Goal: Task Accomplishment & Management: Manage account settings

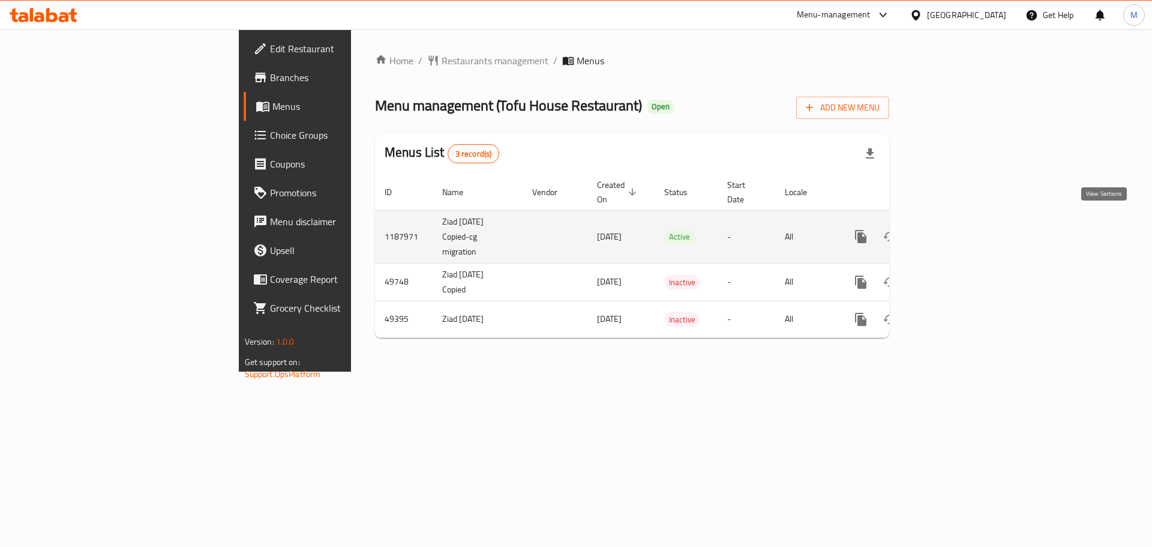
click at [955, 229] on icon "enhanced table" at bounding box center [947, 236] width 14 height 14
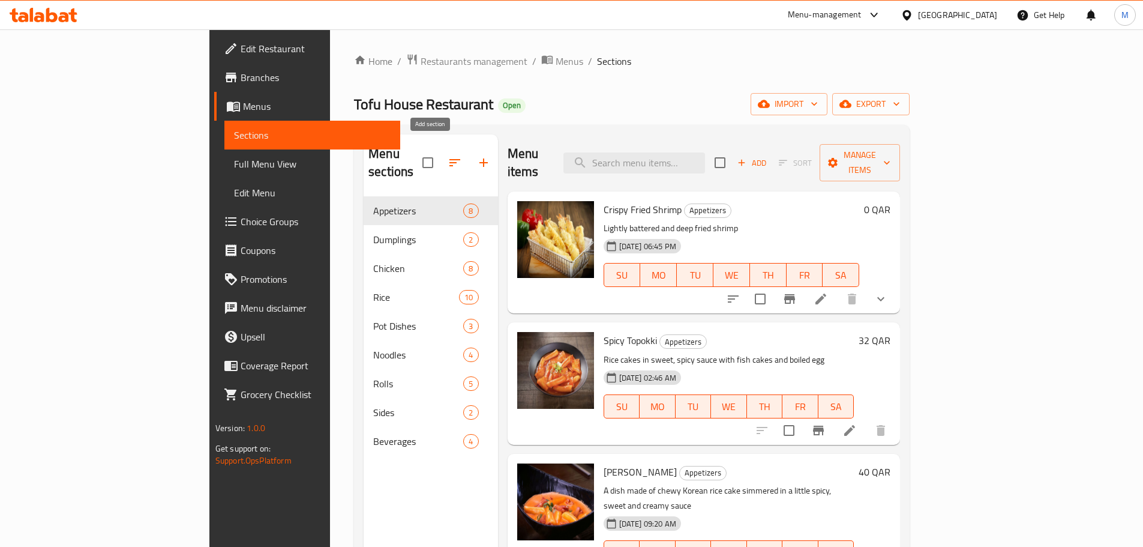
click at [476, 155] on icon "button" at bounding box center [483, 162] width 14 height 14
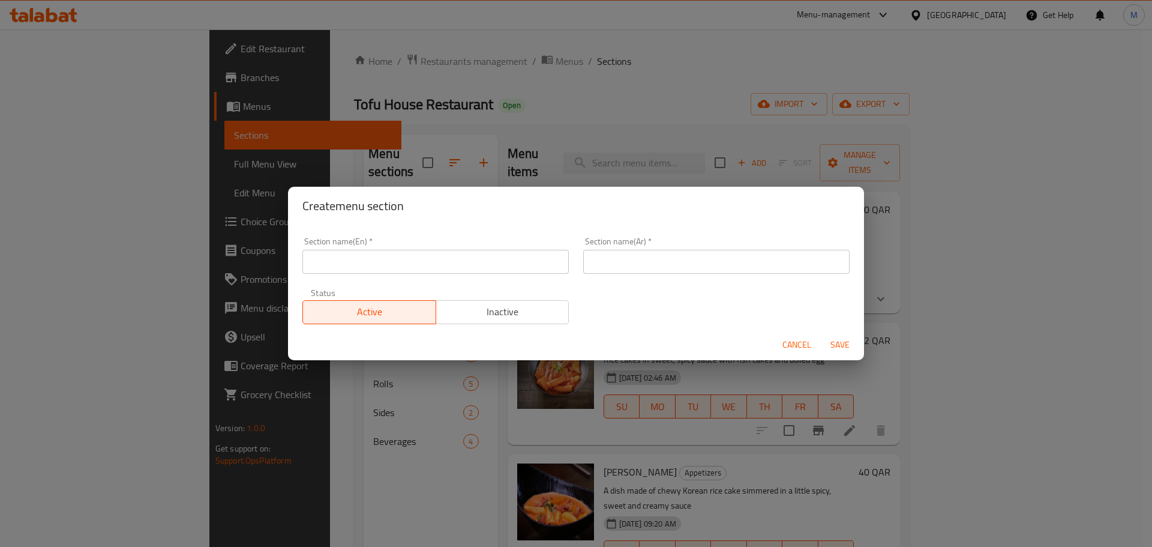
click at [432, 262] on input "text" at bounding box center [435, 262] width 266 height 24
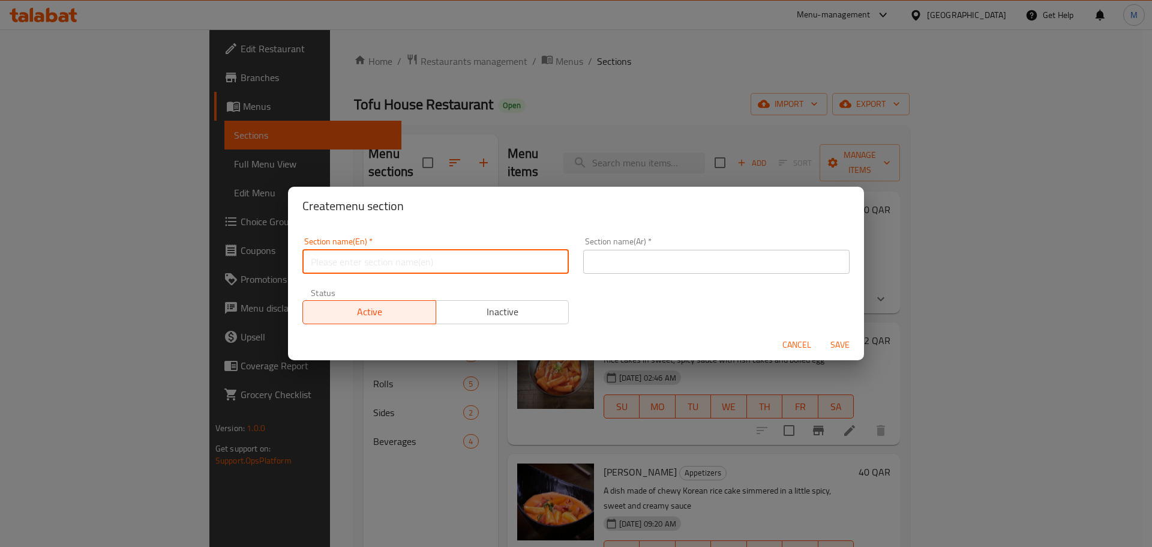
type input "m41"
click at [626, 263] on input "text" at bounding box center [716, 262] width 266 height 24
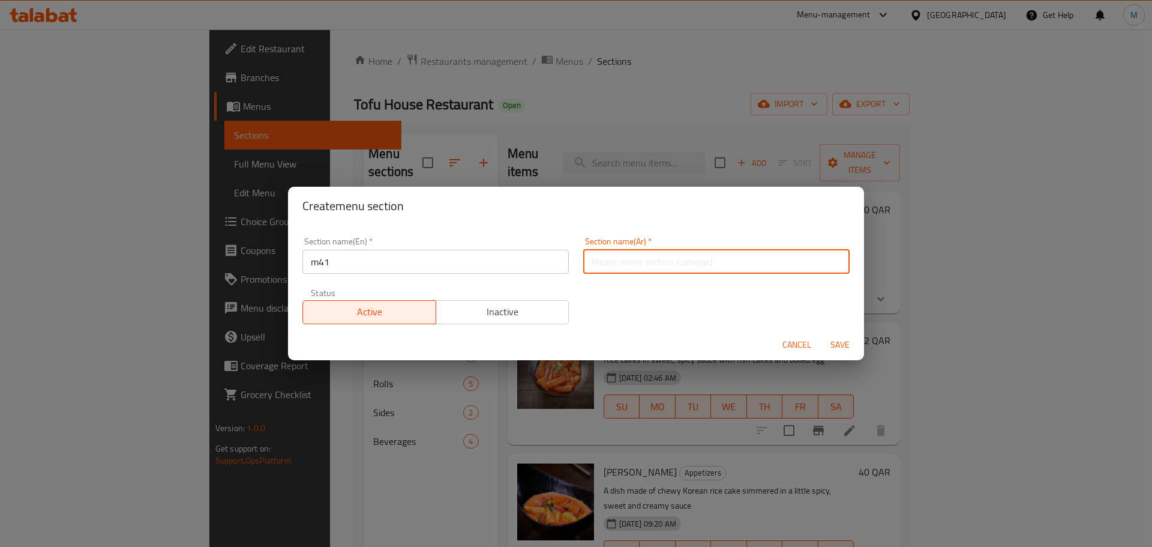
type input "وجبة لشخص واحد"
click at [845, 343] on span "Save" at bounding box center [840, 344] width 29 height 15
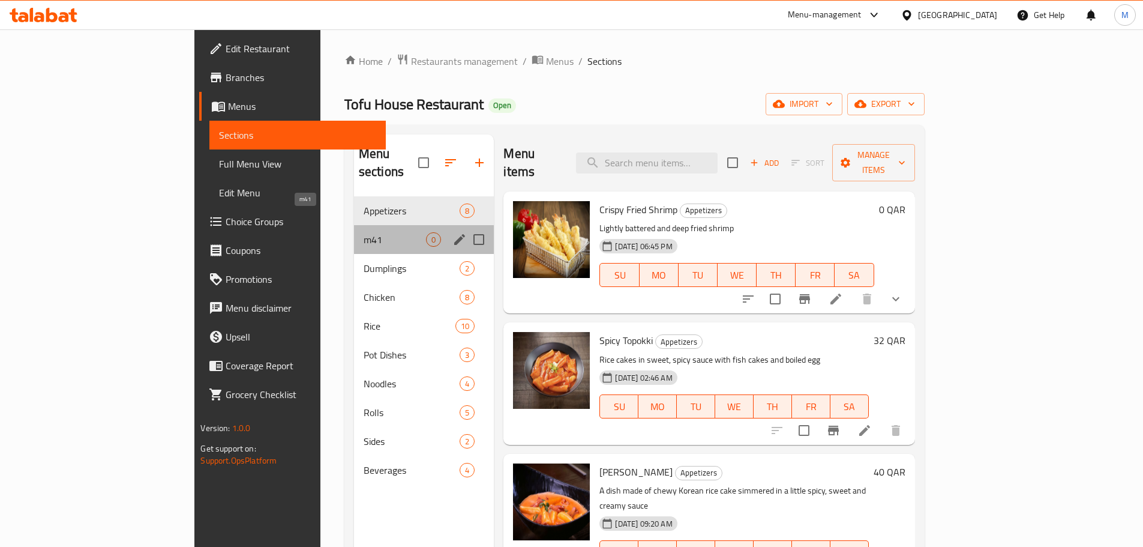
click at [364, 232] on span "m41" at bounding box center [395, 239] width 63 height 14
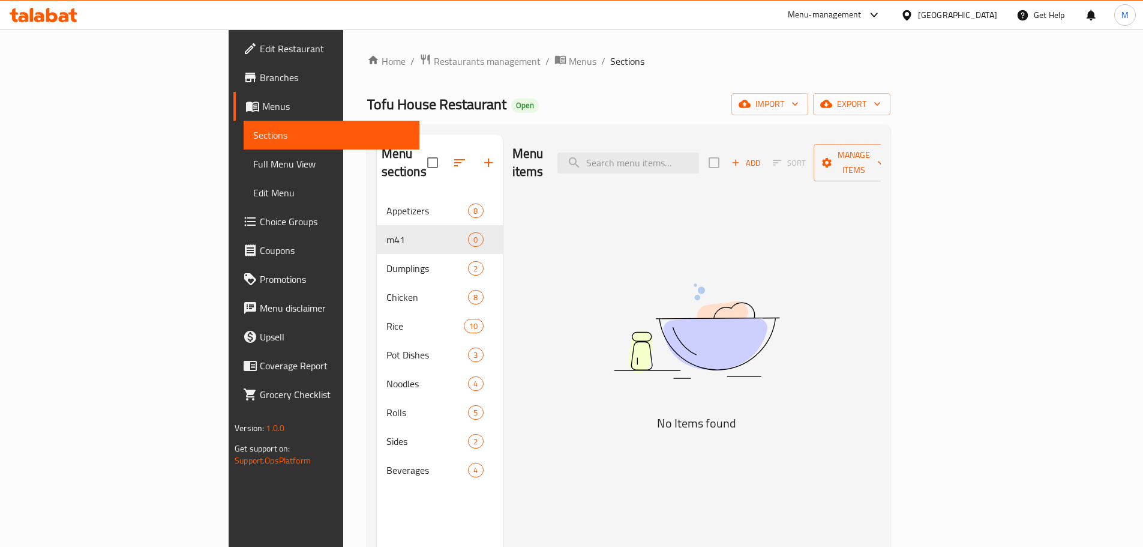
click at [762, 156] on span "Add" at bounding box center [746, 163] width 32 height 14
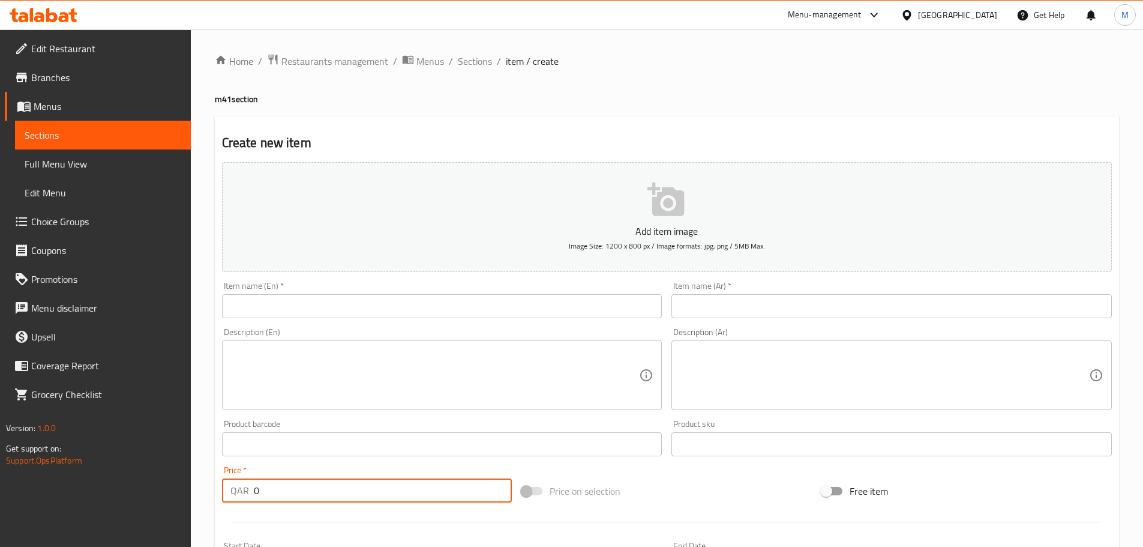
click at [308, 483] on input "0" at bounding box center [383, 490] width 259 height 24
type input "24"
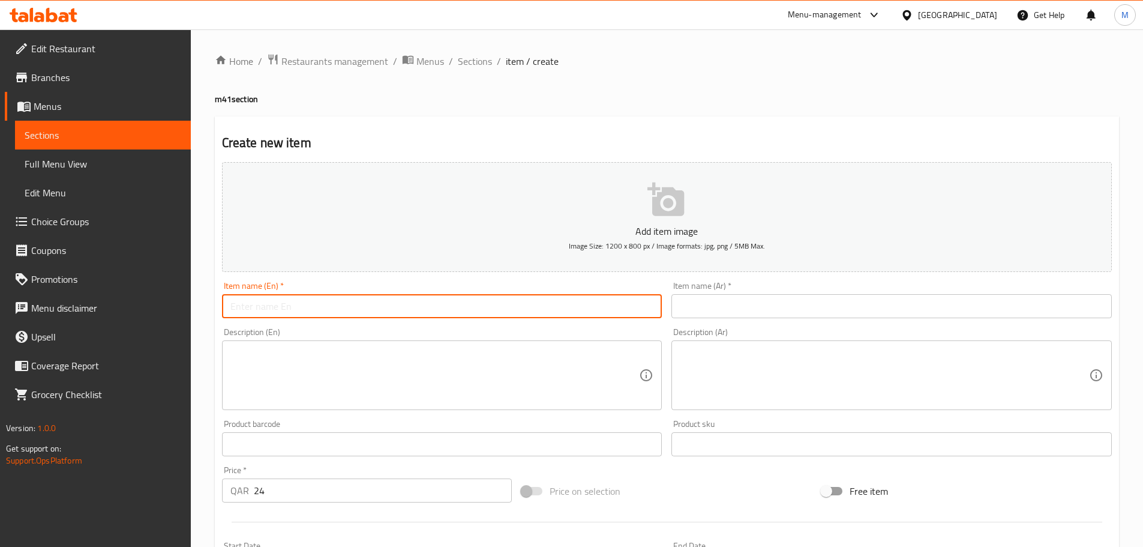
drag, startPoint x: 355, startPoint y: 306, endPoint x: 340, endPoint y: 294, distance: 18.7
click at [340, 294] on input "text" at bounding box center [442, 306] width 440 height 24
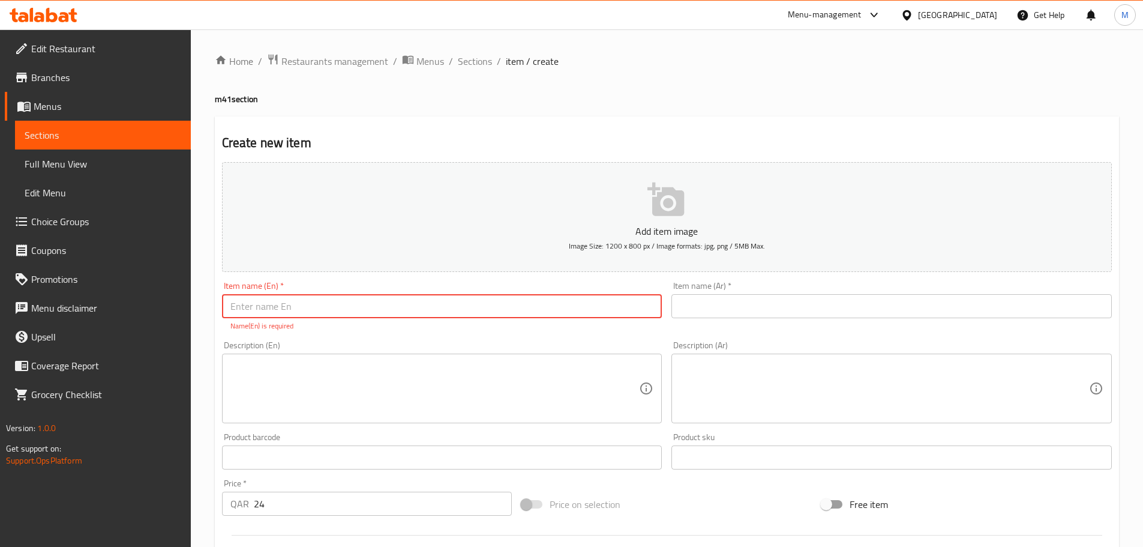
click at [291, 299] on input "text" at bounding box center [442, 306] width 440 height 24
paste input "Kimbap & Chicken Set"
type input "Kimbap & Chicken Set"
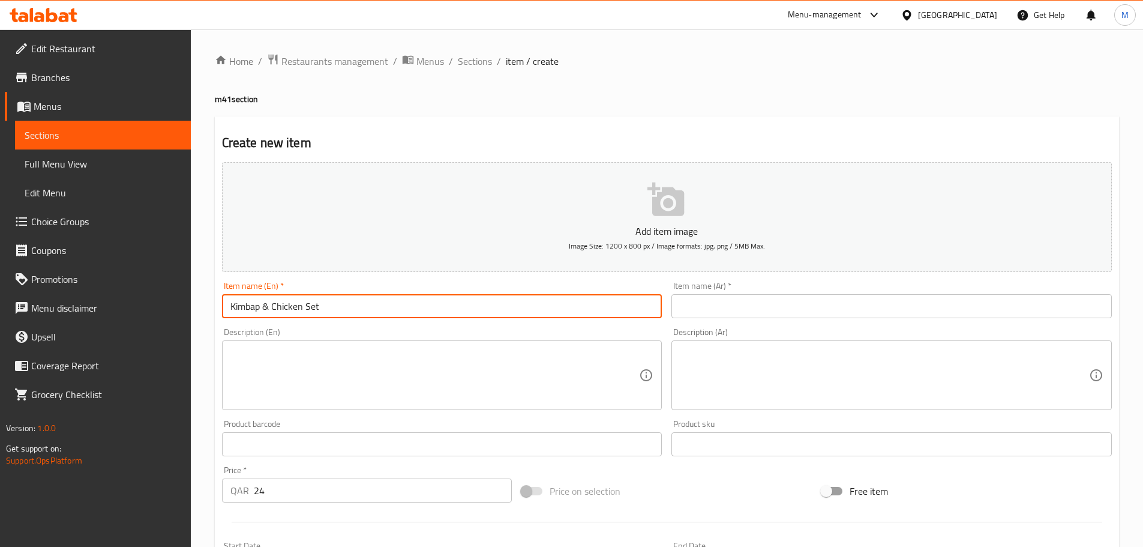
click at [737, 306] on input "text" at bounding box center [891, 306] width 440 height 24
paste input "مجموعة كيمباب والدجاج"
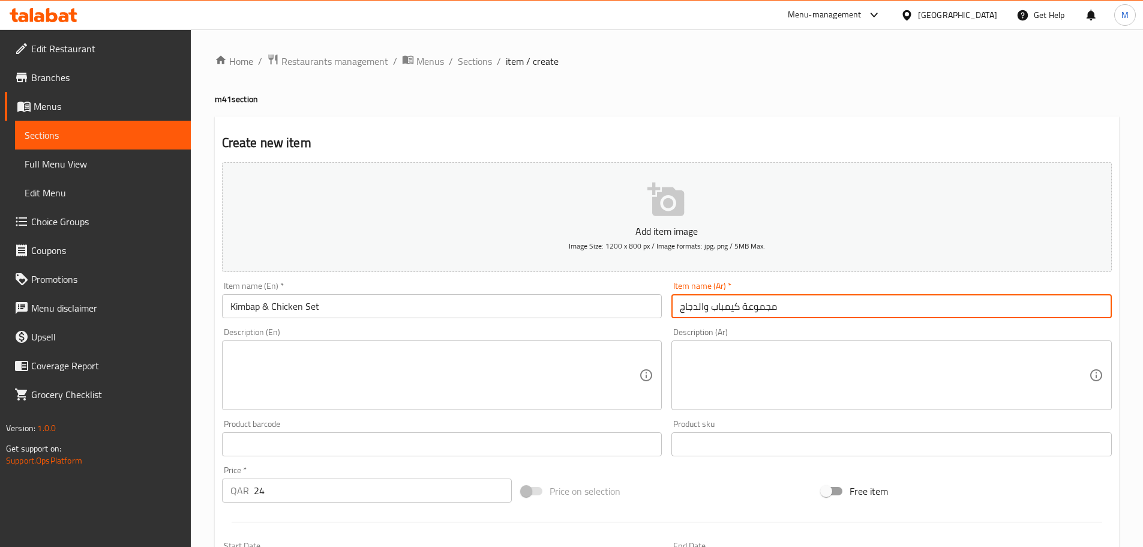
type input "مجموعة كيمباب والدجاج"
click at [439, 369] on textarea at bounding box center [434, 375] width 409 height 57
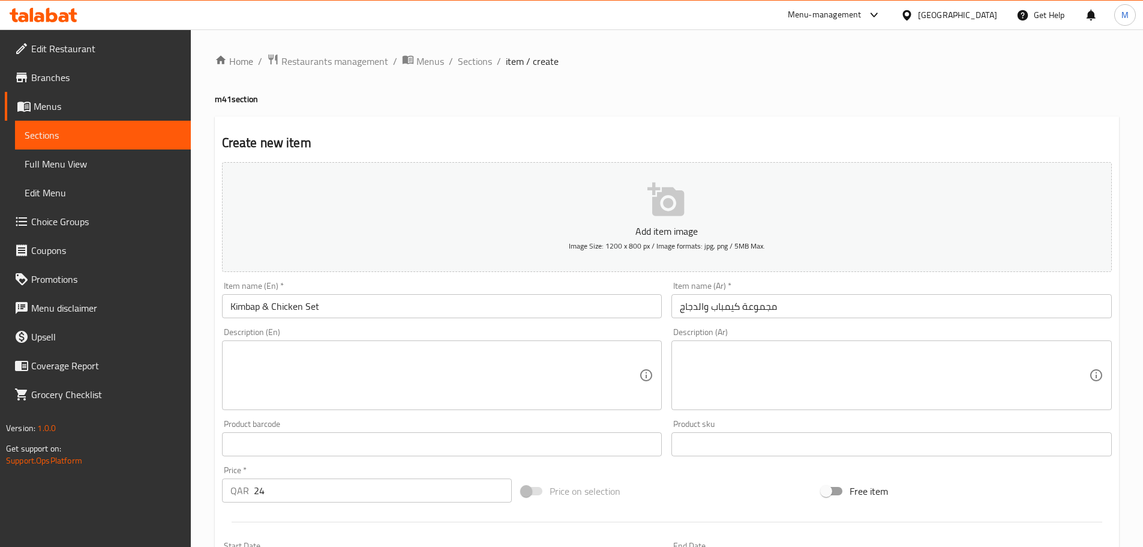
paste textarea "Half Kimbap + Pan fried chicken dumplings (2pcs) + Korean Chicken Dakgangjung +…"
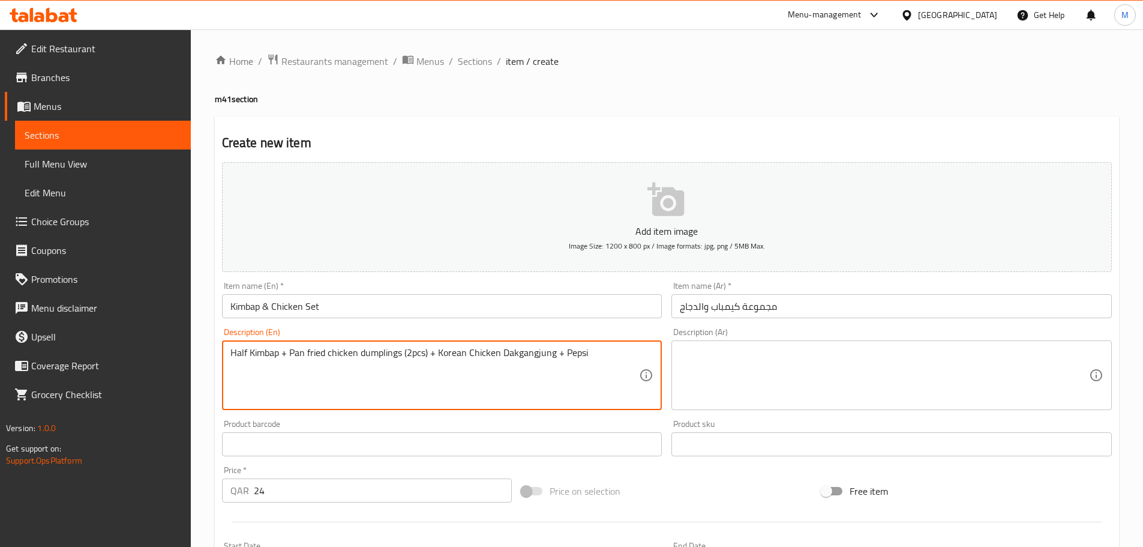
type textarea "Half Kimbap + Pan fried chicken dumplings (2pcs) + Korean Chicken Dakgangjung +…"
click at [728, 366] on textarea at bounding box center [884, 375] width 409 height 57
paste textarea "نصف كيمباب + زلابية دجاج مقلية (قطعتان) + دجاج داكجانجونج الكوري + بيبسي"
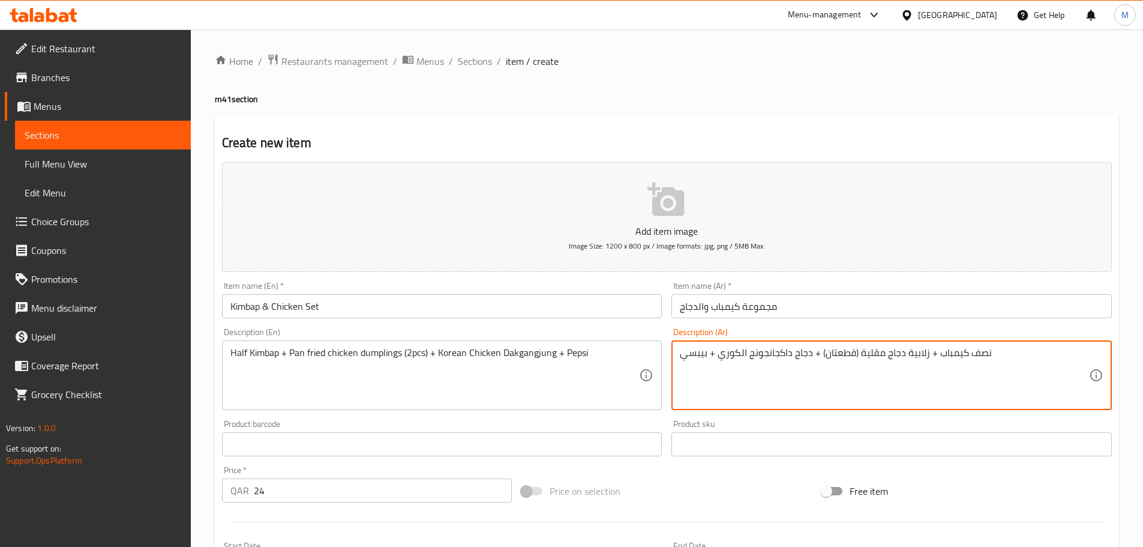
type textarea "نصف كيمباب + زلابية دجاج مقلية (قطعتان) + دجاج داكجانجونج الكوري + بيبسي"
click at [257, 487] on input "24" at bounding box center [383, 490] width 259 height 24
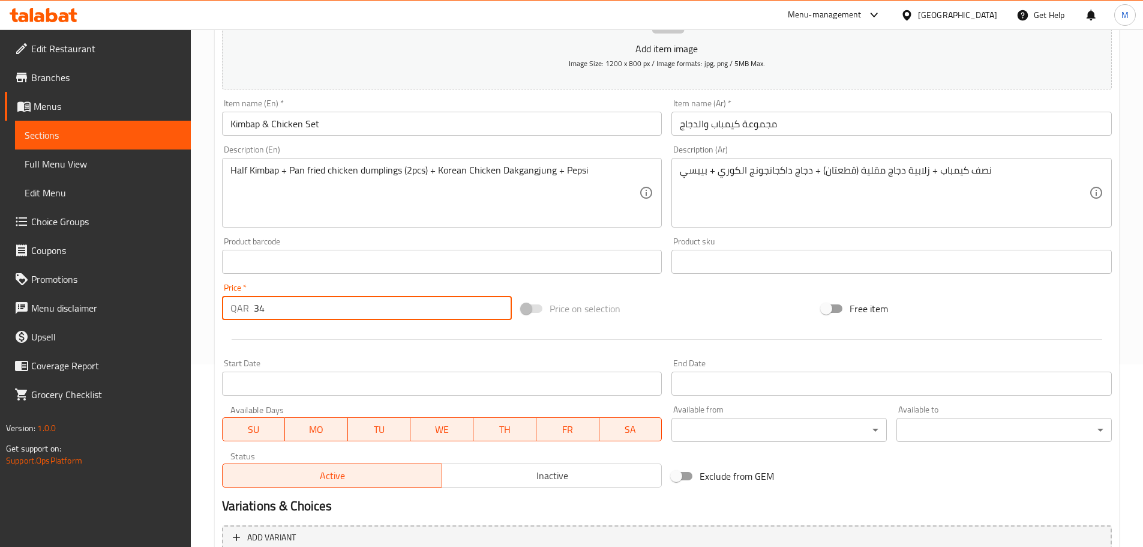
scroll to position [60, 0]
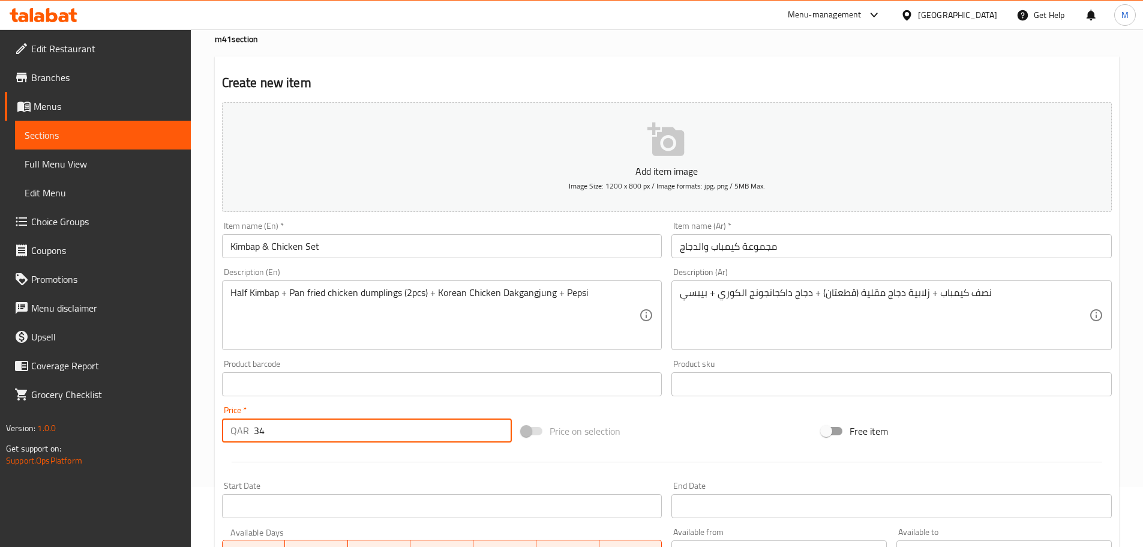
type input "34"
click at [661, 420] on div "Price on selection" at bounding box center [667, 431] width 300 height 32
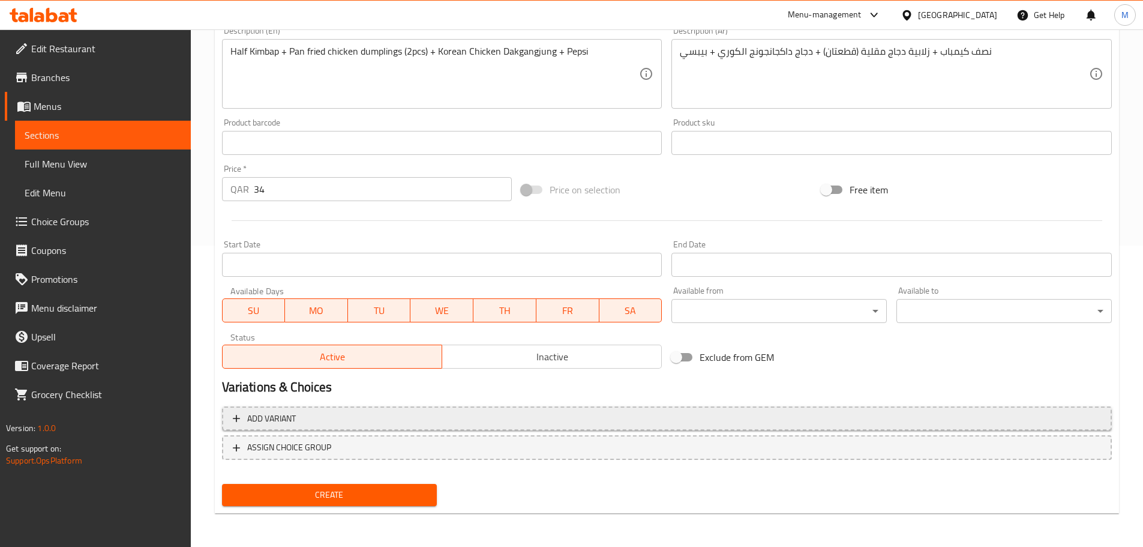
click at [434, 427] on button "Add variant" at bounding box center [667, 418] width 890 height 25
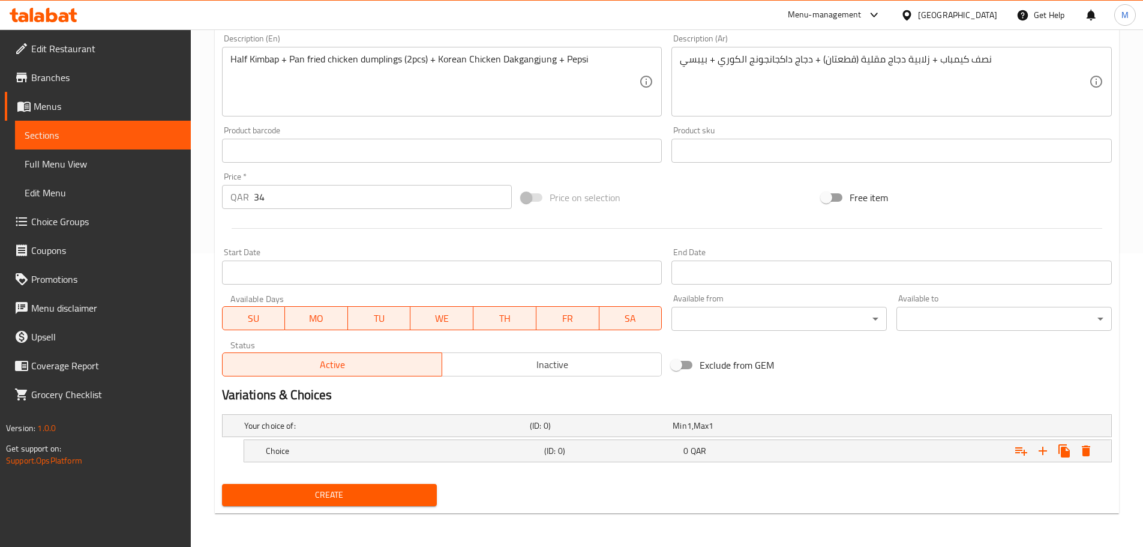
scroll to position [293, 0]
click at [460, 422] on h5 "Your choice of:" at bounding box center [384, 425] width 281 height 12
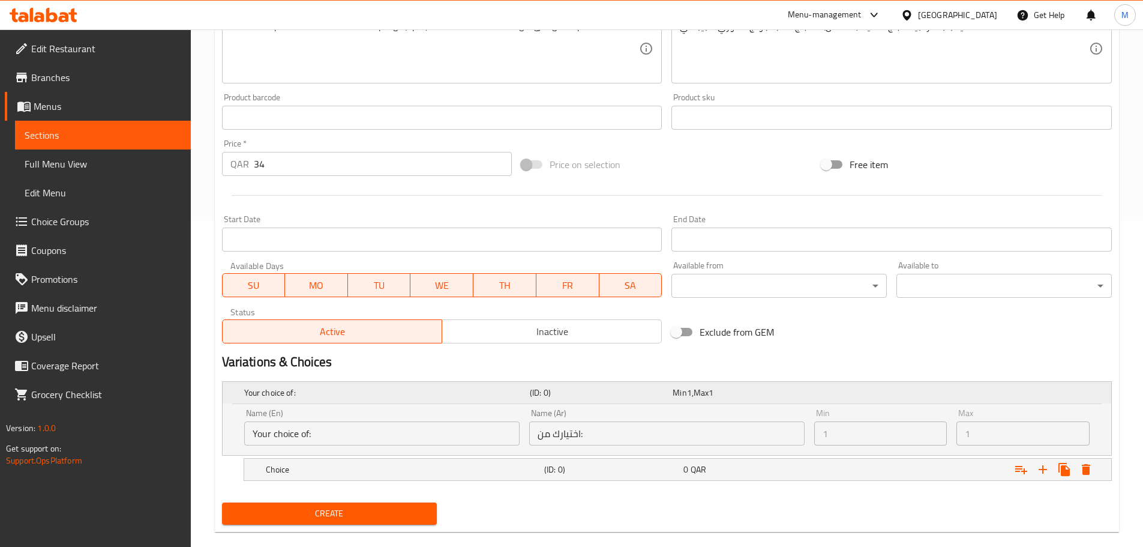
scroll to position [345, 0]
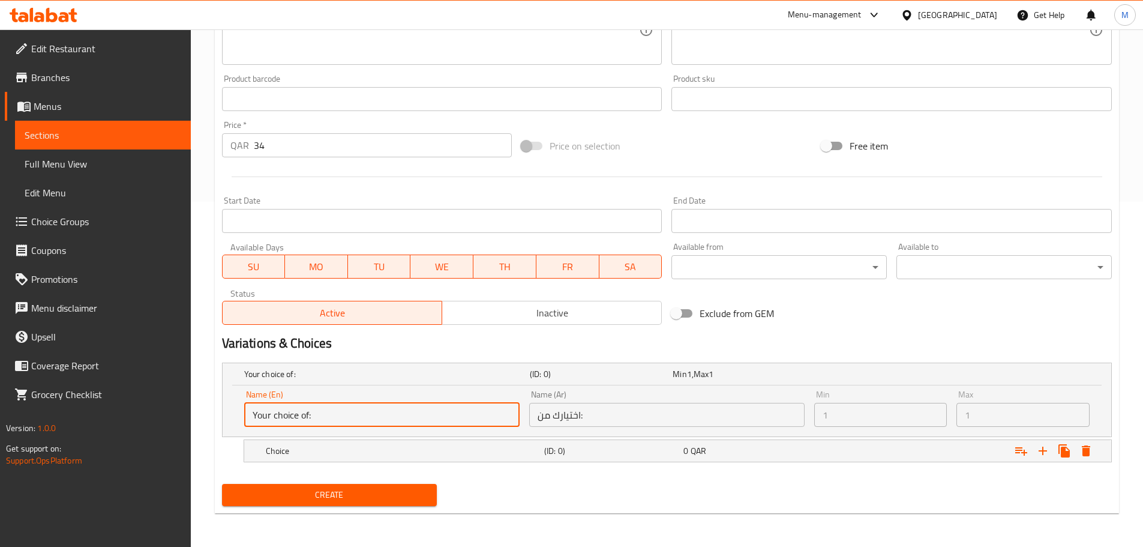
click at [371, 413] on input "Your choice of:" at bounding box center [381, 415] width 275 height 24
click at [383, 419] on input "Your choice of:" at bounding box center [381, 415] width 275 height 24
click at [383, 415] on input "Your choice of:" at bounding box center [381, 415] width 275 height 24
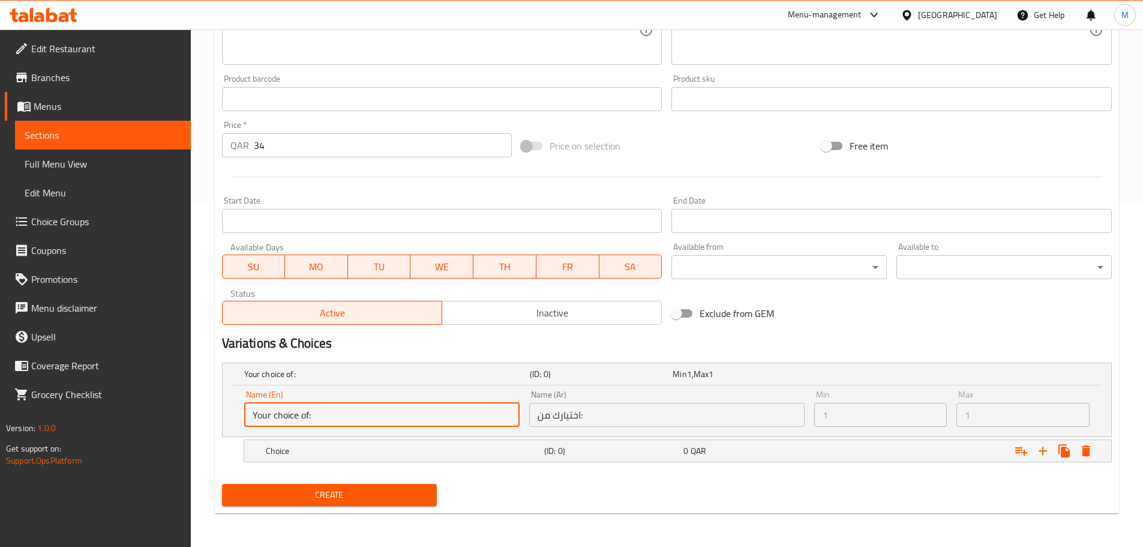
click at [311, 416] on input "Your choice of:" at bounding box center [381, 415] width 275 height 24
click at [348, 413] on input "Your choice of:" at bounding box center [381, 415] width 275 height 24
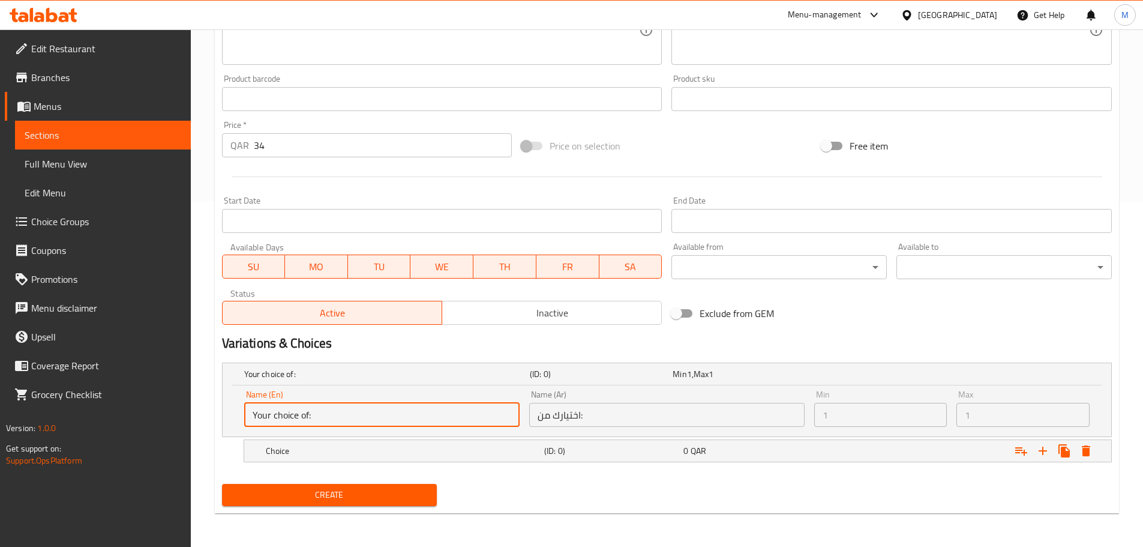
click at [348, 413] on input "Your choice of:" at bounding box center [381, 415] width 275 height 24
click at [470, 380] on h5 "Choice" at bounding box center [384, 374] width 281 height 12
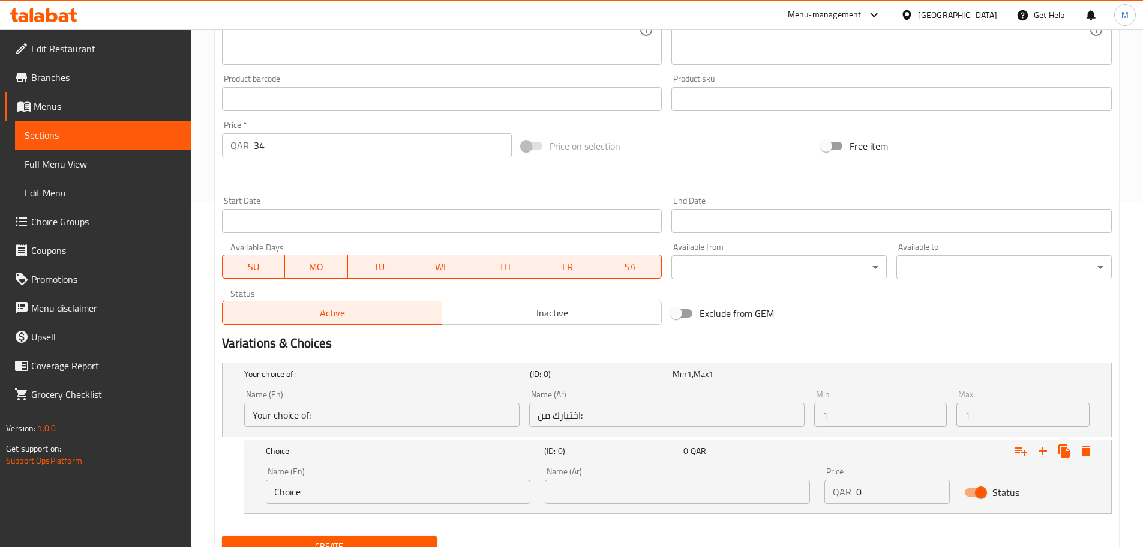
click at [398, 496] on input "Choice" at bounding box center [398, 491] width 265 height 24
click at [338, 493] on input "Choice" at bounding box center [398, 491] width 265 height 24
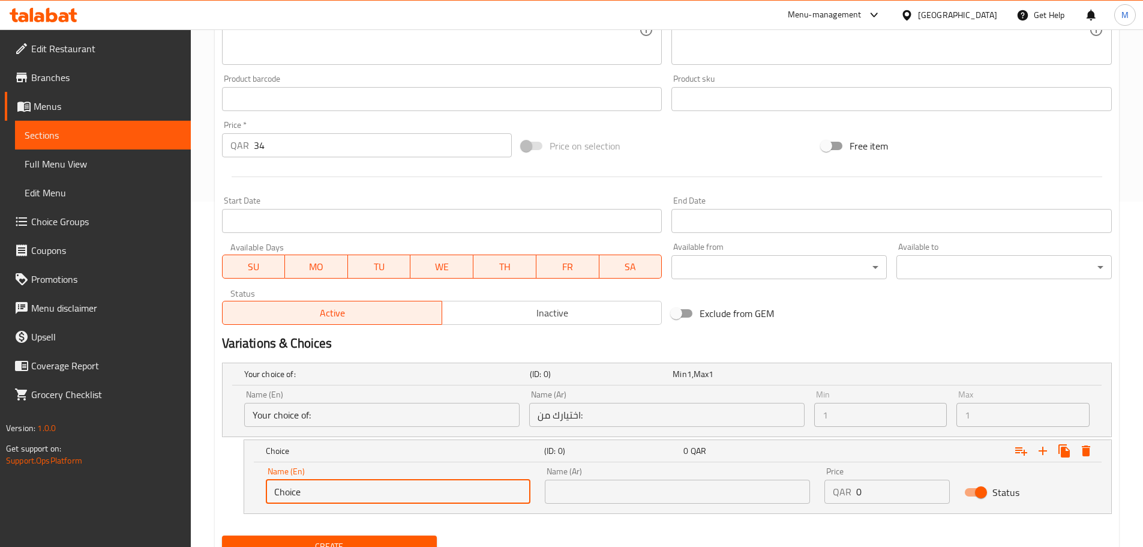
click at [338, 493] on input "Choice" at bounding box center [398, 491] width 265 height 24
paste input "Bulgogi beef Kimbap"
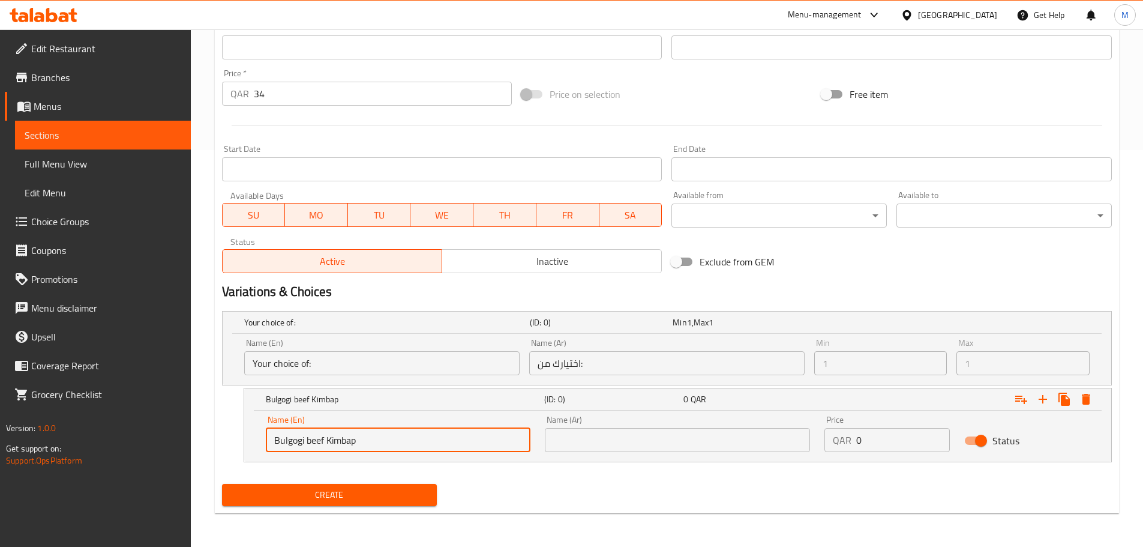
type input "Bulgogi beef Kimbap"
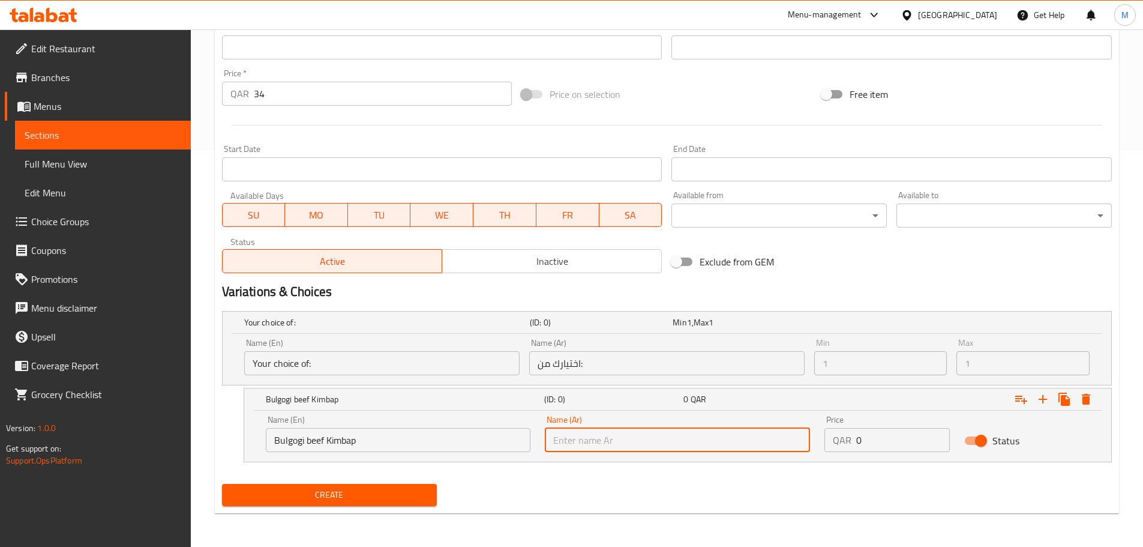
click at [601, 443] on input "text" at bounding box center [677, 440] width 265 height 24
paste input "كيمباب لحم البقر بولجوجي"
type input "كيمباب لحم البقر بولجوجي"
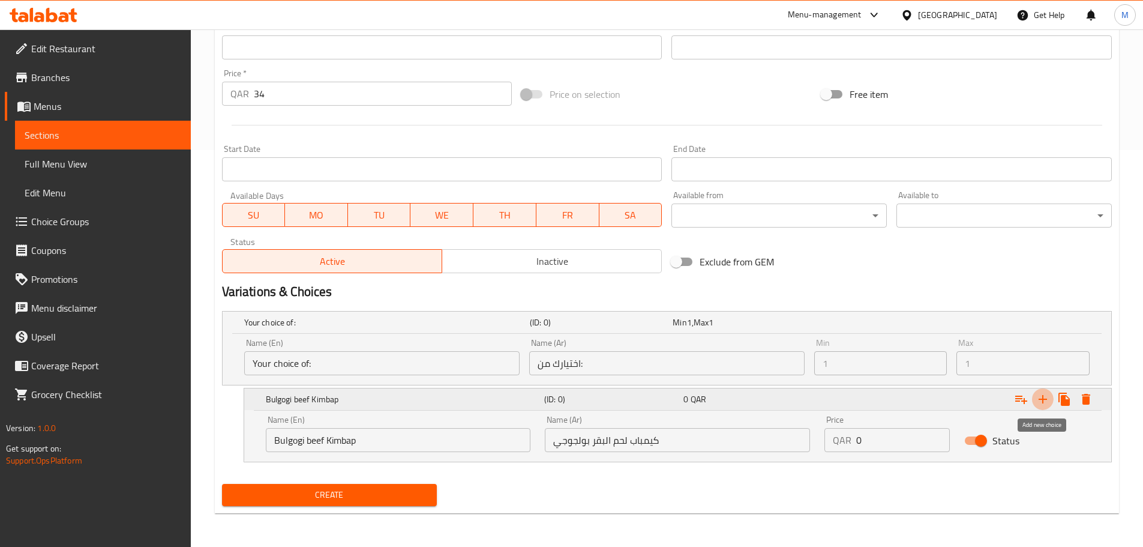
click at [1042, 402] on icon "Expand" at bounding box center [1043, 399] width 14 height 14
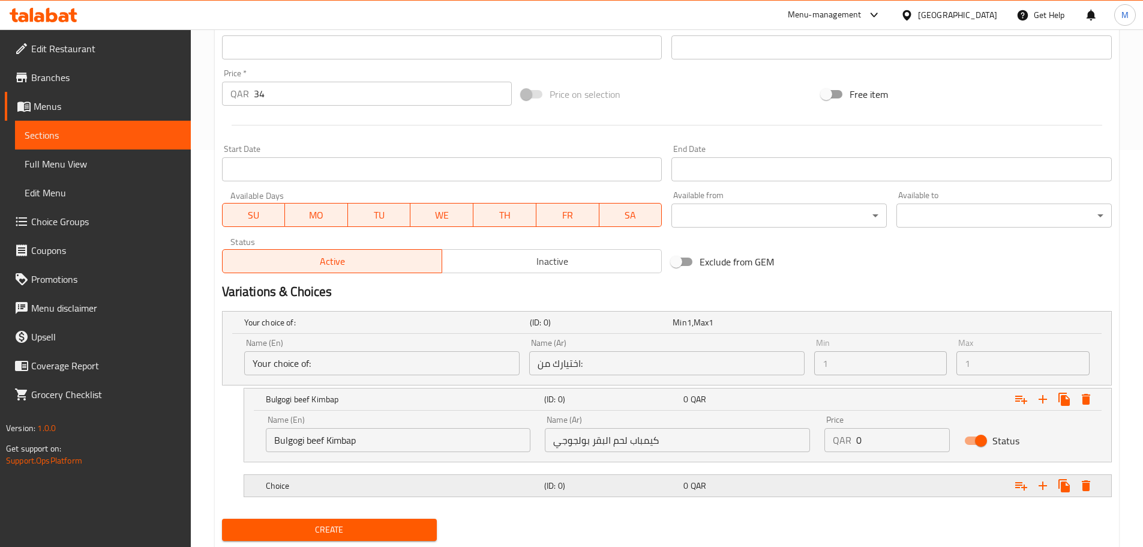
click at [403, 328] on h5 "Choice" at bounding box center [384, 322] width 281 height 12
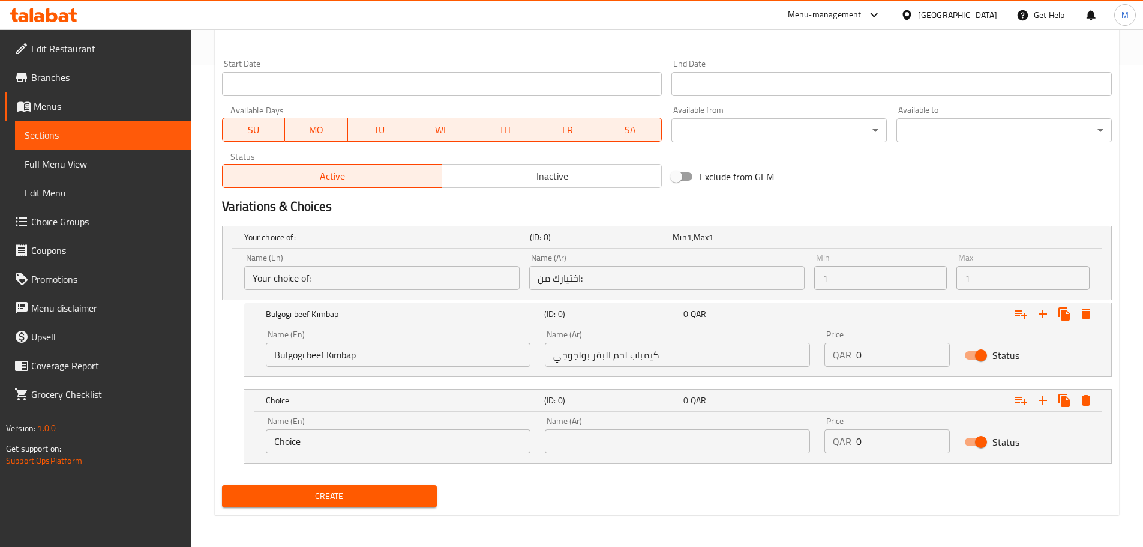
scroll to position [483, 0]
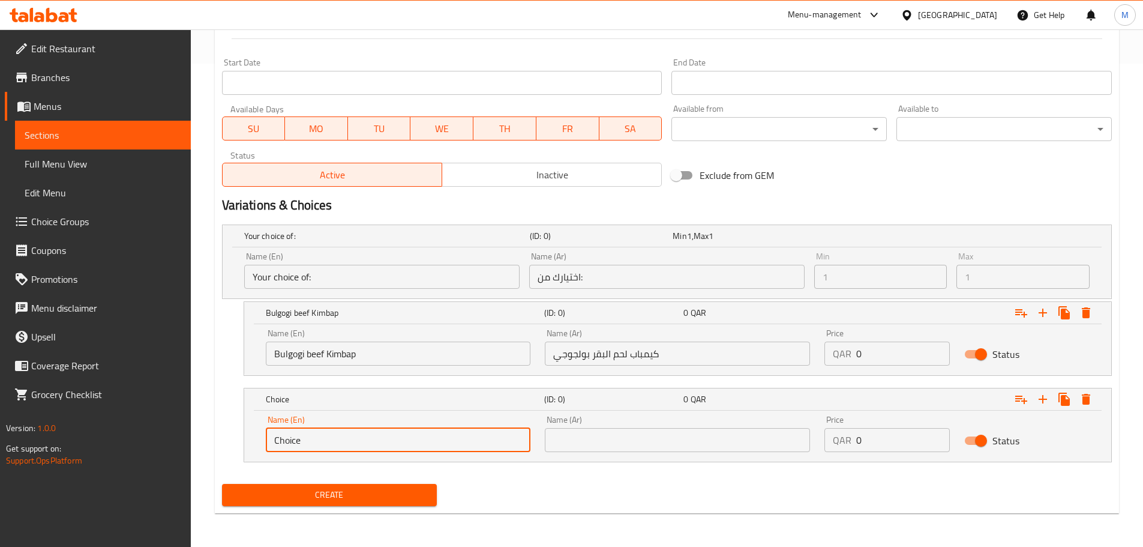
click at [371, 443] on input "Choice" at bounding box center [398, 440] width 265 height 24
click at [324, 439] on input "Choice" at bounding box center [398, 440] width 265 height 24
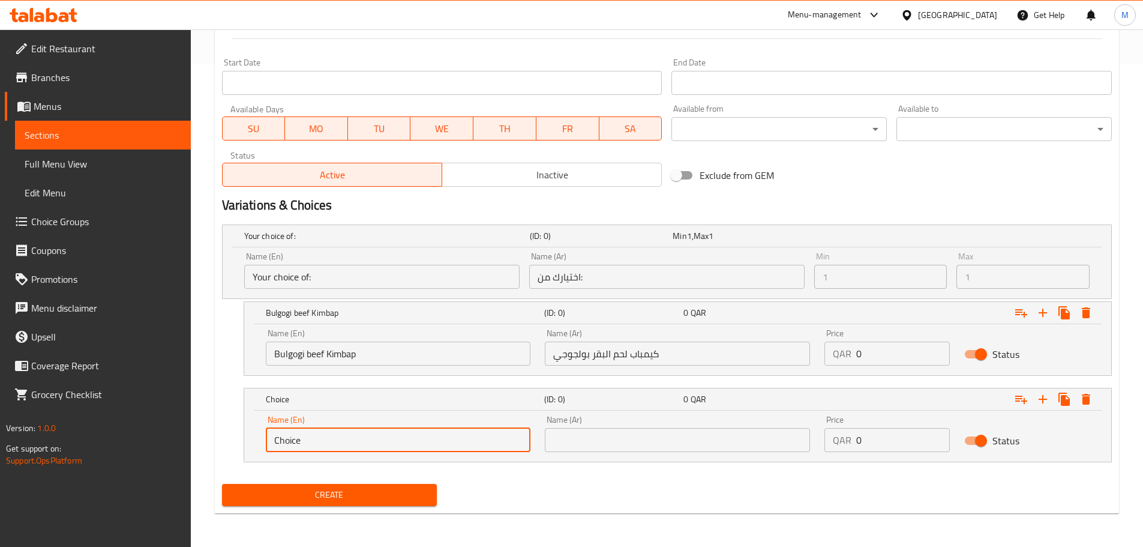
click at [324, 439] on input "Choice" at bounding box center [398, 440] width 265 height 24
paste input "[PERSON_NAME]"
type input "[PERSON_NAME]"
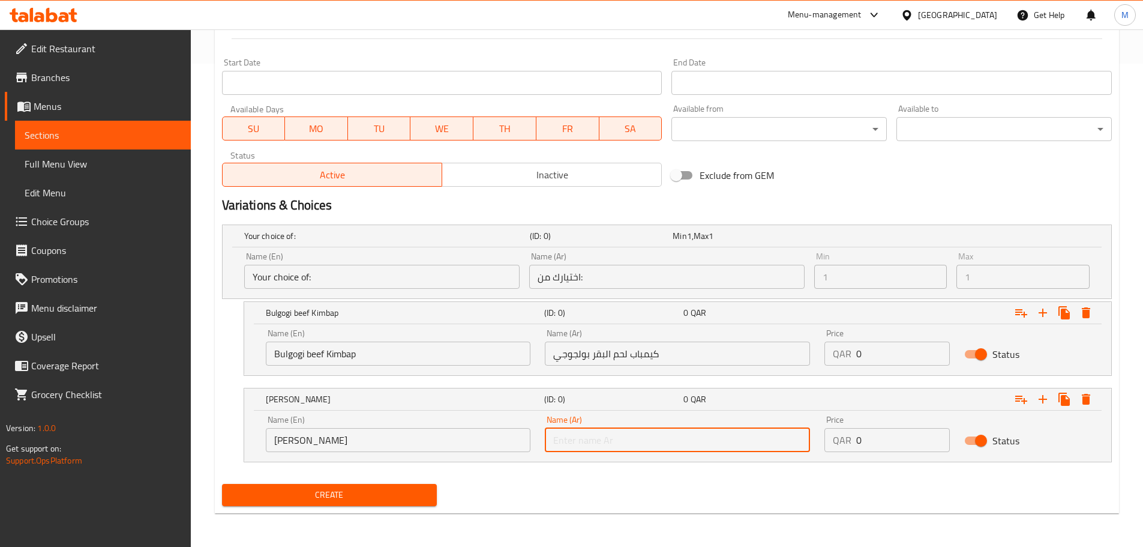
click at [619, 445] on input "text" at bounding box center [677, 440] width 265 height 24
click at [620, 439] on input "text" at bounding box center [677, 440] width 265 height 24
paste input "كيمباب التونة"
type input "كيمباب التونة"
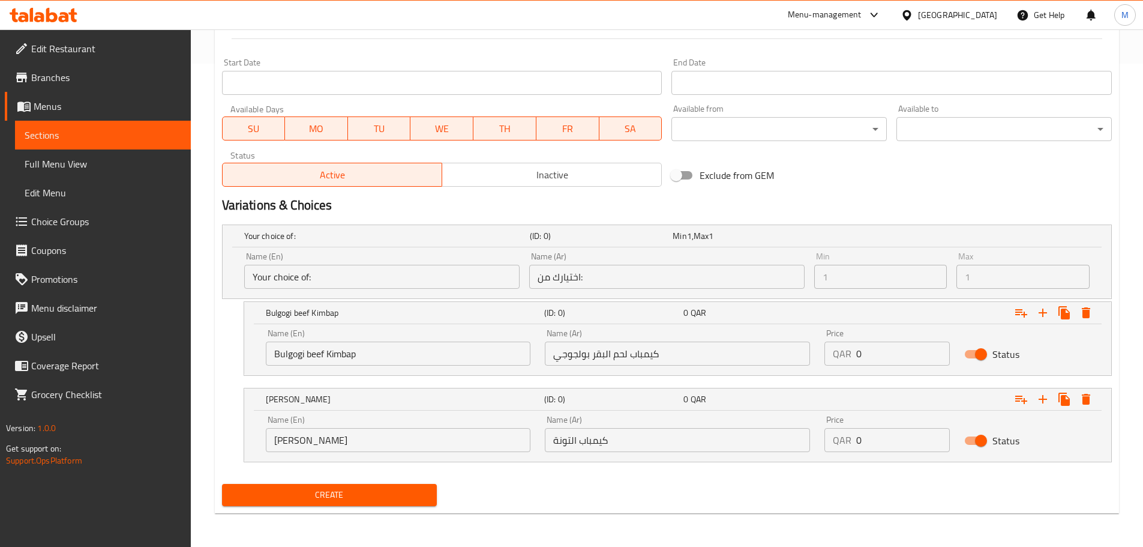
click at [600, 499] on div "Create" at bounding box center [666, 495] width 899 height 32
click at [354, 489] on span "Create" at bounding box center [330, 494] width 196 height 15
click at [430, 238] on h5 "Your choice of:" at bounding box center [384, 236] width 281 height 12
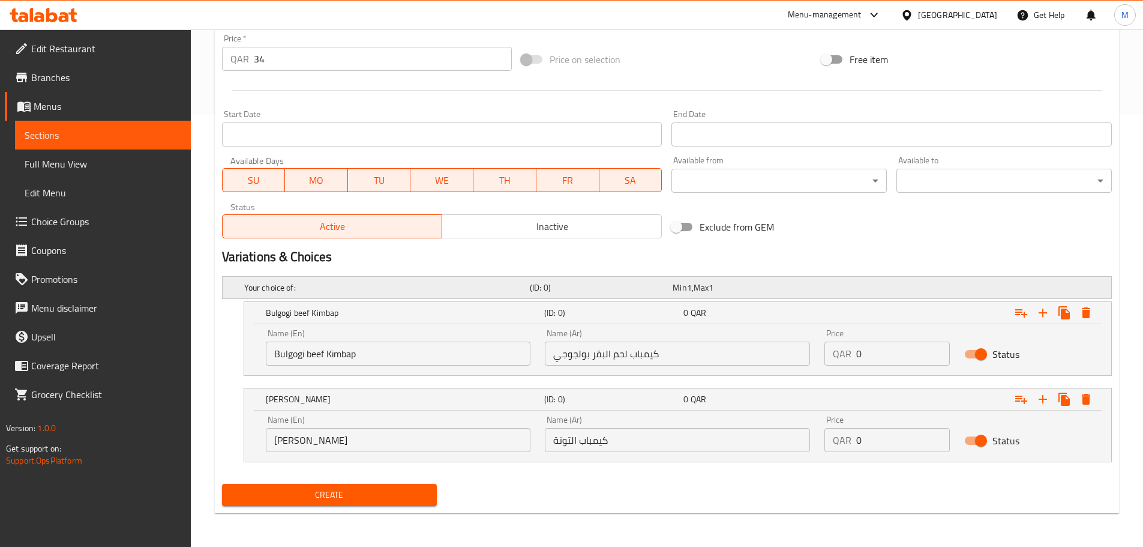
scroll to position [431, 0]
click at [400, 310] on h5 "Bulgogi beef Kimbap" at bounding box center [403, 313] width 274 height 12
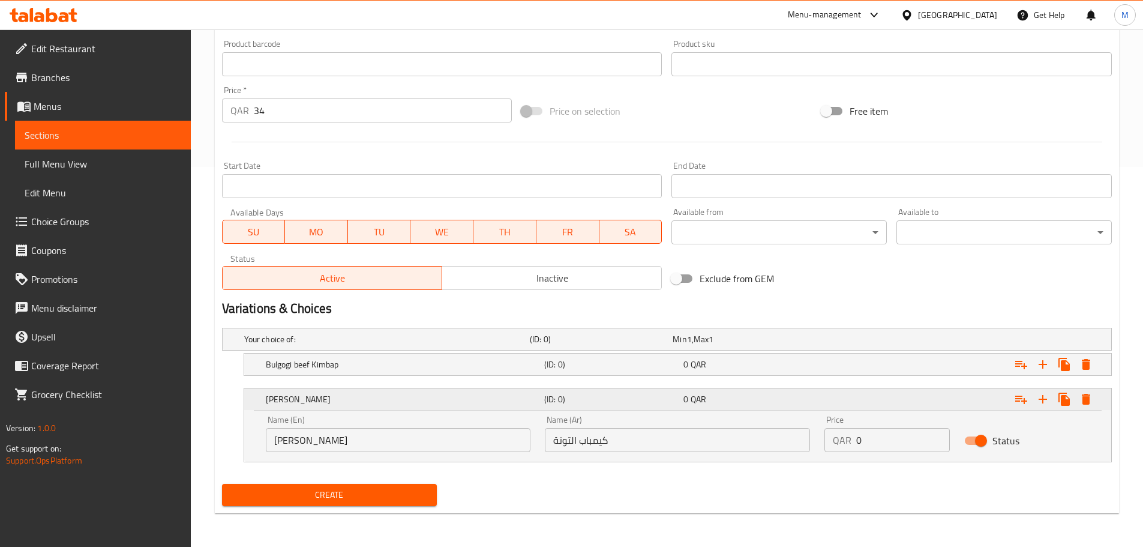
click at [384, 395] on h5 "[PERSON_NAME]" at bounding box center [403, 399] width 274 height 12
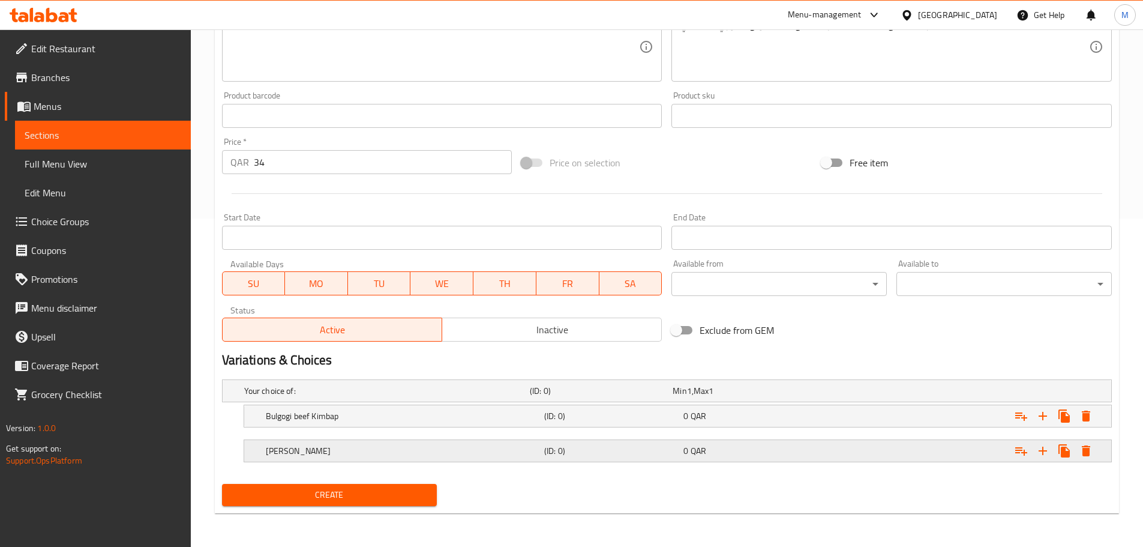
scroll to position [328, 0]
click at [630, 399] on div "(ID: 0)" at bounding box center [598, 390] width 143 height 17
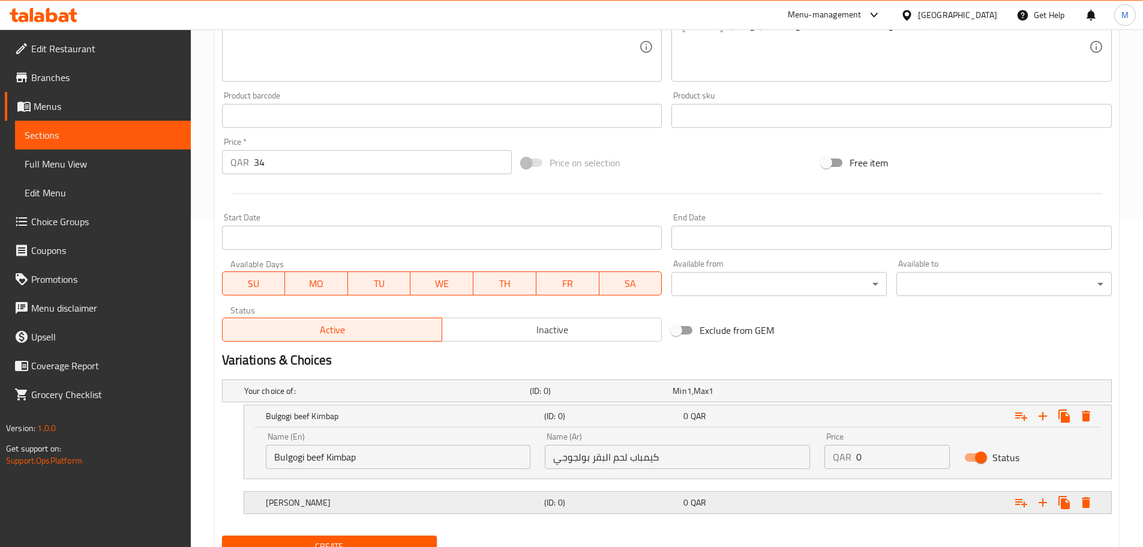
click at [515, 397] on h5 "[PERSON_NAME]" at bounding box center [384, 391] width 281 height 12
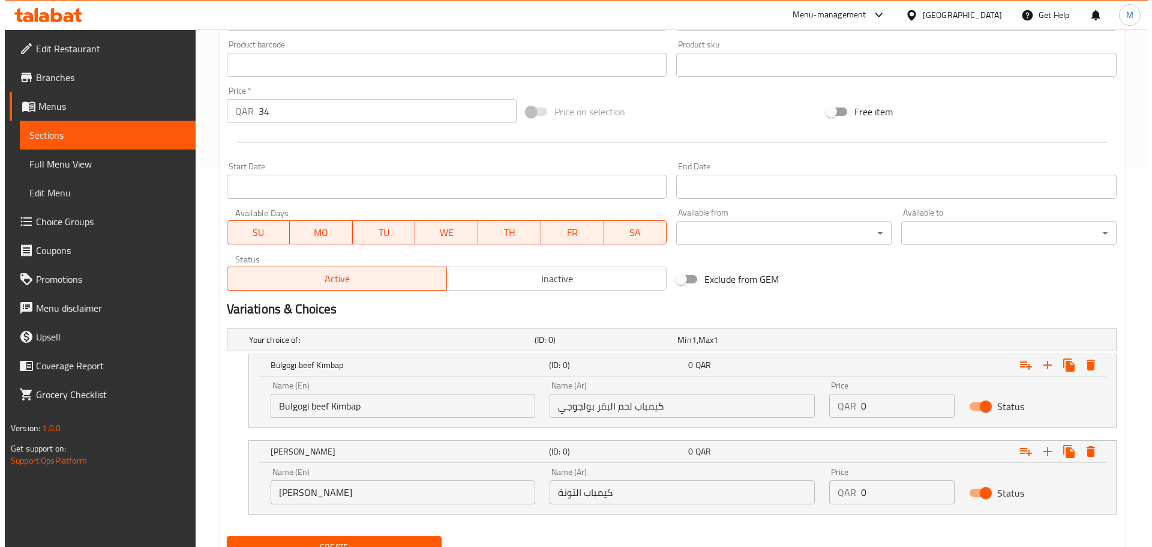
scroll to position [431, 0]
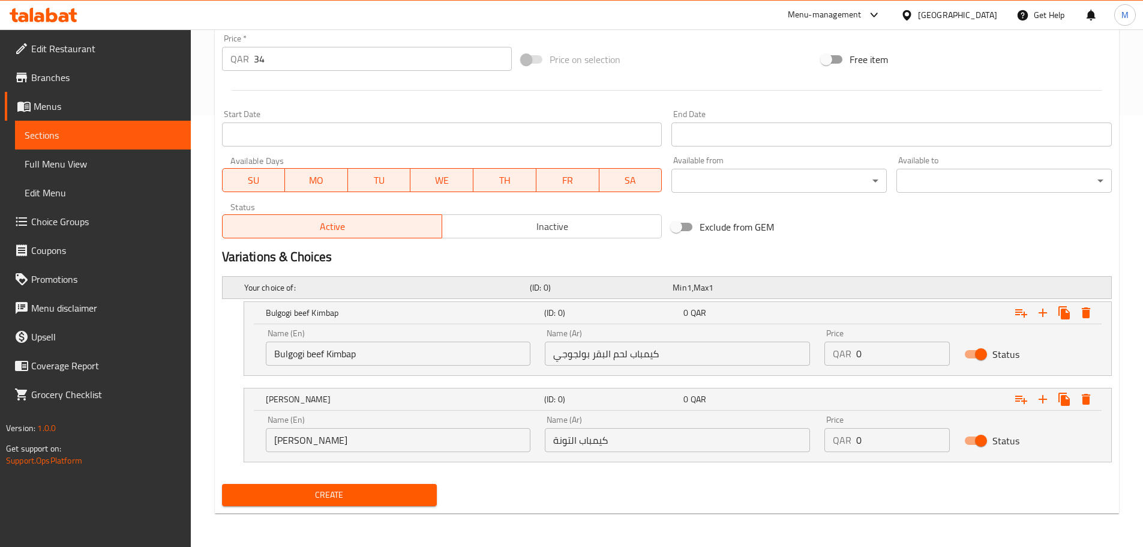
click at [788, 287] on div "Min 1 , Max 1" at bounding box center [742, 287] width 138 height 12
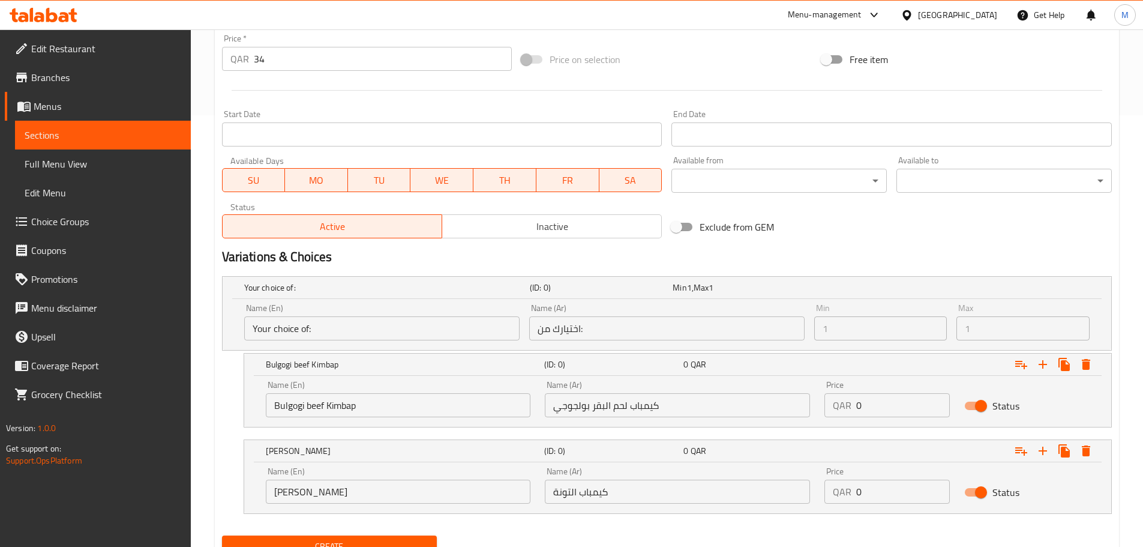
click at [372, 328] on input "Your choice of:" at bounding box center [381, 328] width 275 height 24
click at [1090, 364] on icon "Expand" at bounding box center [1086, 364] width 8 height 11
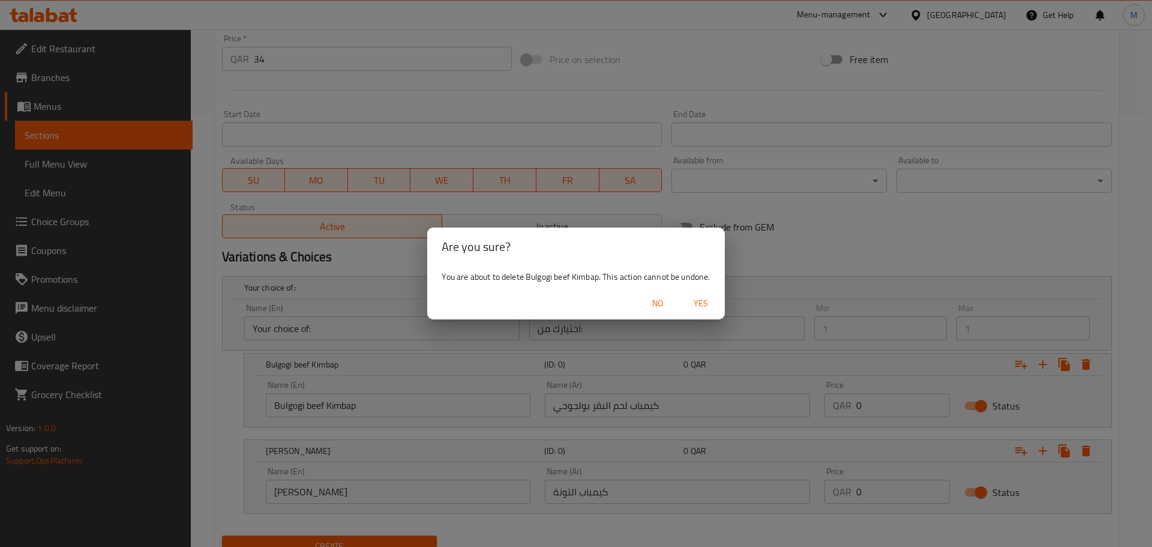
click at [697, 297] on span "Yes" at bounding box center [700, 303] width 29 height 15
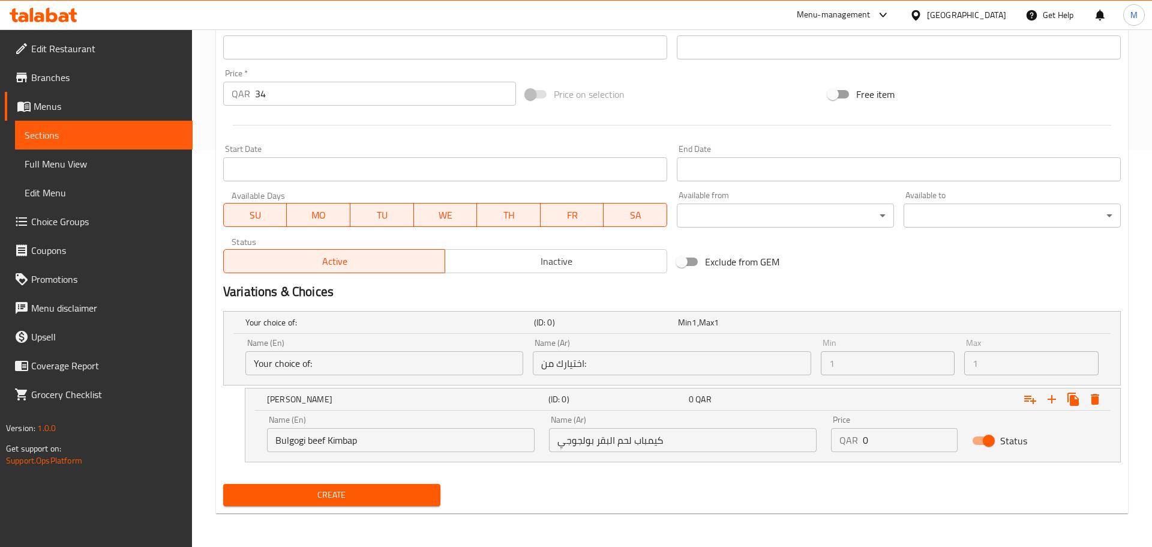
scroll to position [397, 0]
click at [1087, 399] on icon "Expand" at bounding box center [1086, 399] width 8 height 11
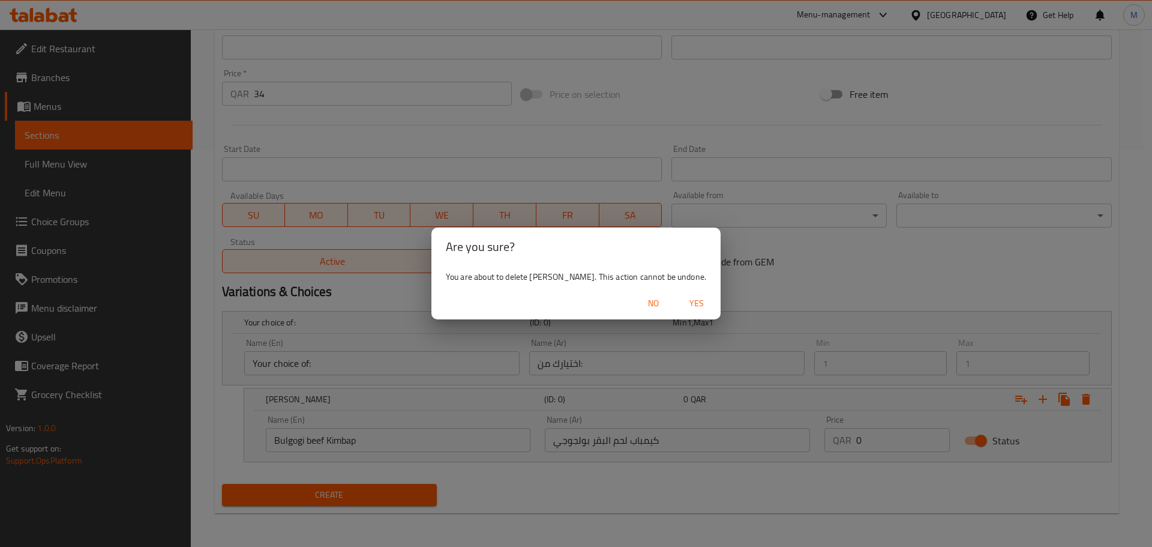
click at [689, 300] on span "Yes" at bounding box center [696, 303] width 29 height 15
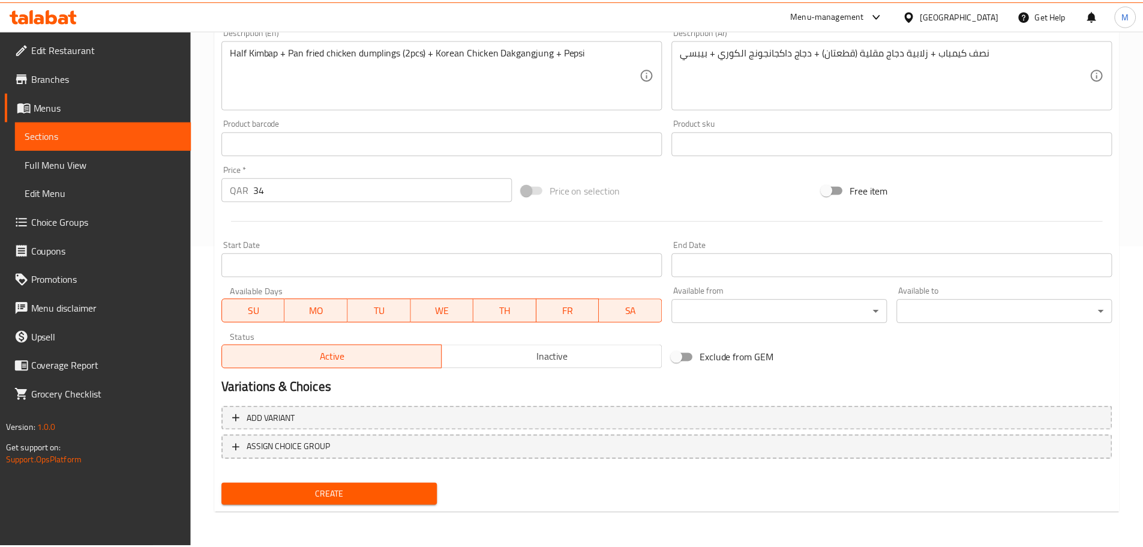
scroll to position [301, 0]
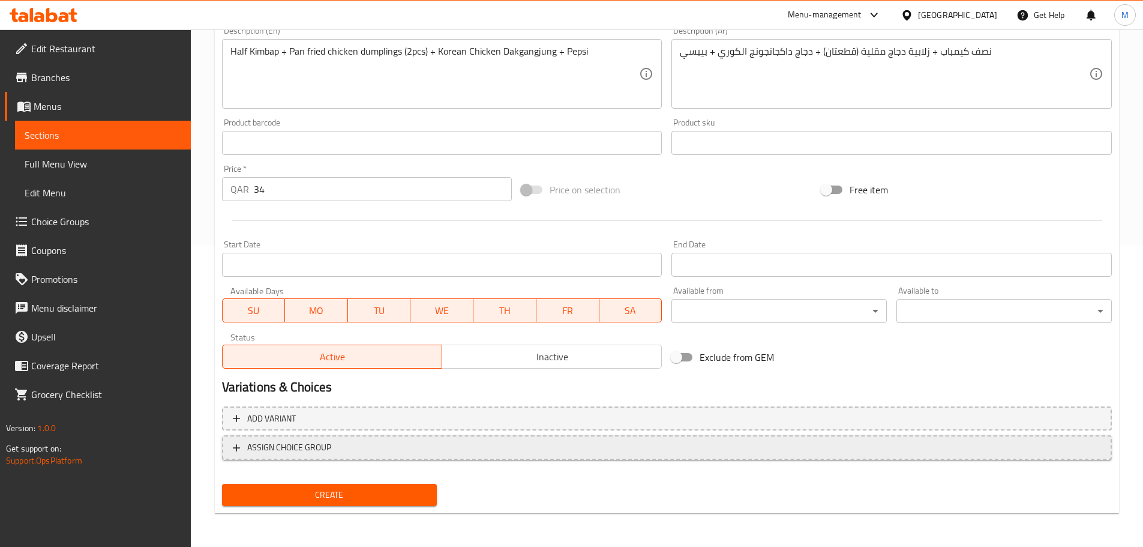
click at [425, 453] on span "ASSIGN CHOICE GROUP" at bounding box center [667, 447] width 868 height 15
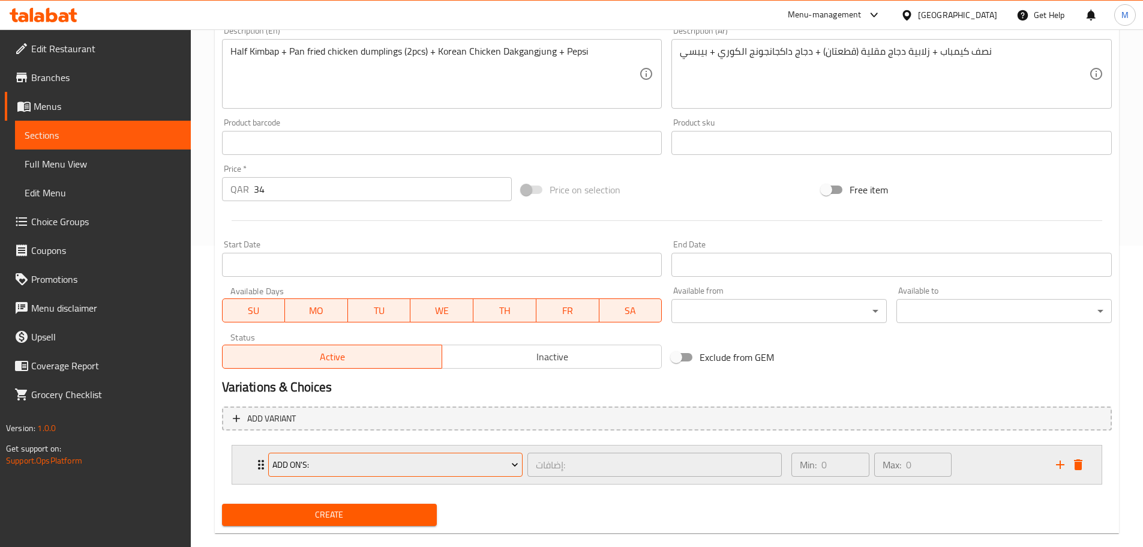
click at [470, 461] on span "Add On's:" at bounding box center [395, 464] width 246 height 15
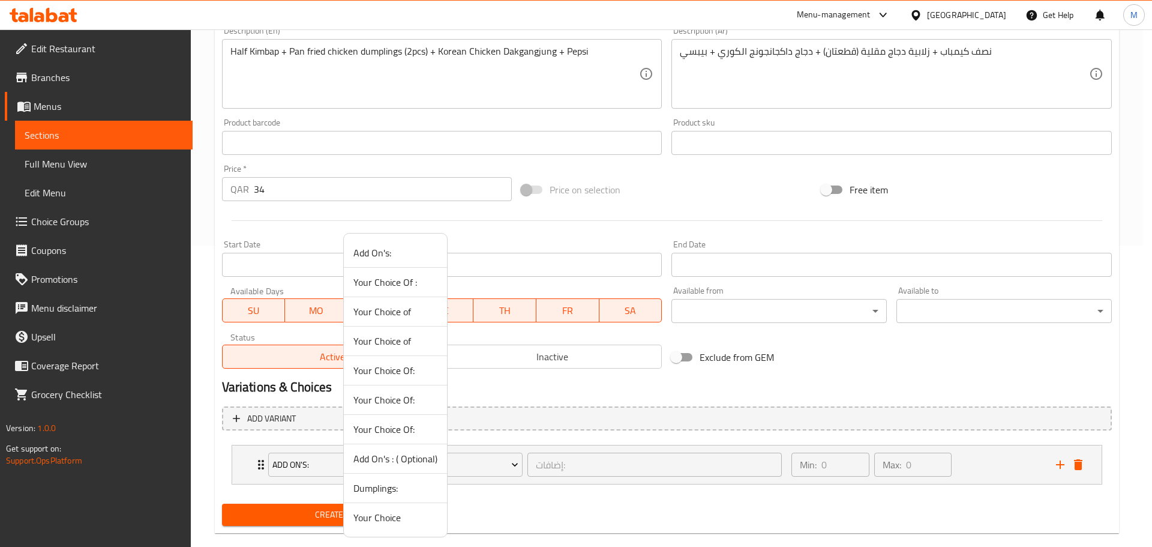
click at [480, 457] on div at bounding box center [576, 273] width 1152 height 547
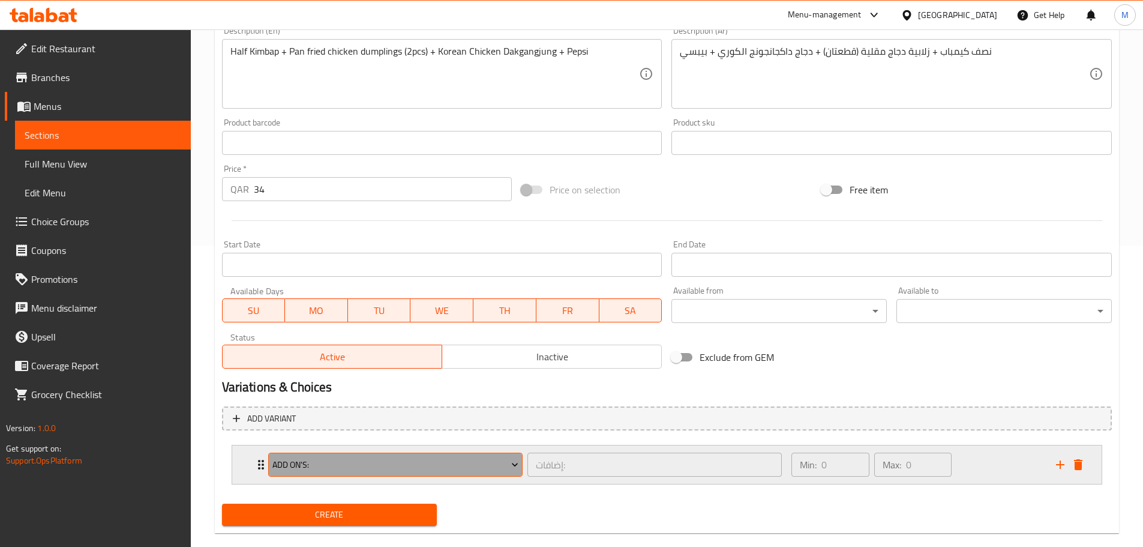
click at [467, 460] on span "Add On's:" at bounding box center [395, 464] width 246 height 15
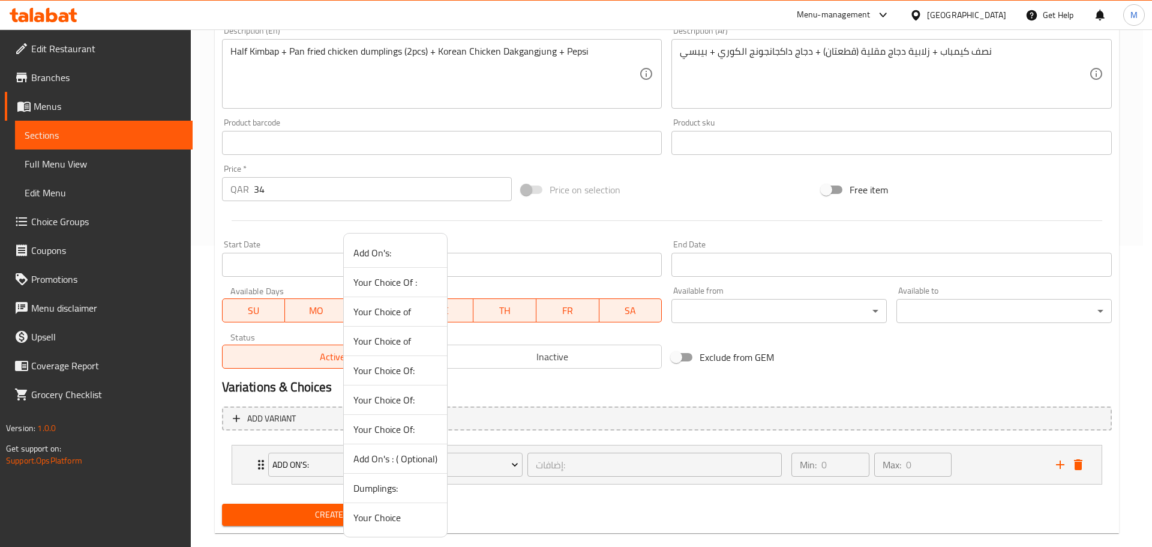
click at [379, 520] on span "Your Choice" at bounding box center [395, 517] width 84 height 14
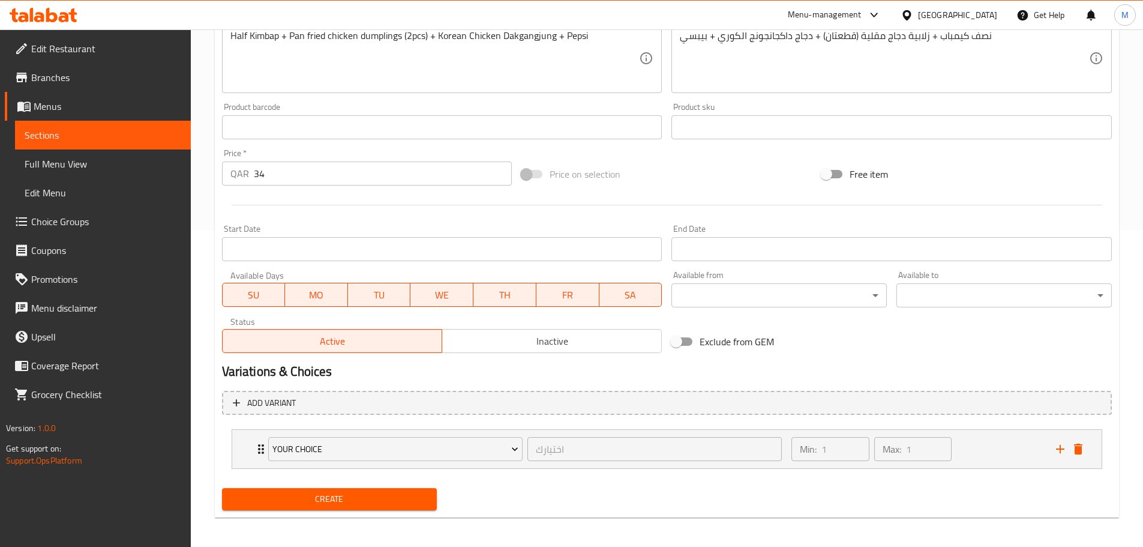
scroll to position [321, 0]
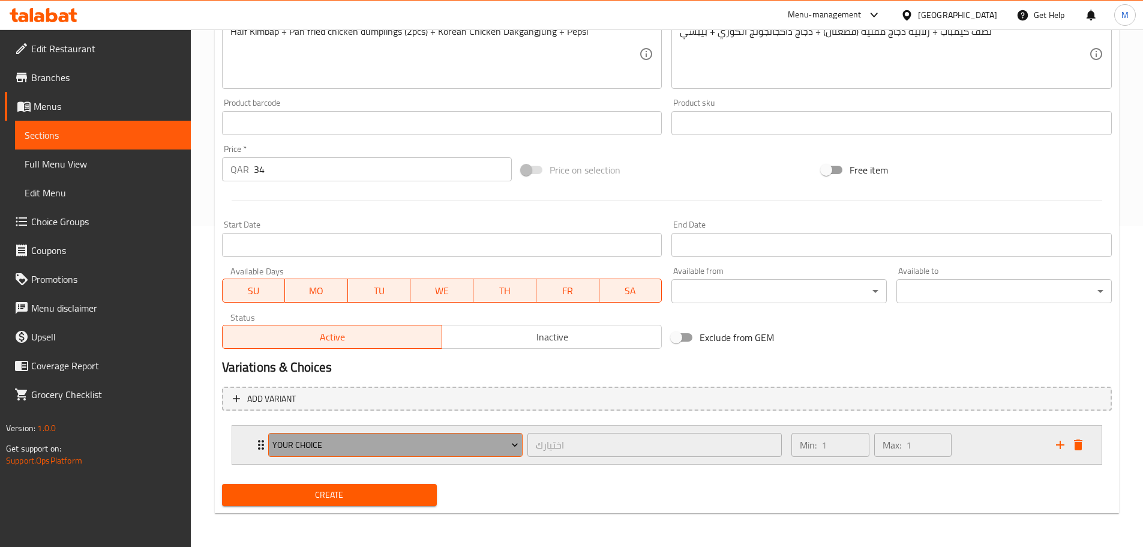
click at [463, 446] on span "Your Choice" at bounding box center [395, 444] width 246 height 15
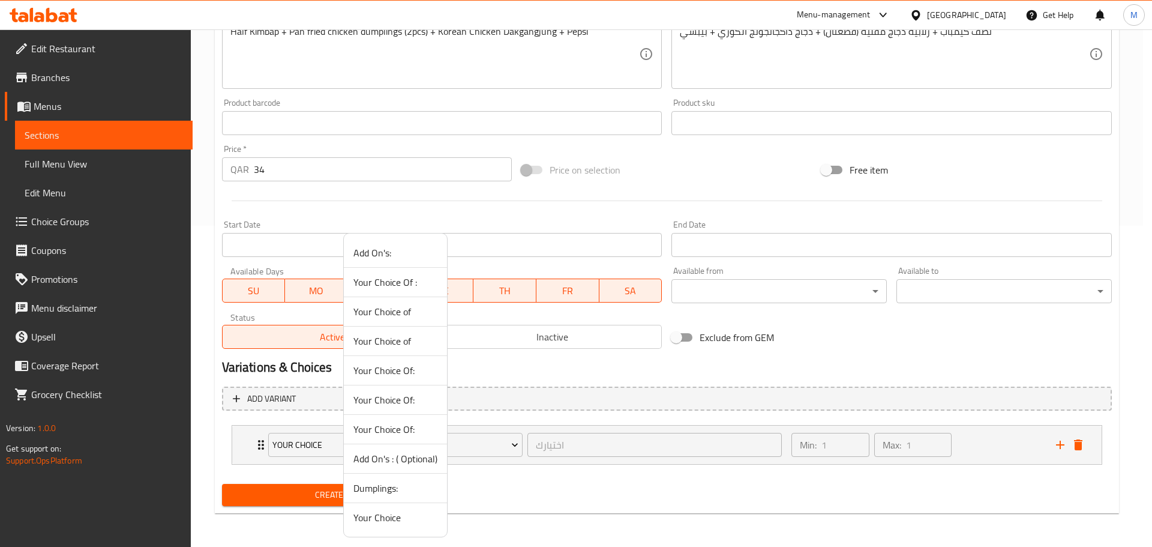
click at [395, 524] on span "Your Choice" at bounding box center [395, 517] width 84 height 14
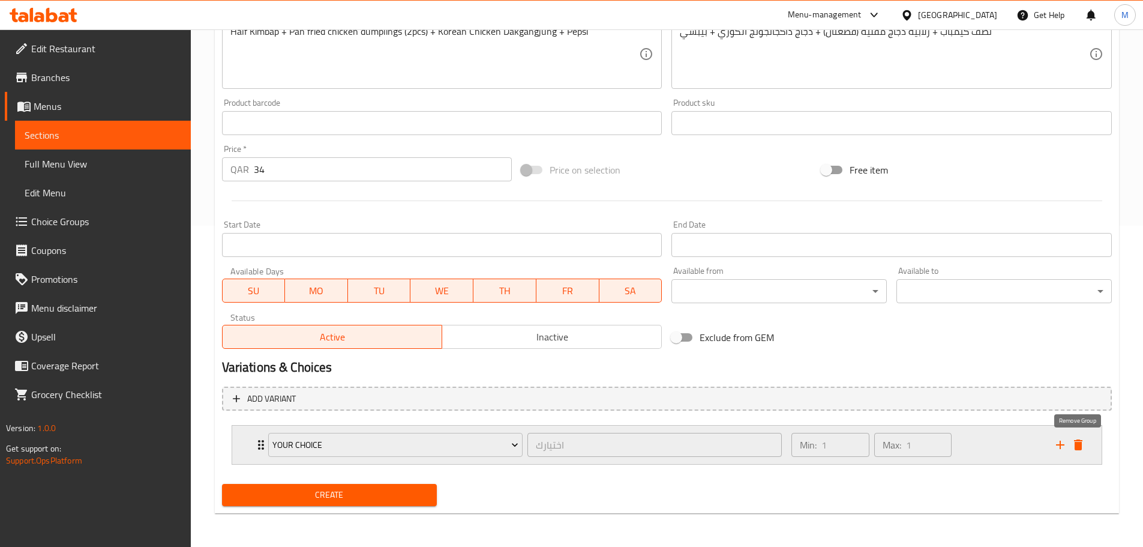
click at [1076, 446] on icon "delete" at bounding box center [1078, 444] width 8 height 11
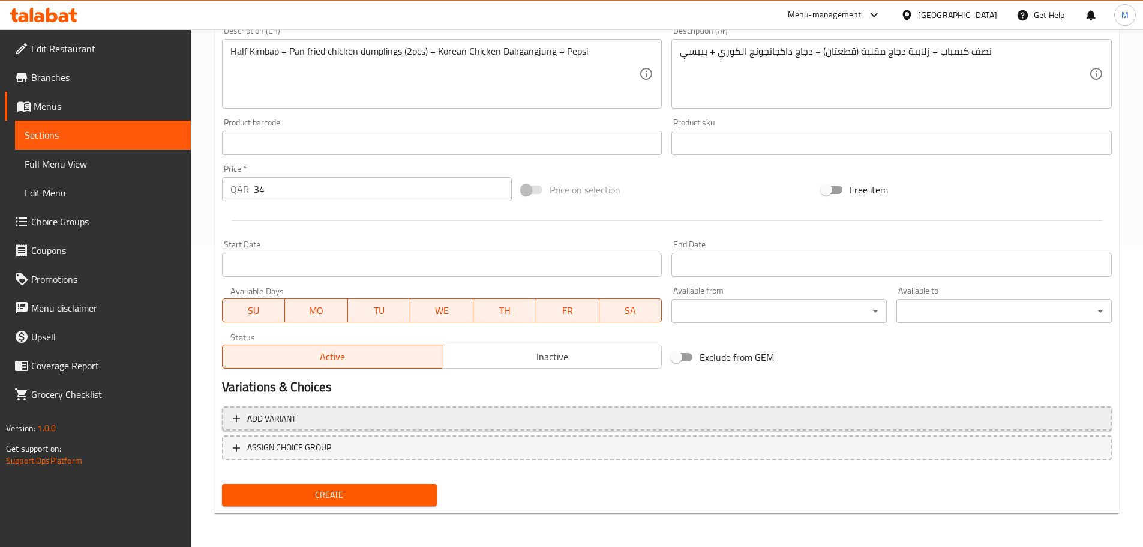
click at [280, 421] on span "Add variant" at bounding box center [271, 418] width 49 height 15
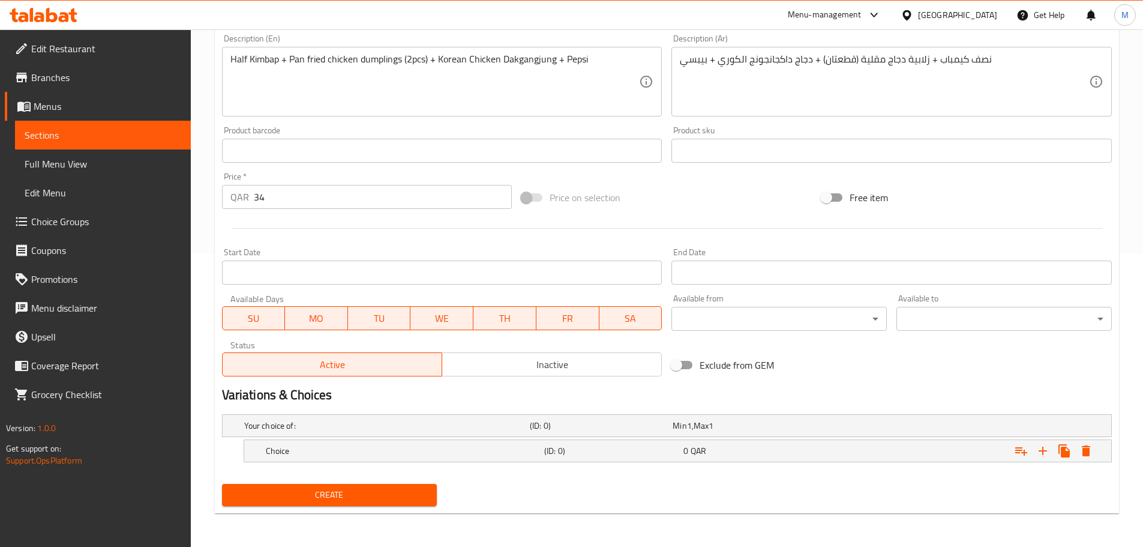
scroll to position [293, 0]
click at [493, 431] on h5 "Choice" at bounding box center [384, 425] width 281 height 12
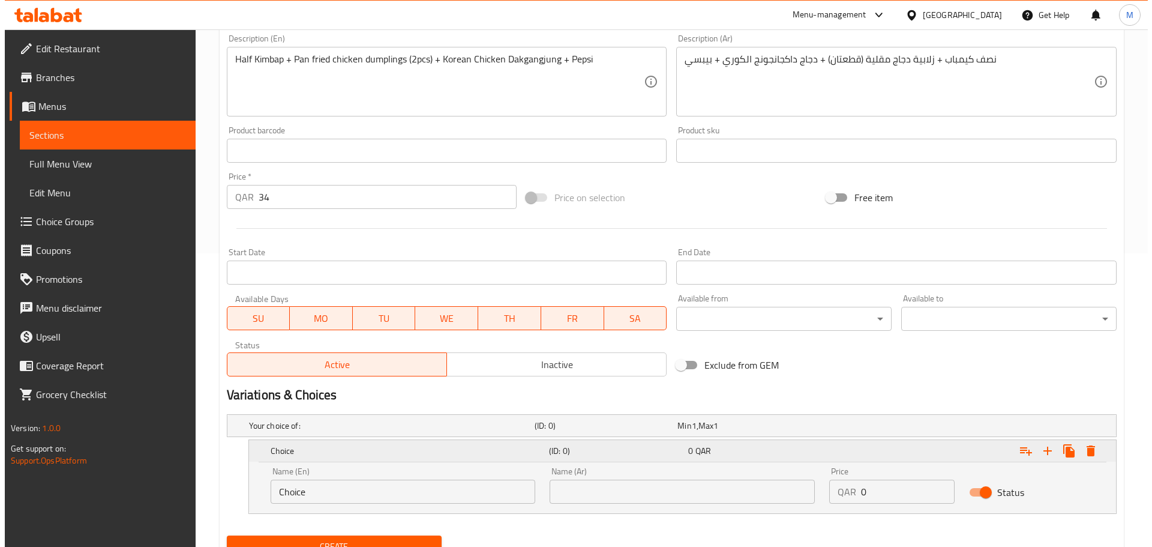
scroll to position [345, 0]
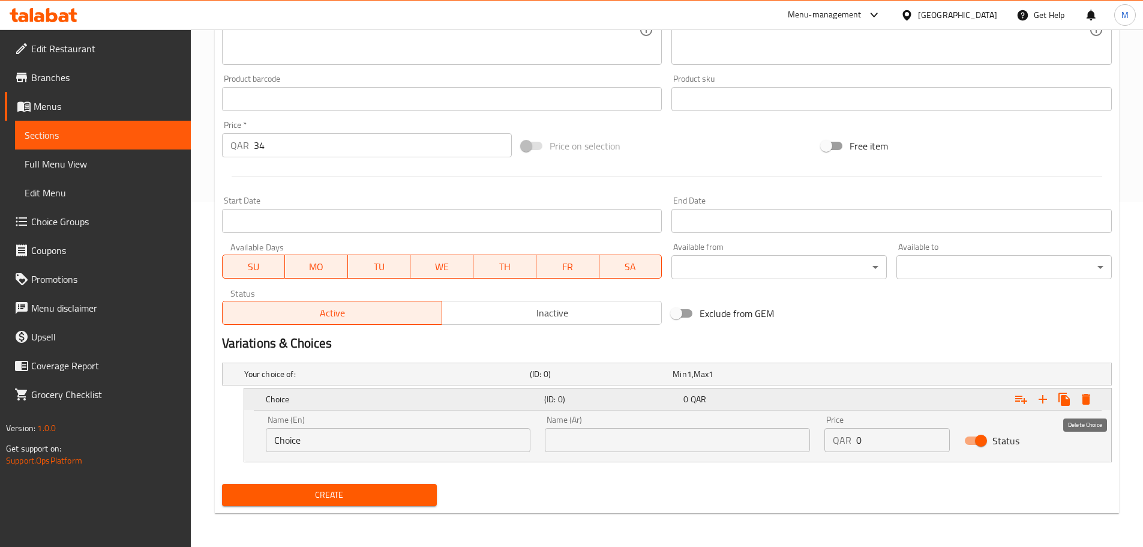
click at [1088, 404] on icon "Expand" at bounding box center [1086, 399] width 8 height 11
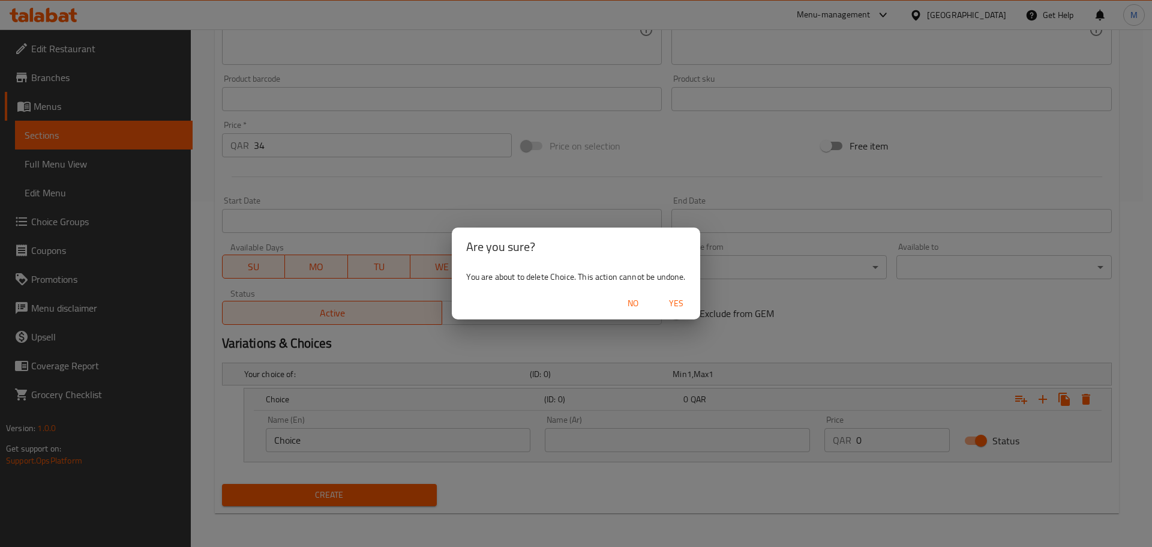
click at [682, 301] on span "Yes" at bounding box center [676, 303] width 29 height 15
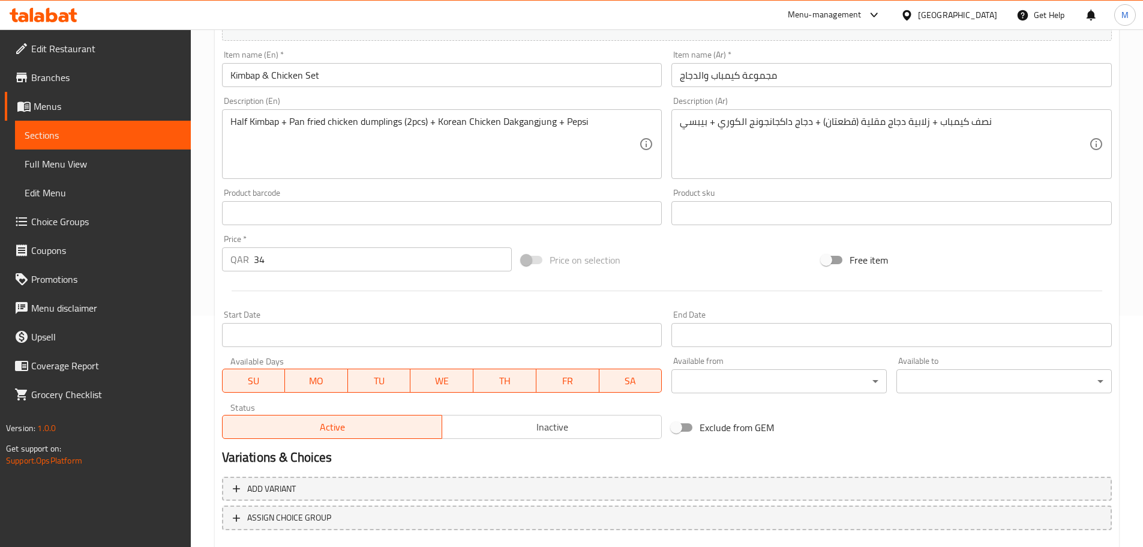
scroll to position [301, 0]
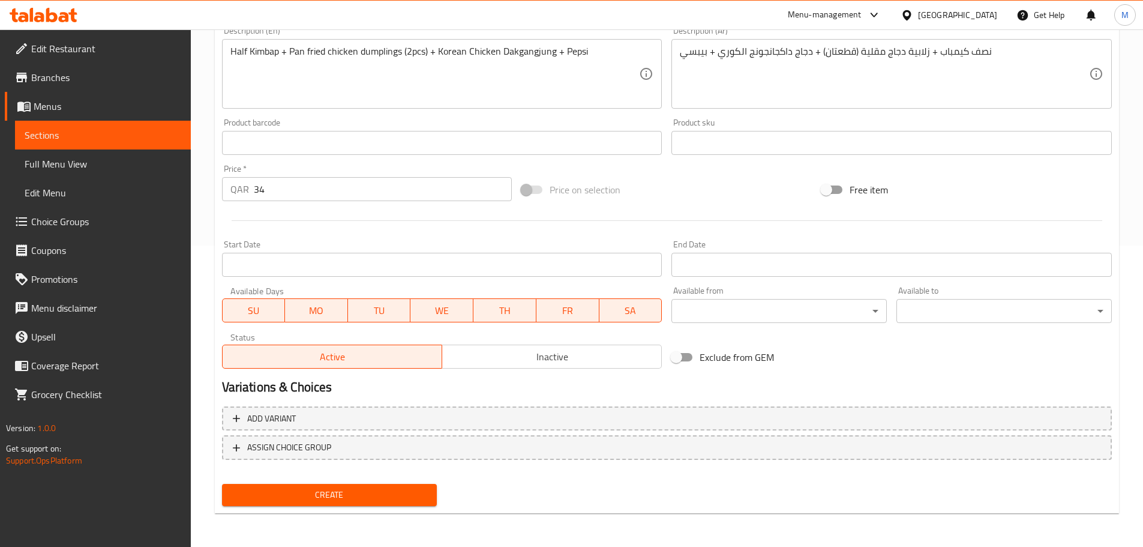
click at [487, 347] on button "Inactive" at bounding box center [552, 356] width 220 height 24
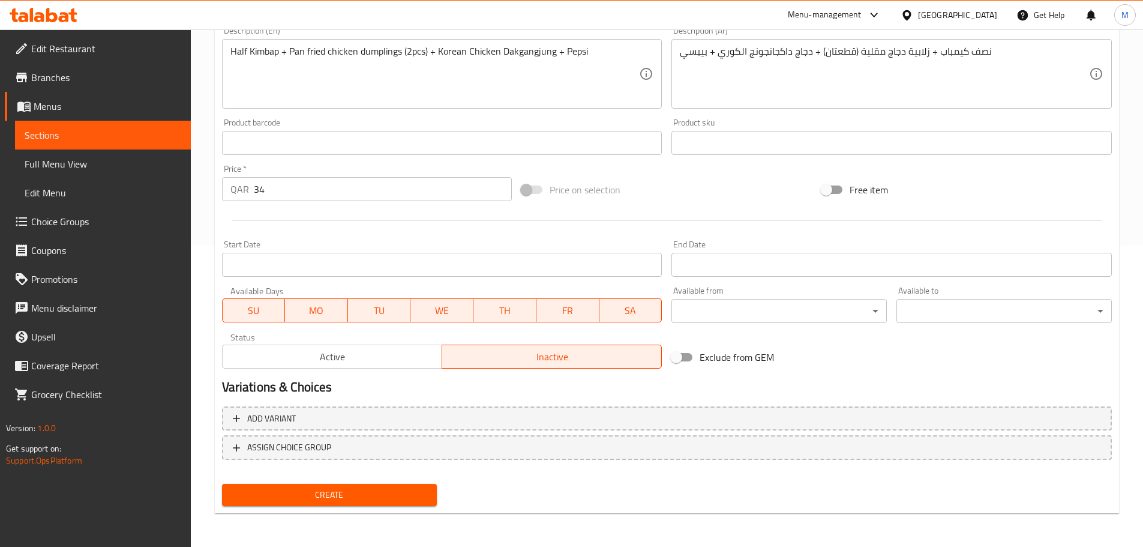
click at [363, 494] on span "Create" at bounding box center [330, 494] width 196 height 15
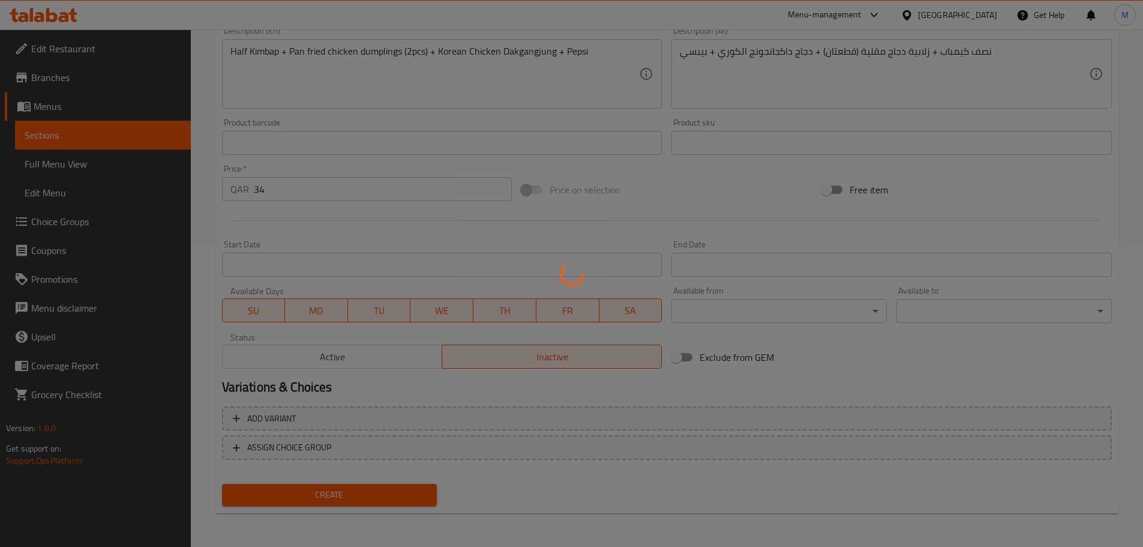
type input "0"
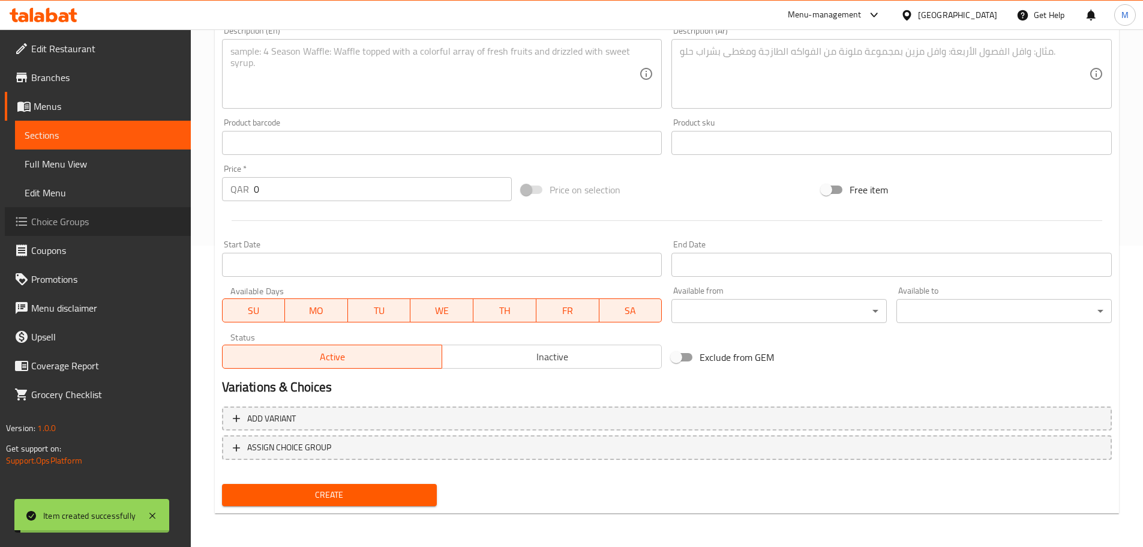
click at [68, 227] on span "Choice Groups" at bounding box center [106, 221] width 150 height 14
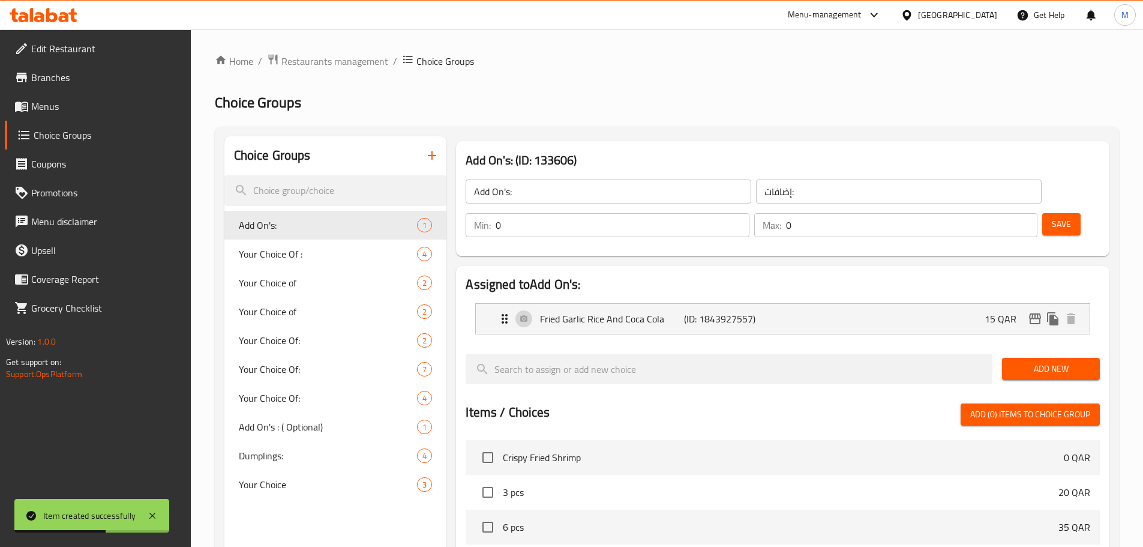
click at [430, 158] on icon "button" at bounding box center [432, 155] width 14 height 14
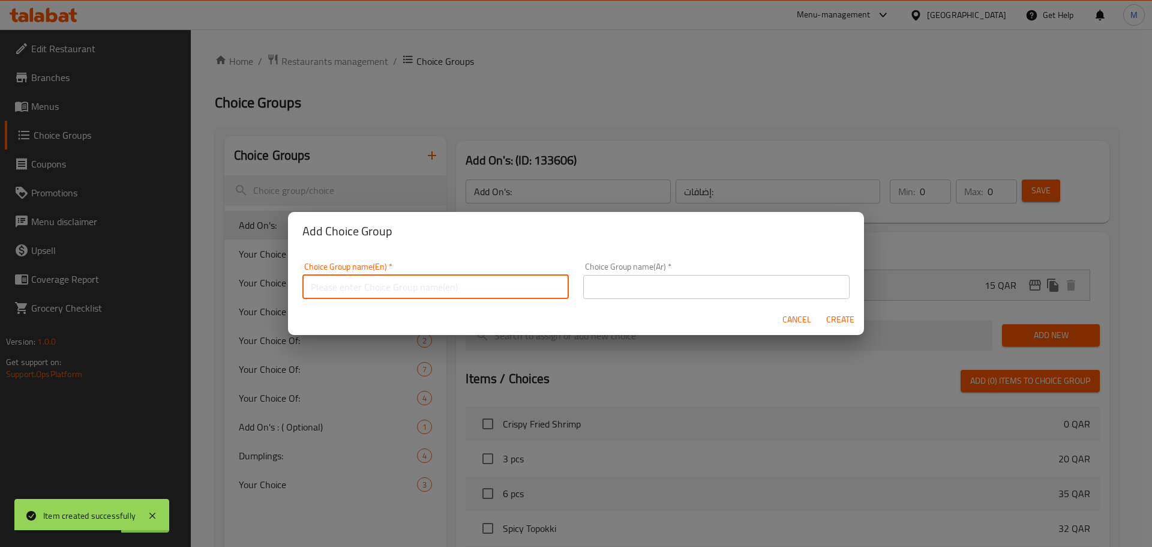
click at [406, 282] on input "text" at bounding box center [435, 287] width 266 height 24
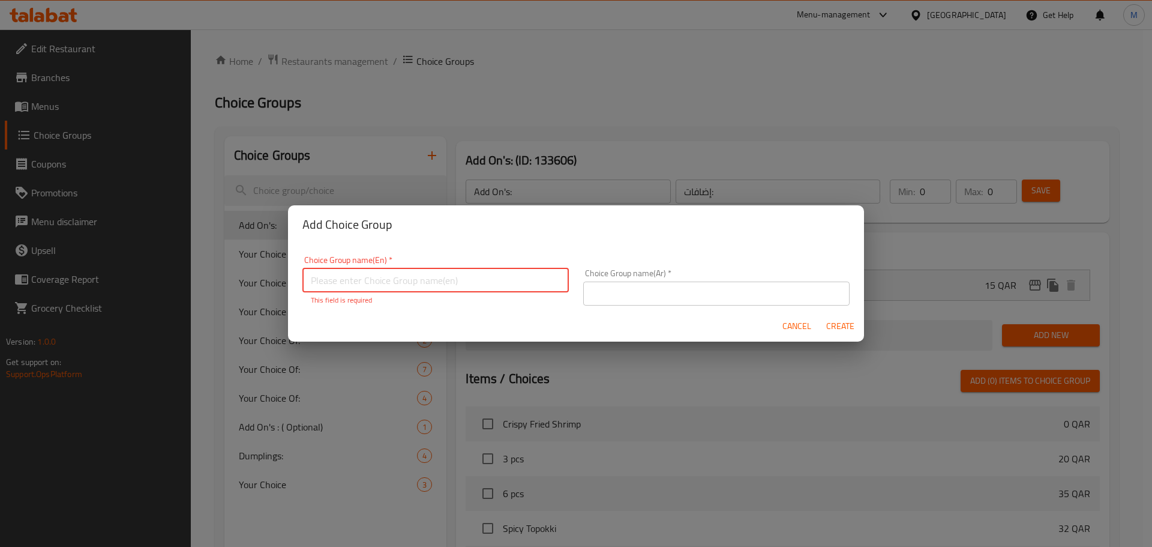
click at [376, 271] on input "text" at bounding box center [435, 280] width 266 height 24
paste input "Choice of Kimbap"
type input "Choice of Kimbap"
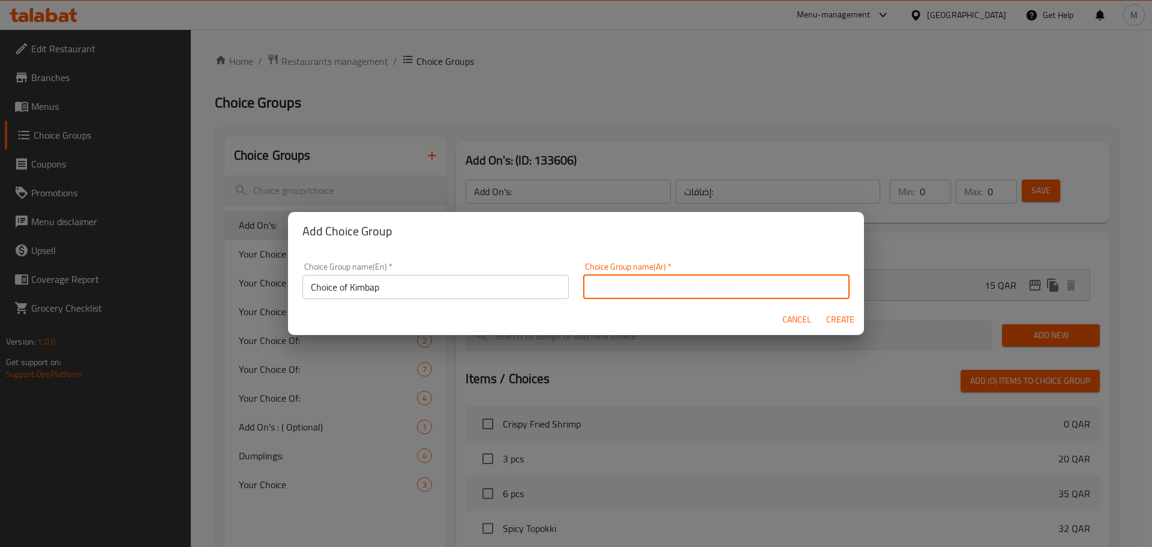
click at [665, 282] on input "text" at bounding box center [716, 287] width 266 height 24
paste input "اختيار الكيمباب"
type input "اختيار الكيمباب"
click at [836, 317] on span "Create" at bounding box center [840, 319] width 29 height 15
type input "Choice of Kimbap"
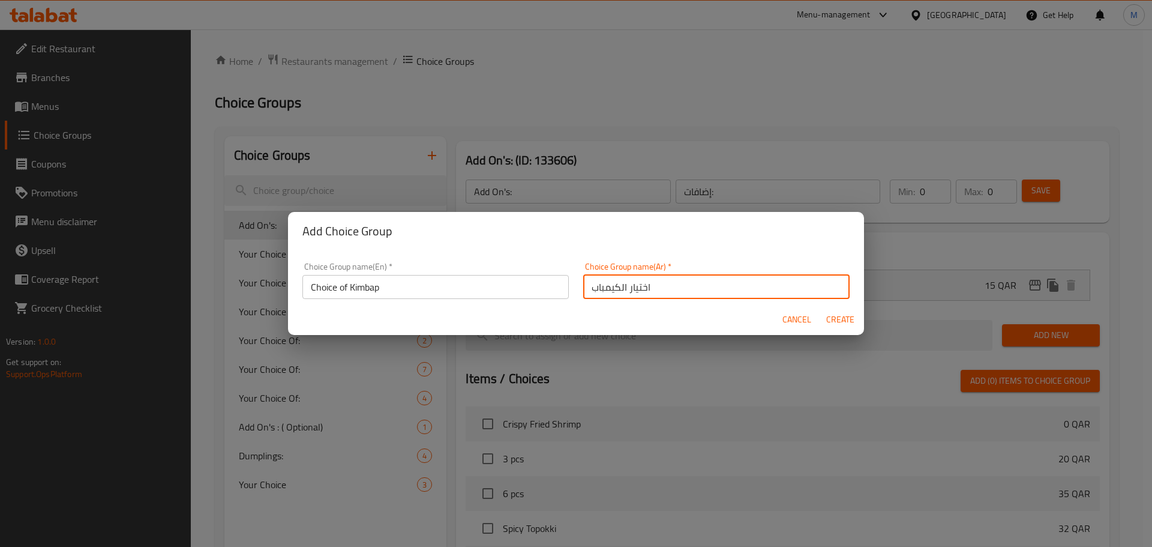
type input "اختيار الكيمباب"
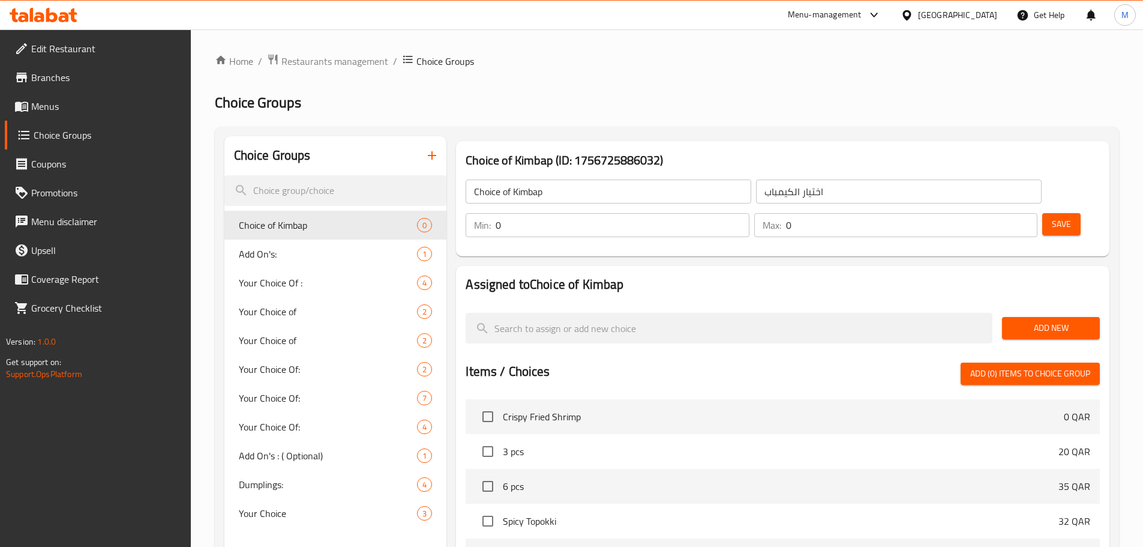
click at [749, 213] on input "0" at bounding box center [622, 225] width 253 height 24
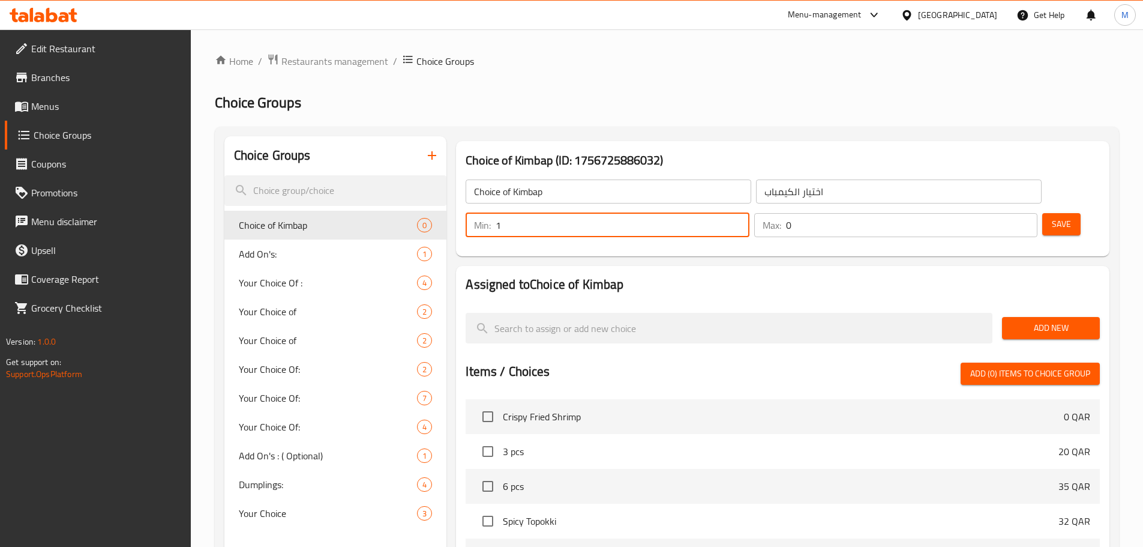
type input "1"
click at [991, 213] on input "0" at bounding box center [911, 225] width 251 height 24
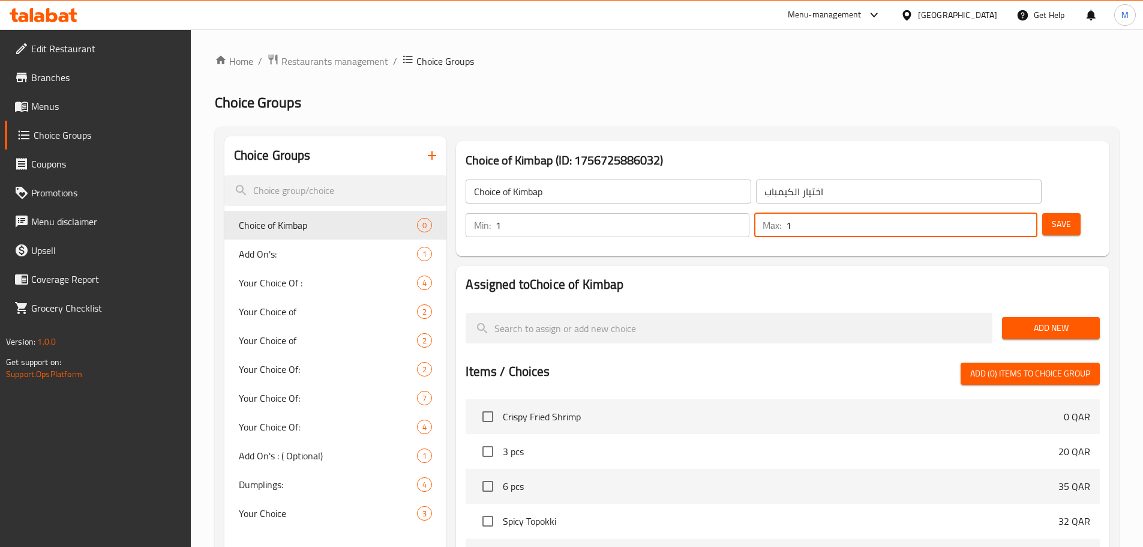
type input "1"
click at [1052, 217] on span "Save" at bounding box center [1061, 224] width 19 height 15
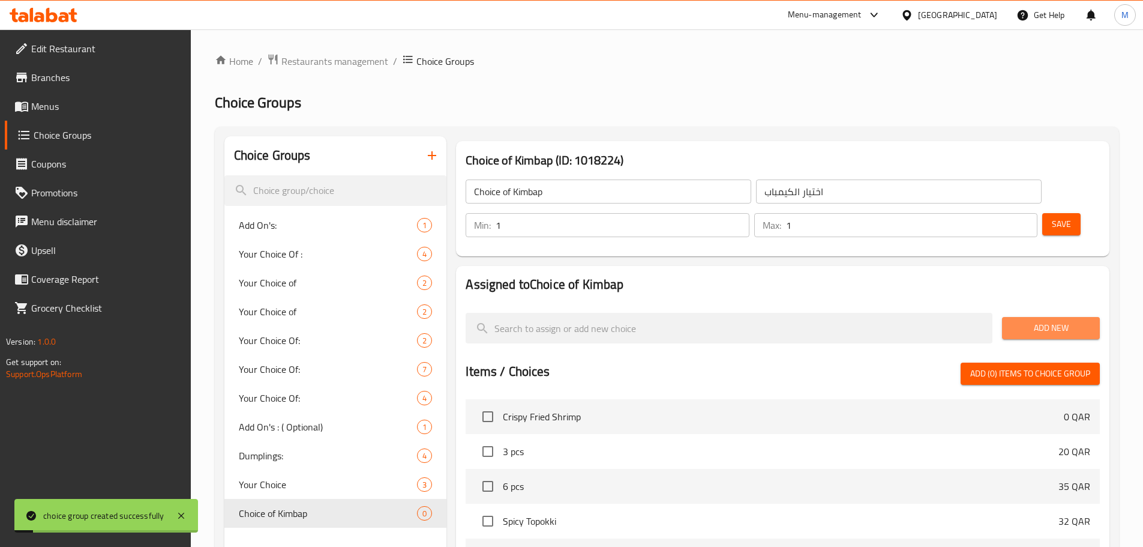
click at [1038, 320] on span "Add New" at bounding box center [1051, 327] width 79 height 15
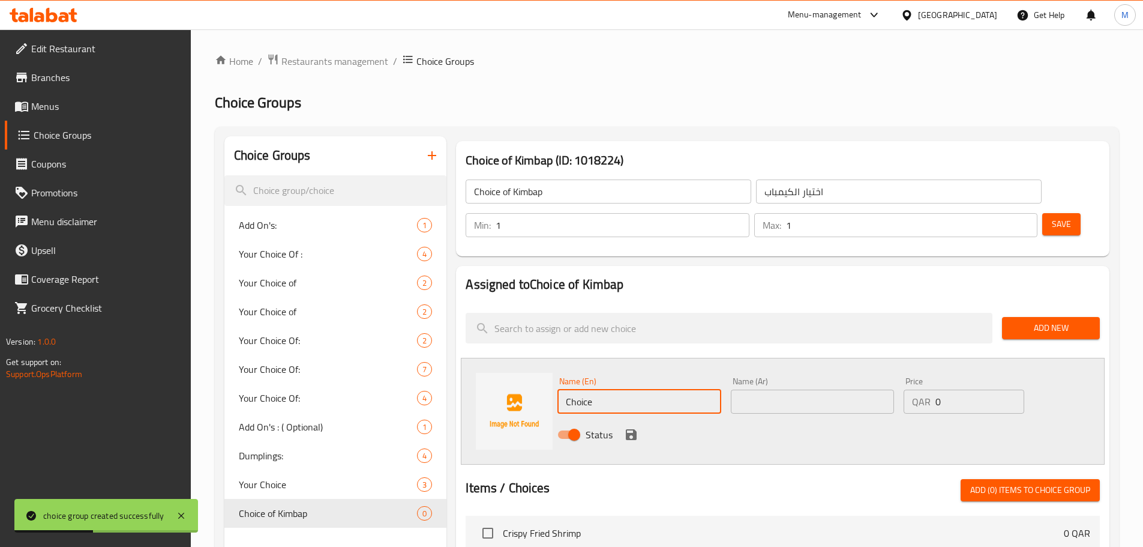
click at [614, 389] on input "Choice" at bounding box center [638, 401] width 163 height 24
paste input "Bulgogi beef Kimbap"
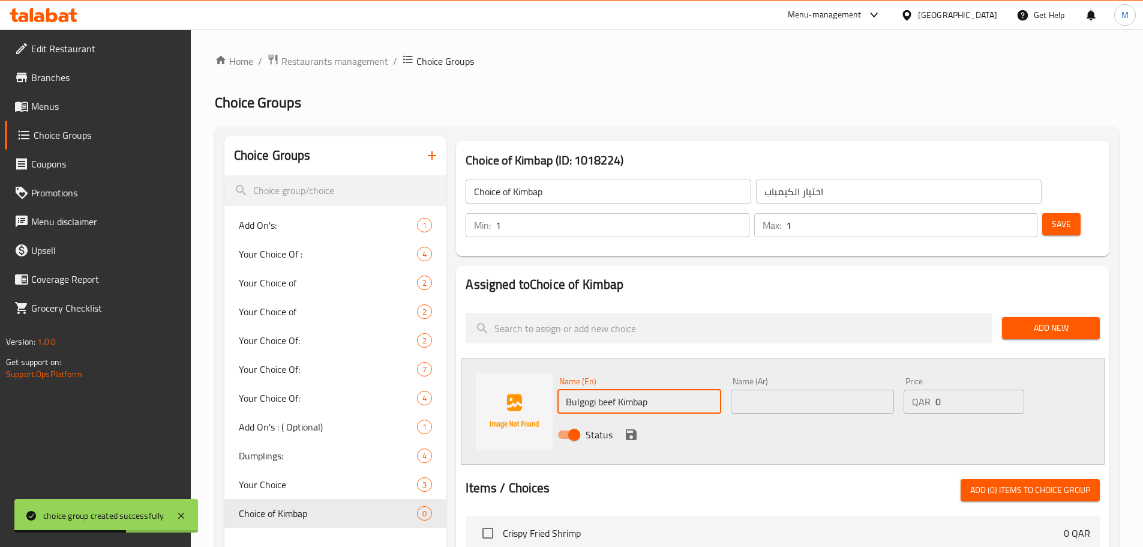
type input "Bulgogi beef Kimbap"
click at [821, 377] on div "Name (Ar) Name (Ar)" at bounding box center [812, 395] width 163 height 37
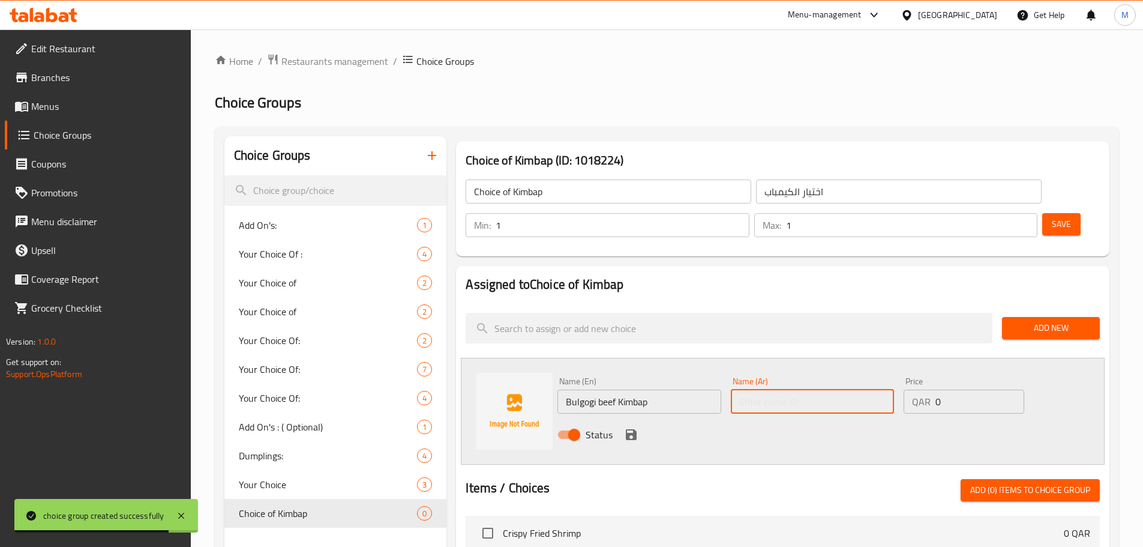
click at [805, 389] on input "text" at bounding box center [812, 401] width 163 height 24
paste input "كيمباب لحم البقر بولجوجي"
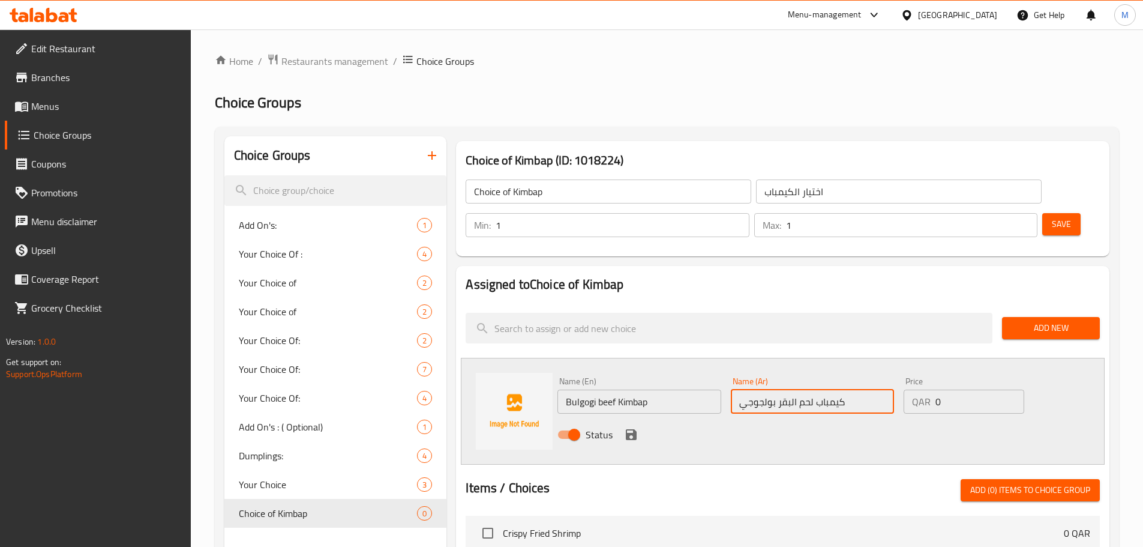
type input "كيمباب لحم البقر بولجوجي"
click at [1042, 320] on span "Add New" at bounding box center [1051, 327] width 79 height 15
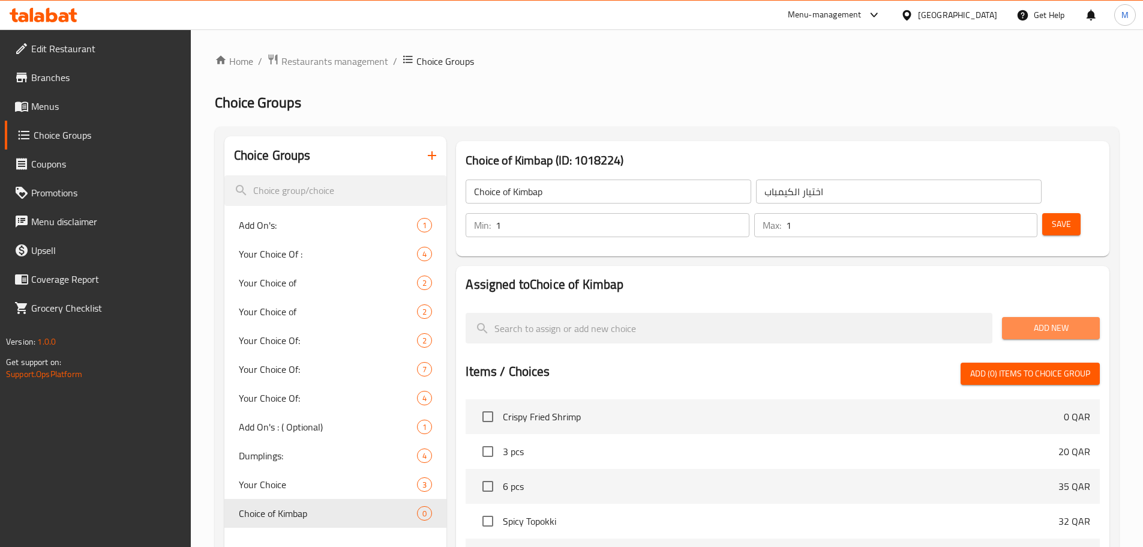
click at [1054, 320] on span "Add New" at bounding box center [1051, 327] width 79 height 15
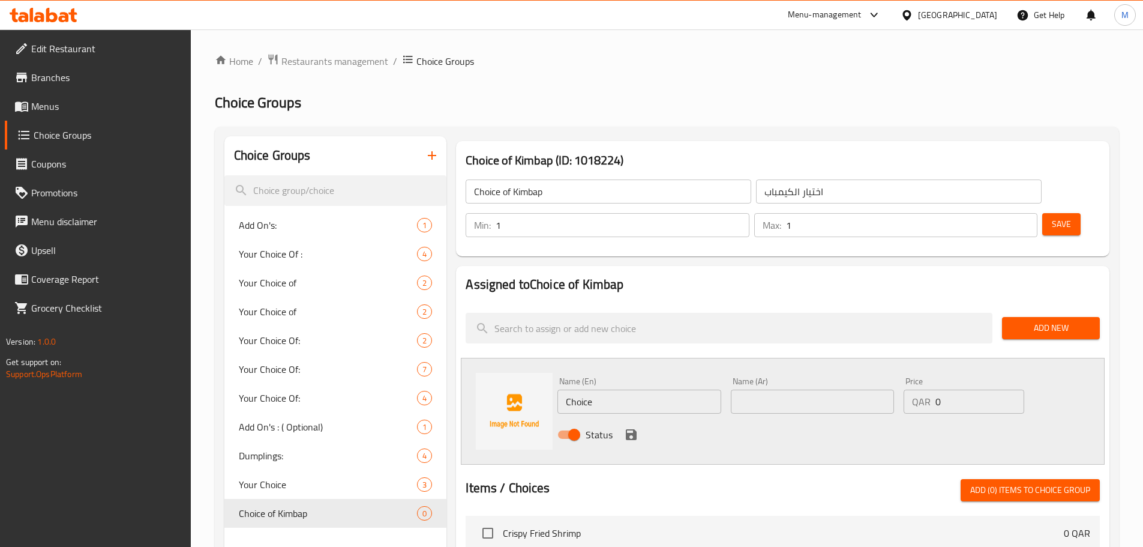
click at [590, 389] on input "Choice" at bounding box center [638, 401] width 163 height 24
paste input "كيمباب التونة"
type input "كيمباب التونة"
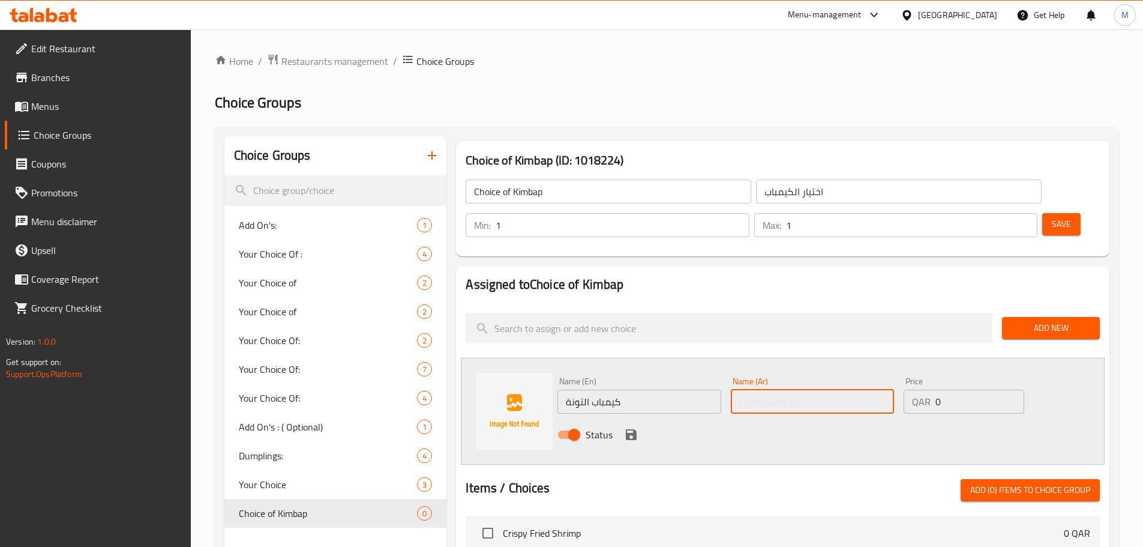
click at [856, 389] on input "text" at bounding box center [812, 401] width 163 height 24
paste input "كيمباب التونة"
type input "كيمباب التونة"
click at [640, 389] on input "كيمباب التونة" at bounding box center [638, 401] width 163 height 24
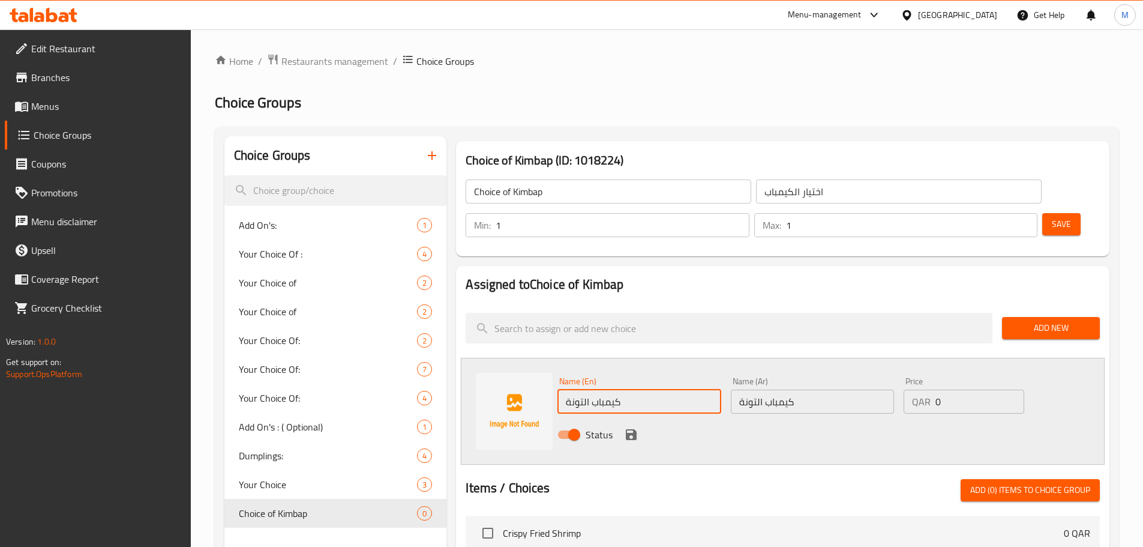
click at [640, 389] on input "كيمباب التونة" at bounding box center [638, 401] width 163 height 24
paste input "[PERSON_NAME]"
type input "[PERSON_NAME]"
click at [631, 425] on button "save" at bounding box center [631, 434] width 18 height 18
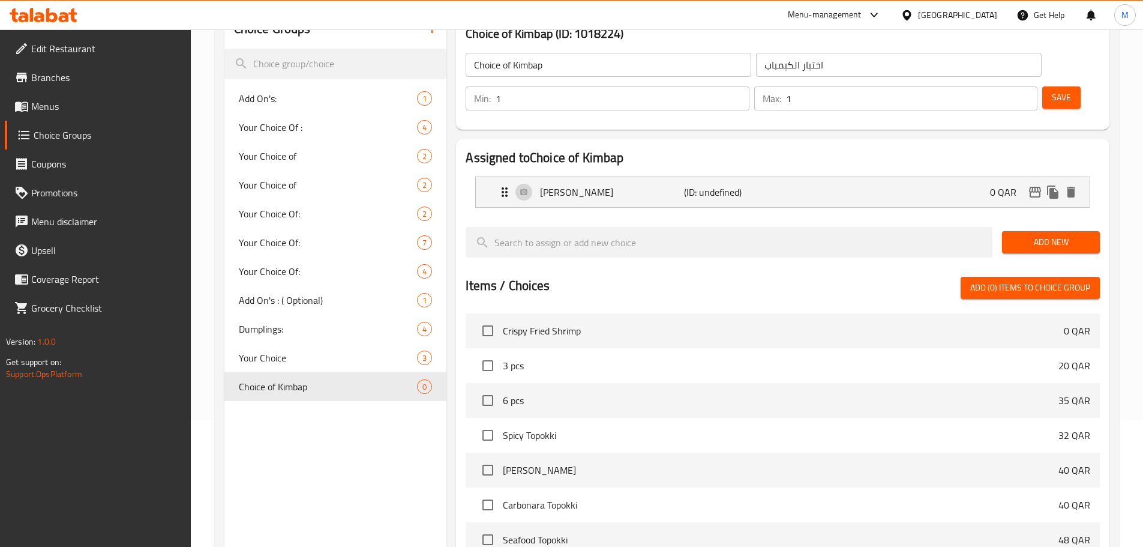
scroll to position [135, 0]
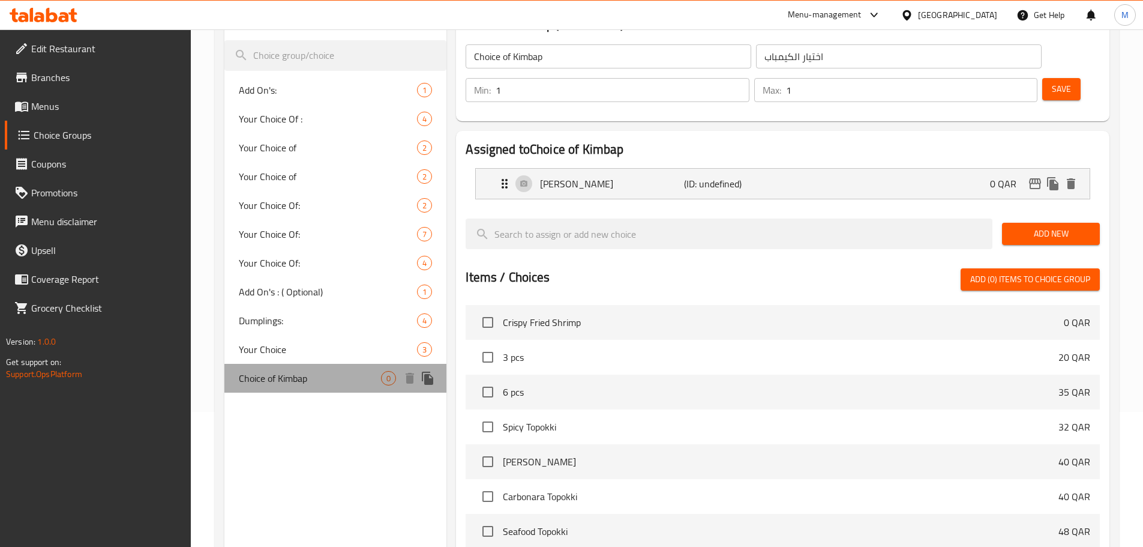
click at [298, 383] on span "Choice of Kimbap" at bounding box center [310, 378] width 143 height 14
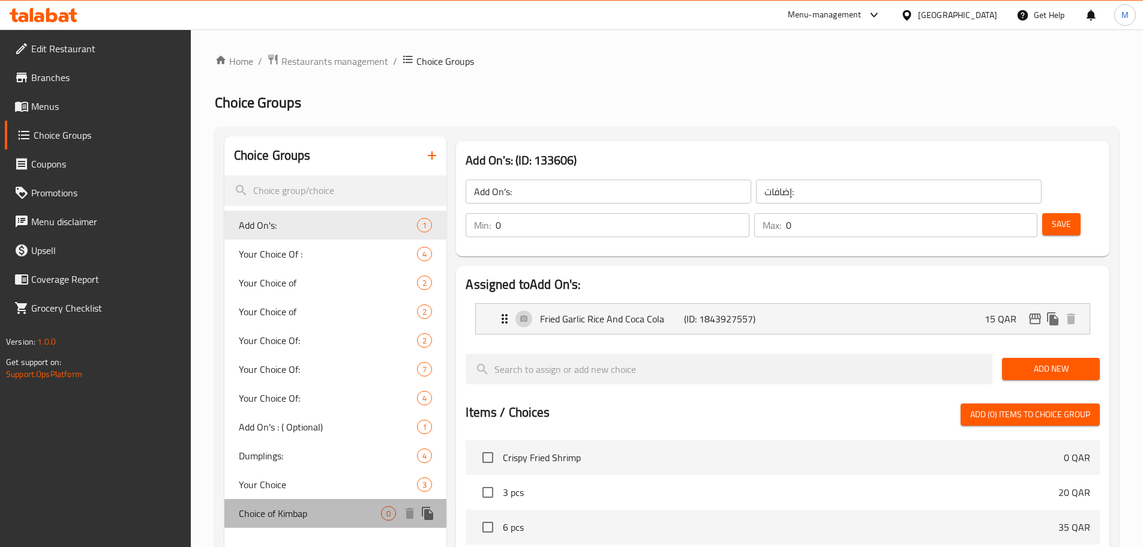
click at [282, 513] on span "Choice of Kimbap" at bounding box center [310, 513] width 143 height 14
type input "Choice of Kimbap"
type input "اختيار الكيمباب"
type input "1"
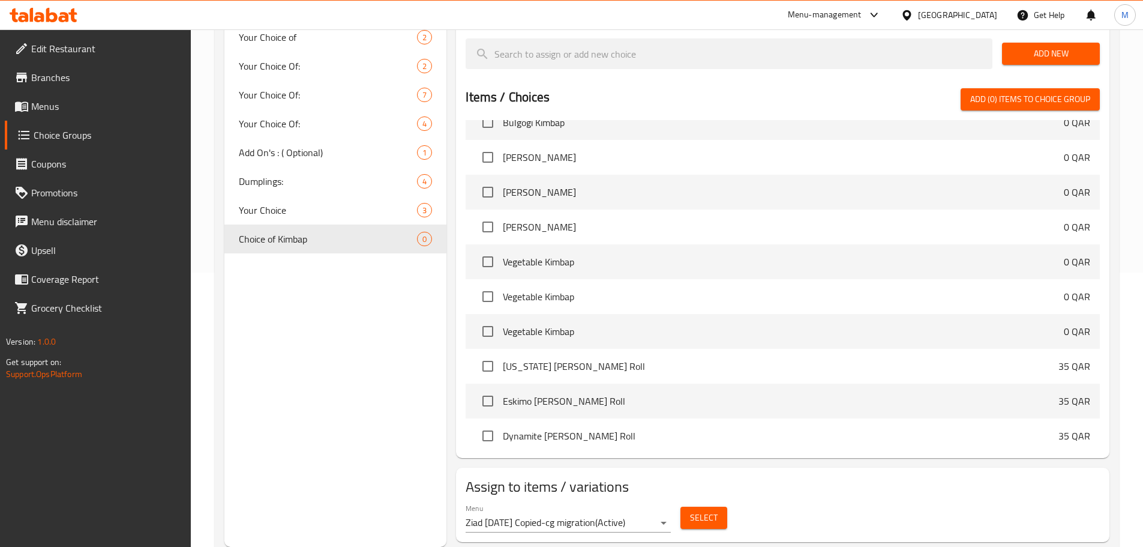
scroll to position [2100, 0]
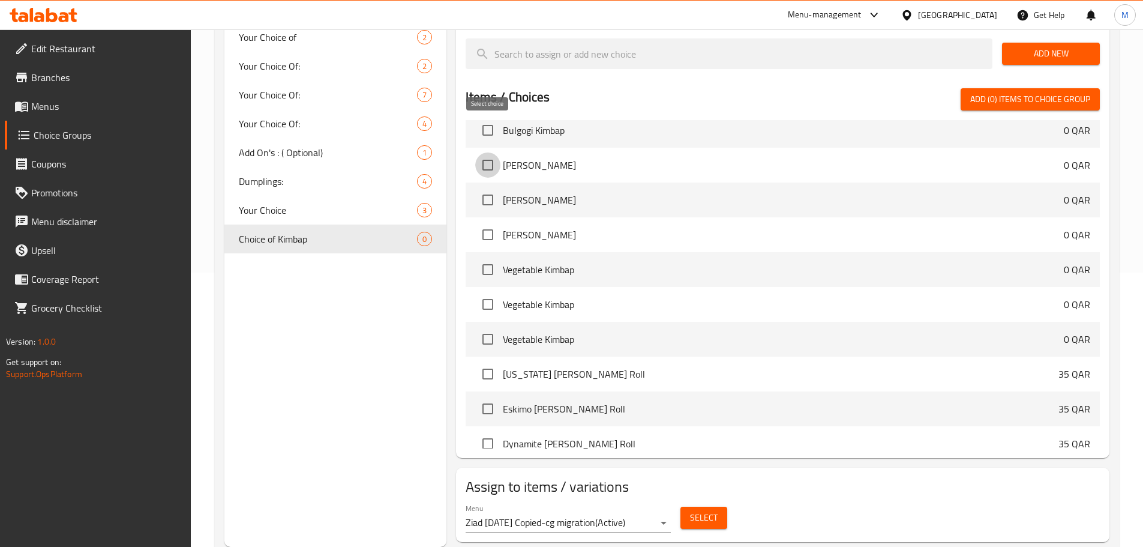
click at [484, 152] on input "checkbox" at bounding box center [487, 164] width 25 height 25
checkbox input "true"
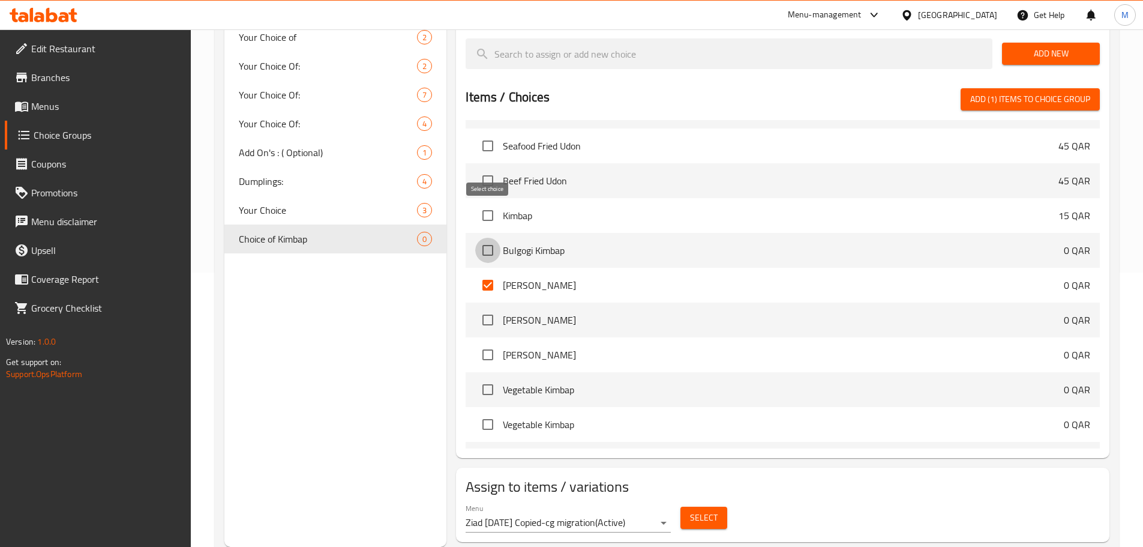
click at [484, 238] on input "checkbox" at bounding box center [487, 250] width 25 height 25
checkbox input "true"
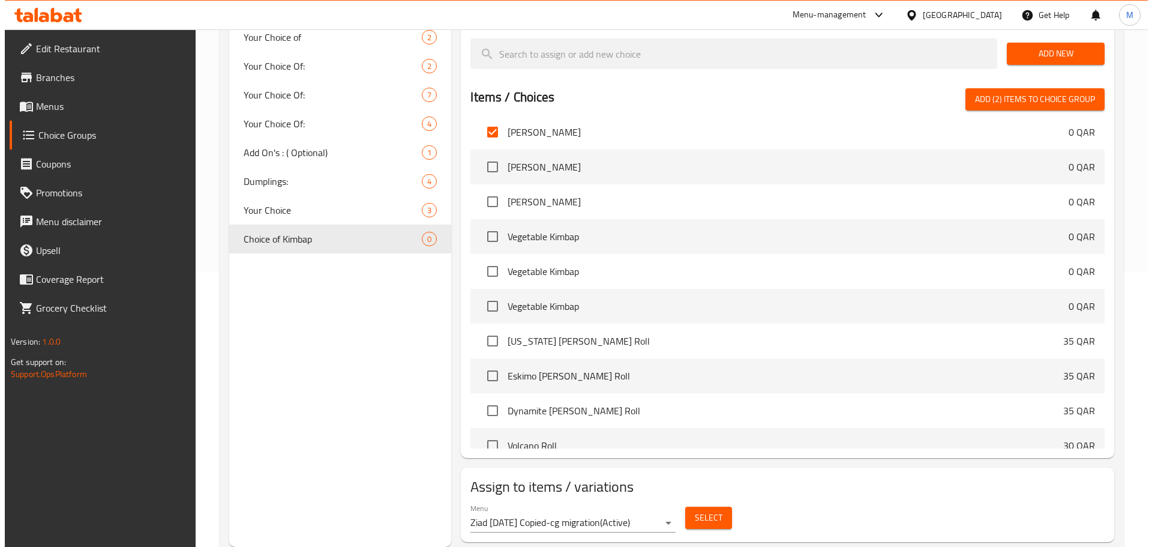
scroll to position [2160, 0]
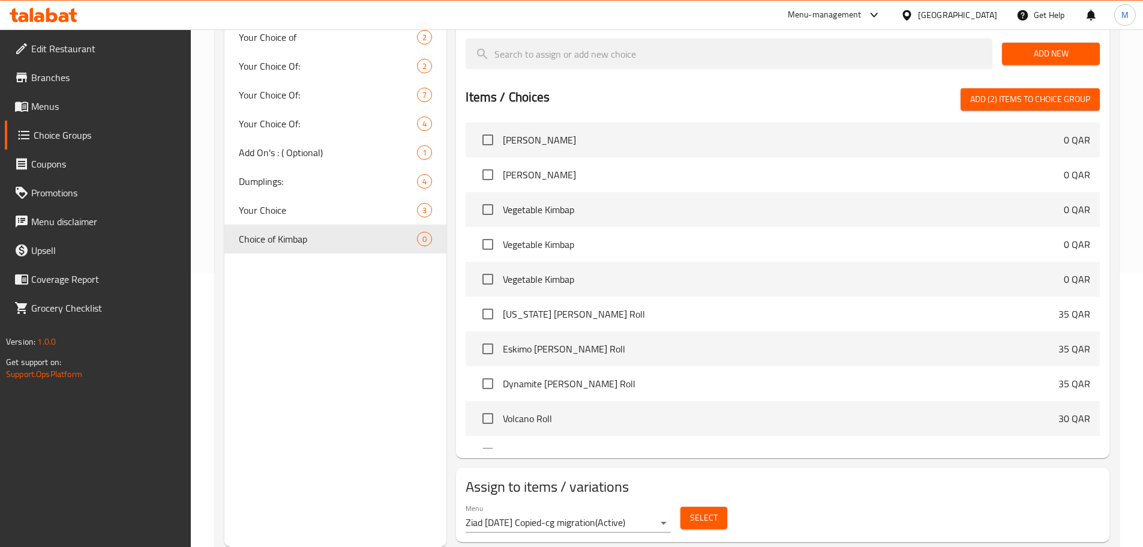
click at [705, 506] on button "Select" at bounding box center [703, 517] width 47 height 22
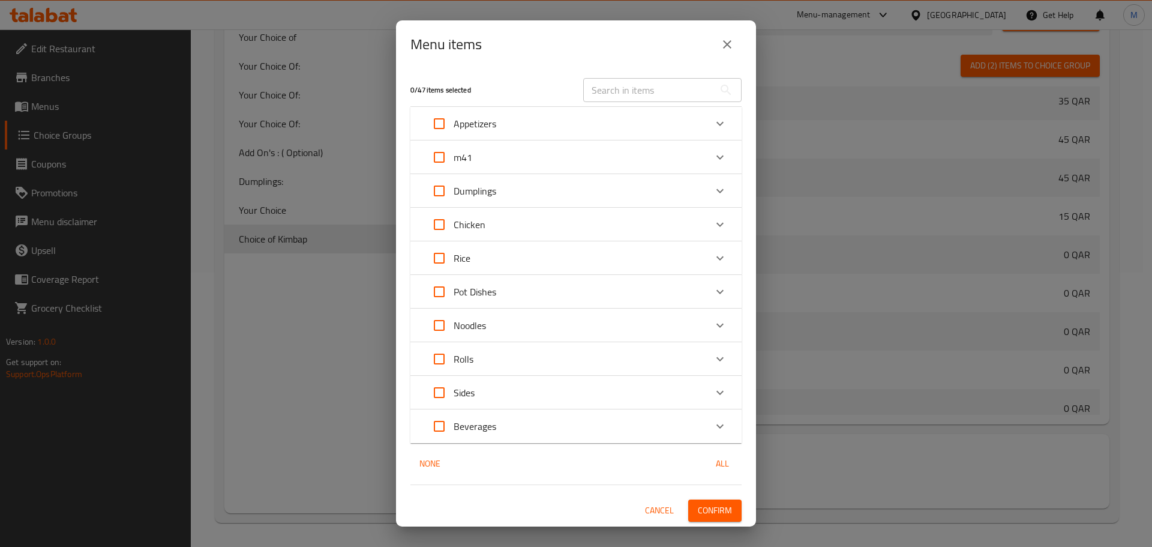
scroll to position [2380, 0]
click at [607, 151] on div "m41" at bounding box center [565, 157] width 281 height 29
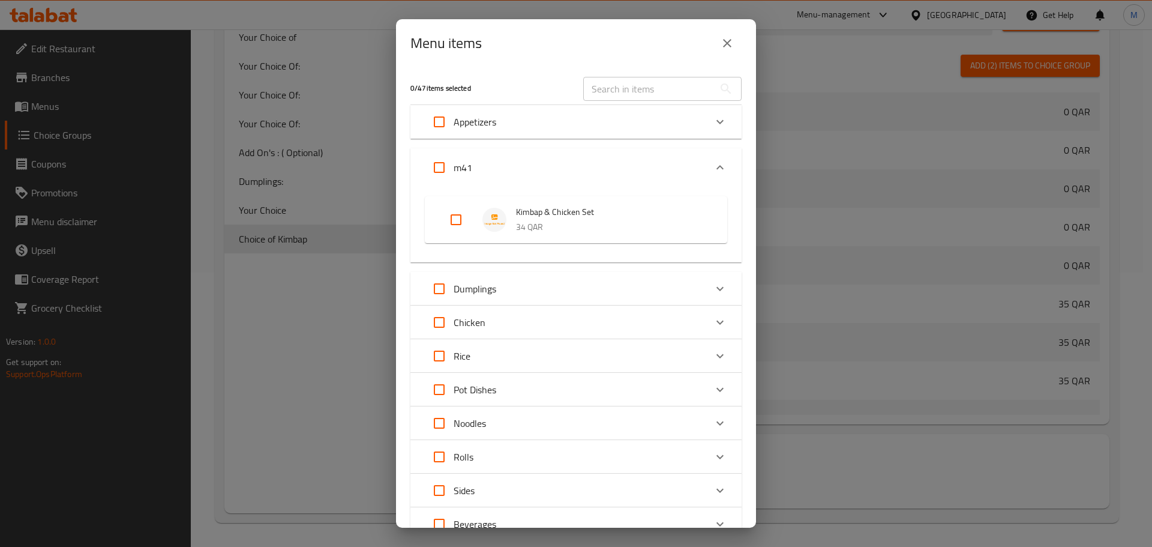
click at [457, 218] on input "Expand" at bounding box center [456, 219] width 29 height 29
checkbox input "true"
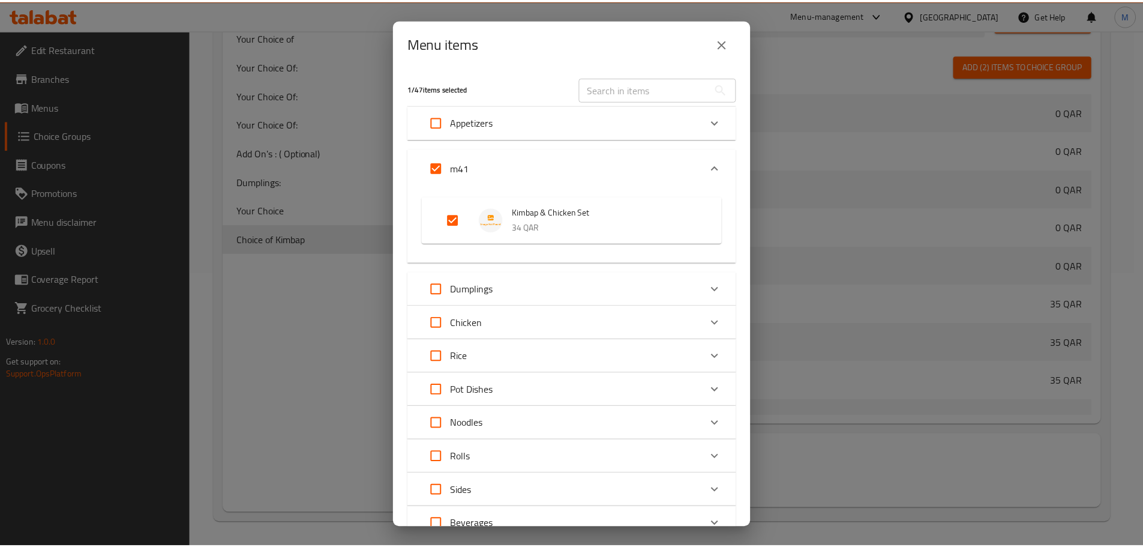
scroll to position [97, 0]
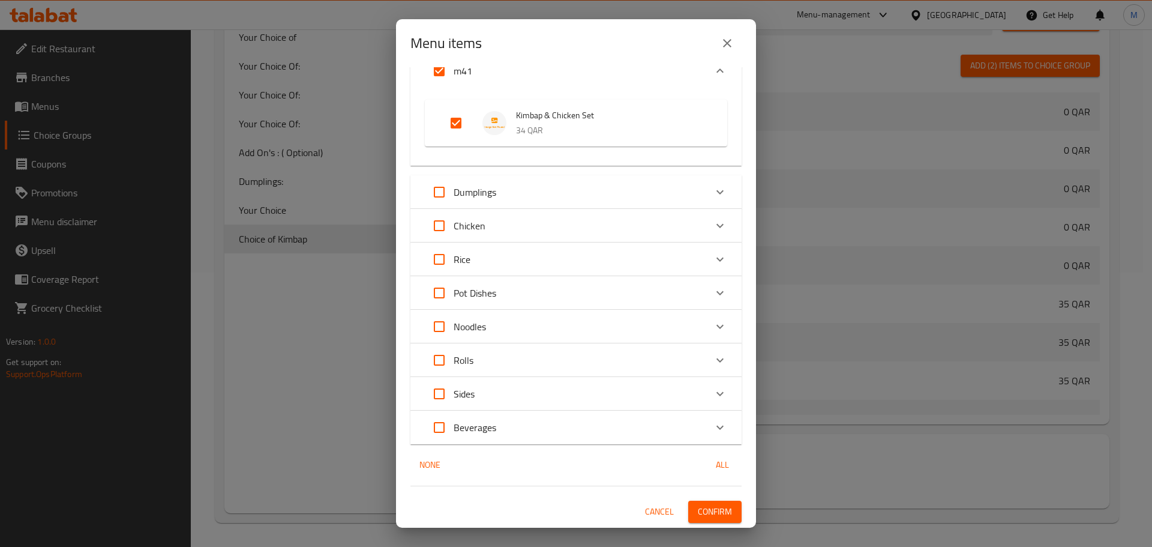
click at [705, 514] on span "Confirm" at bounding box center [715, 511] width 34 height 15
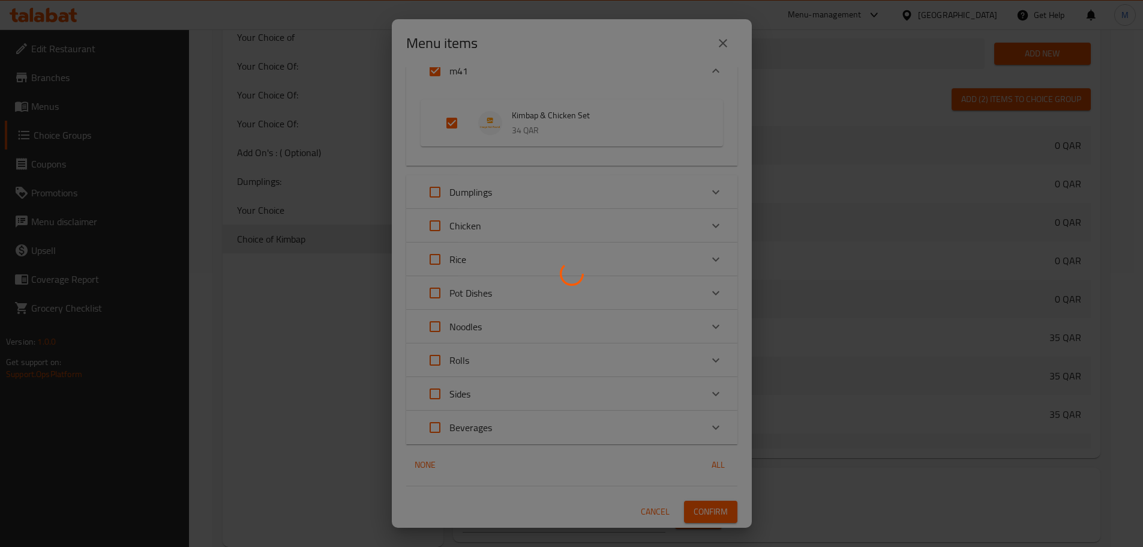
scroll to position [2160, 0]
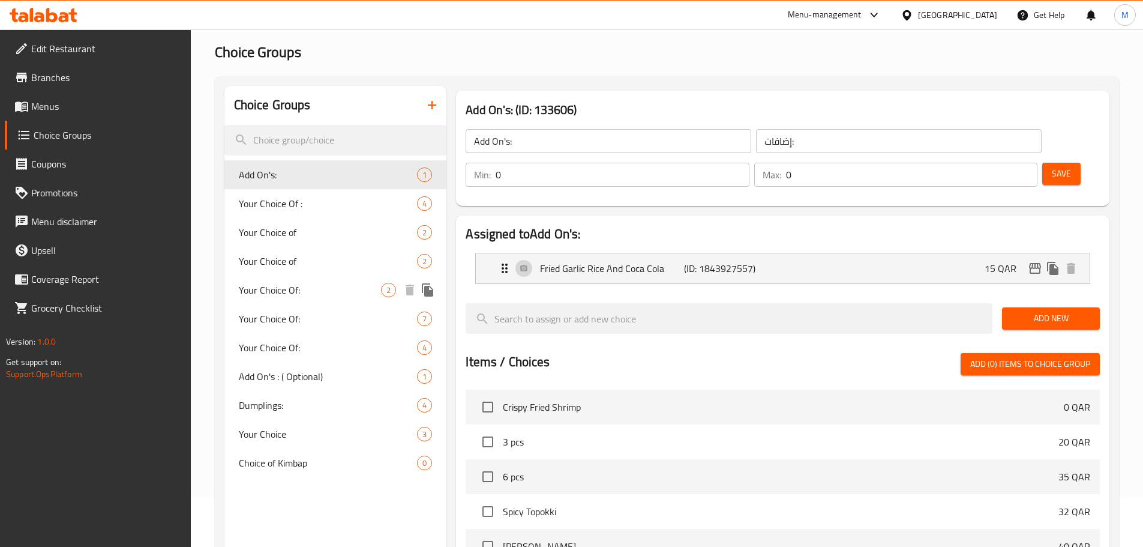
scroll to position [120, 0]
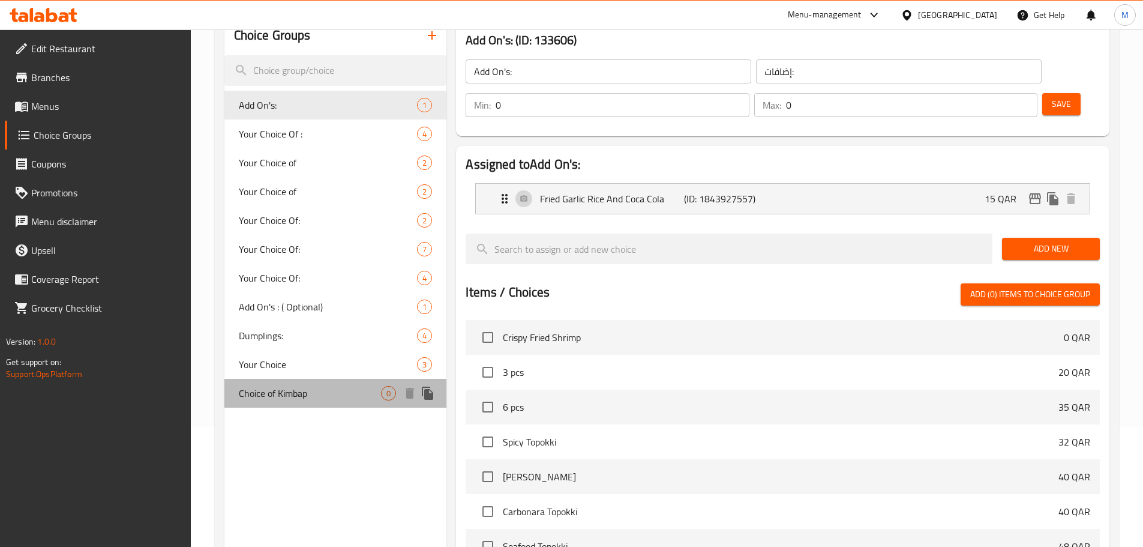
click at [310, 401] on div "Choice of Kimbap 0" at bounding box center [335, 393] width 223 height 29
type input "Choice of Kimbap"
type input "اختيار الكيمباب"
type input "1"
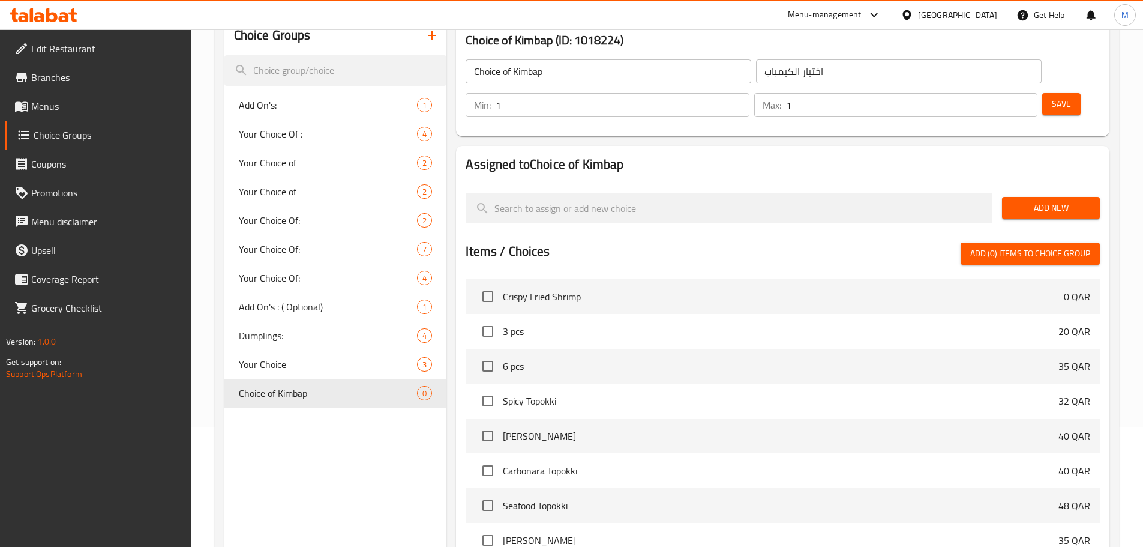
scroll to position [60, 0]
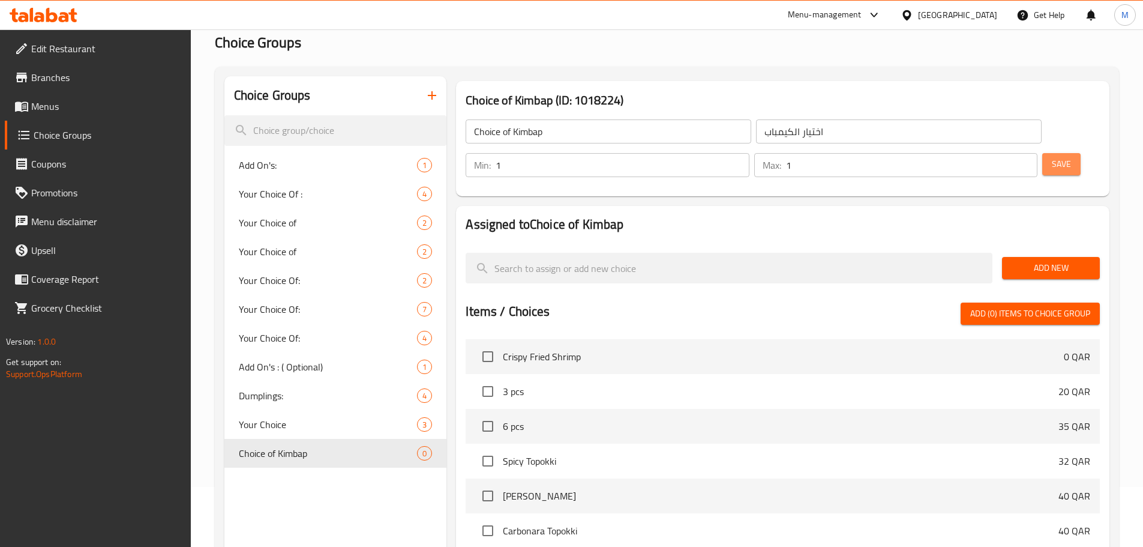
click at [1052, 157] on span "Save" at bounding box center [1061, 164] width 19 height 15
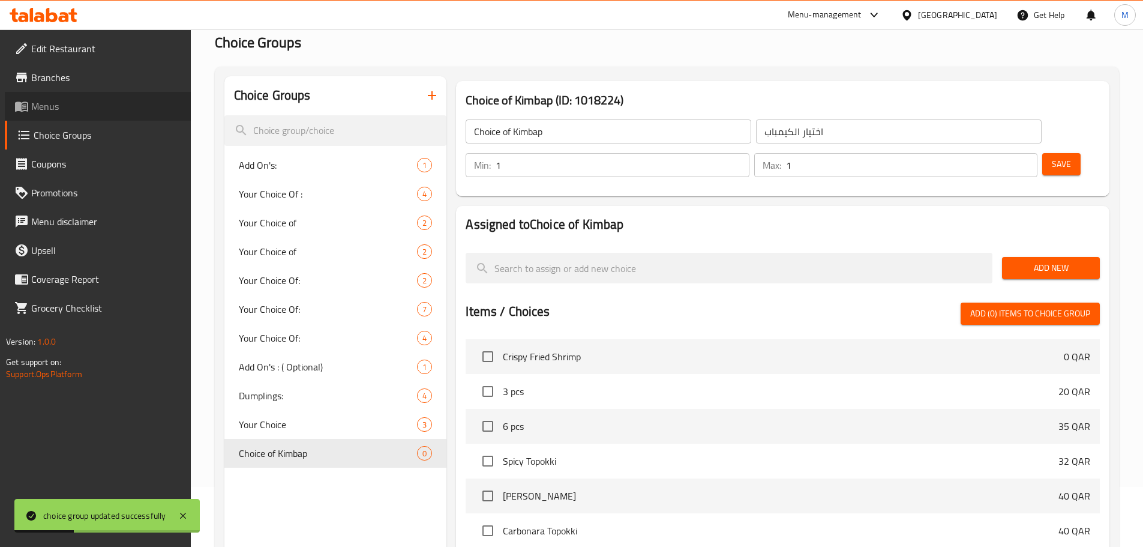
click at [76, 101] on span "Menus" at bounding box center [106, 106] width 150 height 14
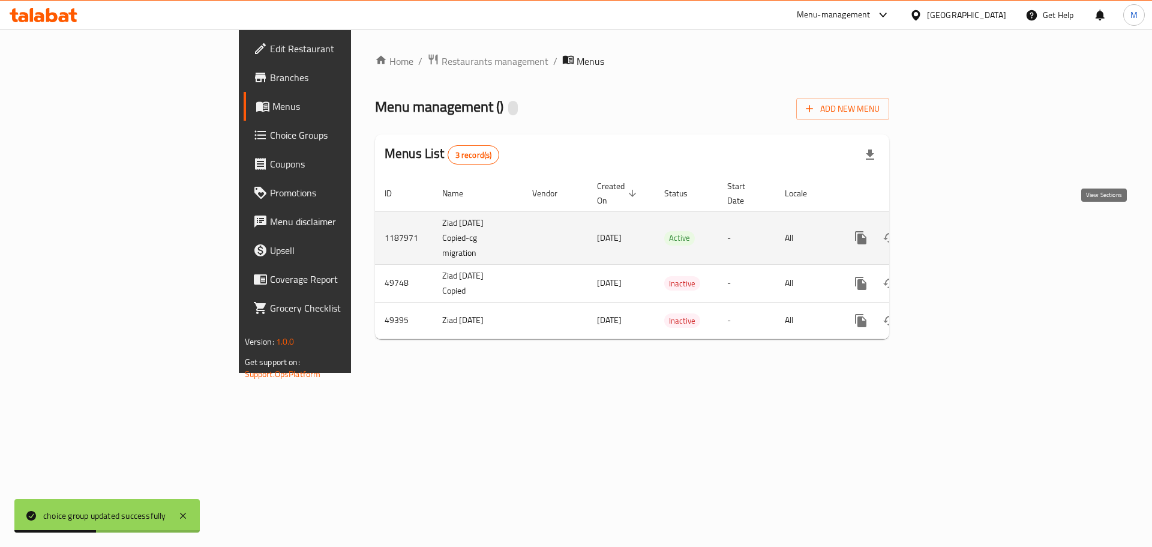
click at [955, 230] on icon "enhanced table" at bounding box center [947, 237] width 14 height 14
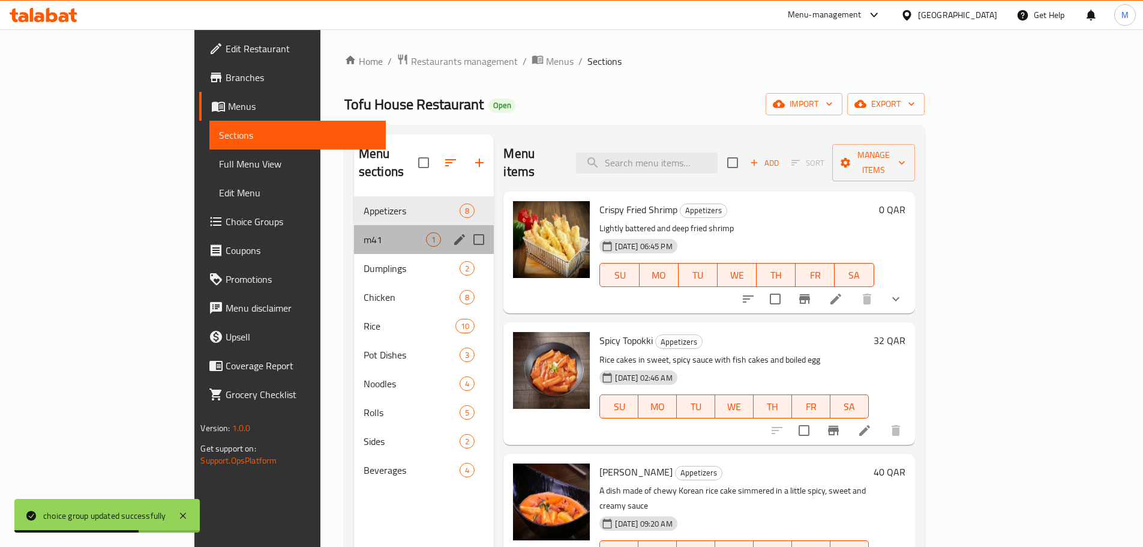
click at [354, 225] on div "m41 1" at bounding box center [424, 239] width 140 height 29
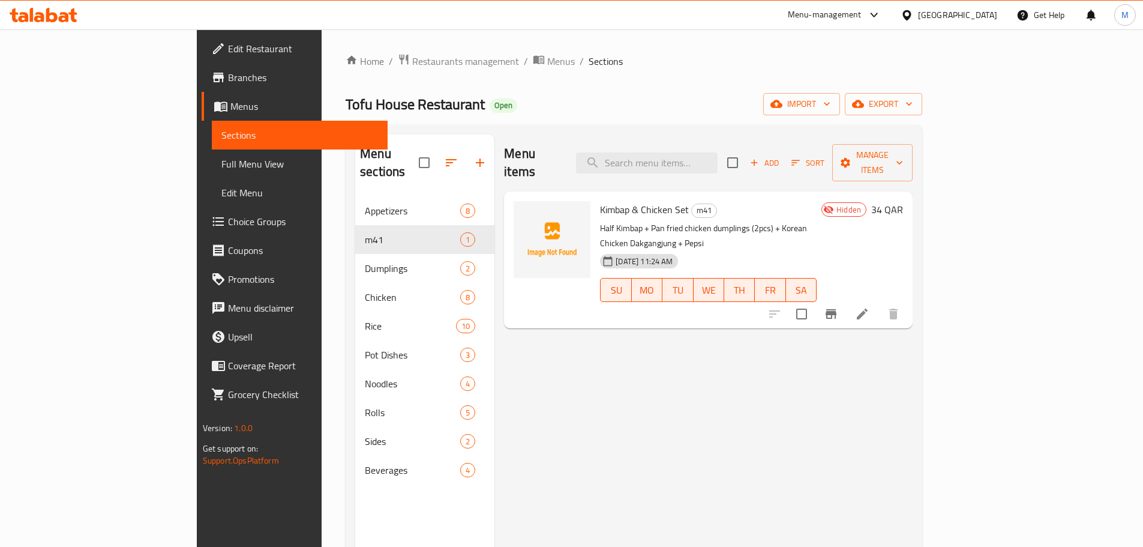
click at [228, 216] on span "Choice Groups" at bounding box center [303, 221] width 150 height 14
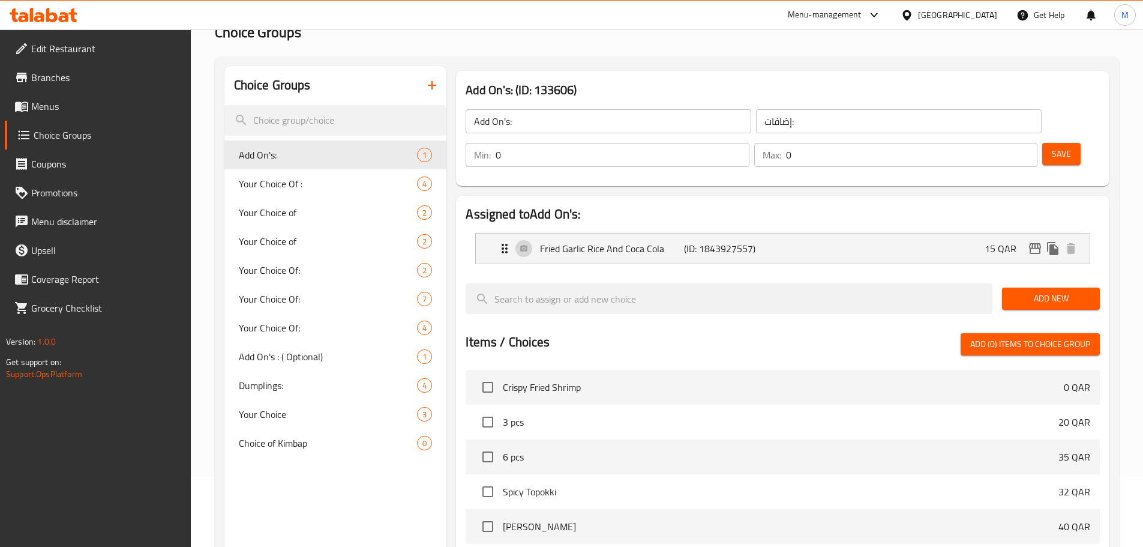
scroll to position [180, 0]
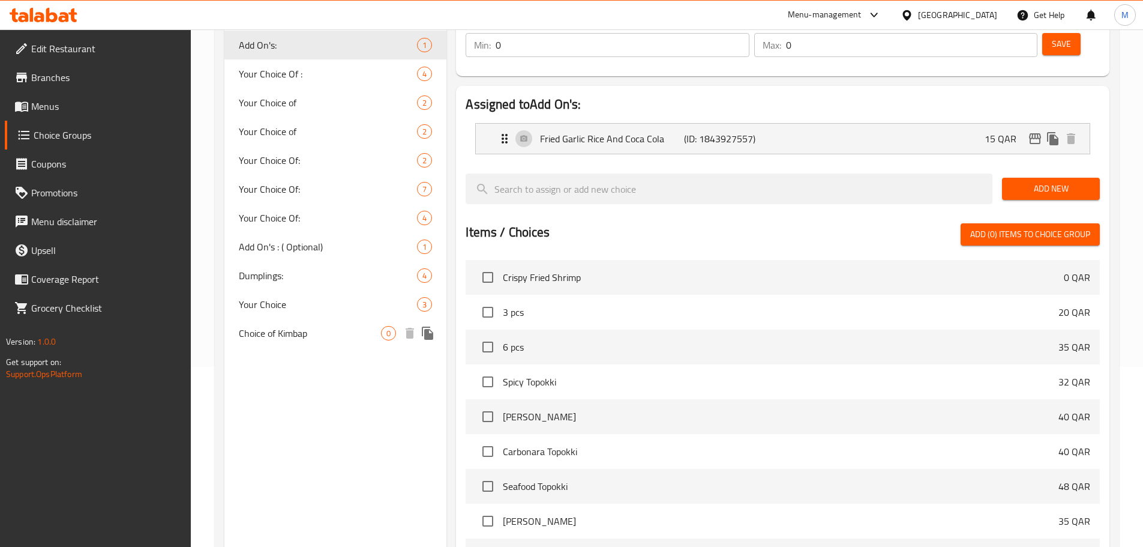
click at [311, 333] on span "Choice of Kimbap" at bounding box center [310, 333] width 143 height 14
type input "Choice of Kimbap"
type input "اختيار الكيمباب"
type input "1"
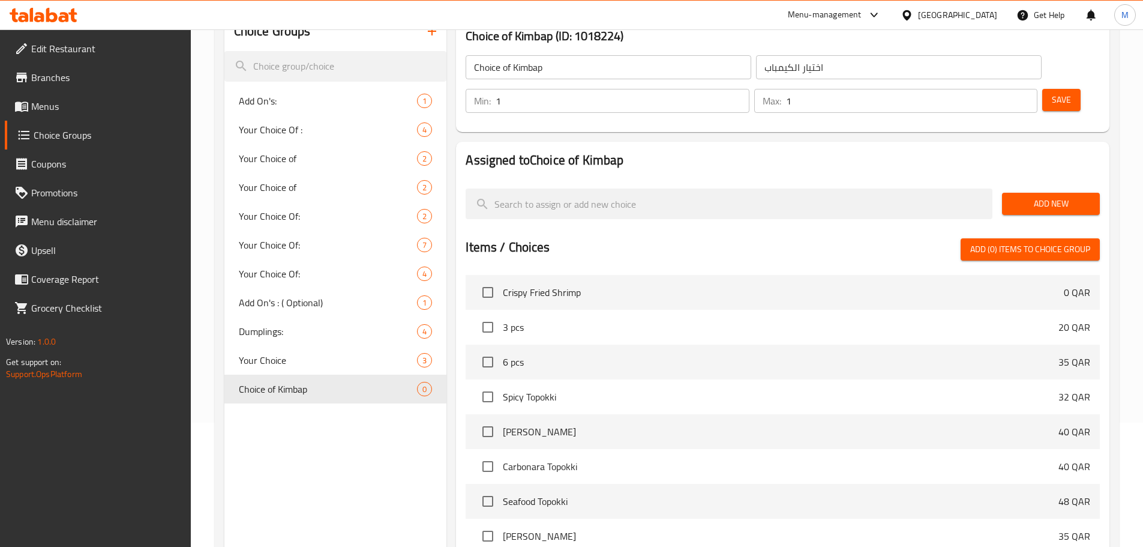
scroll to position [94, 0]
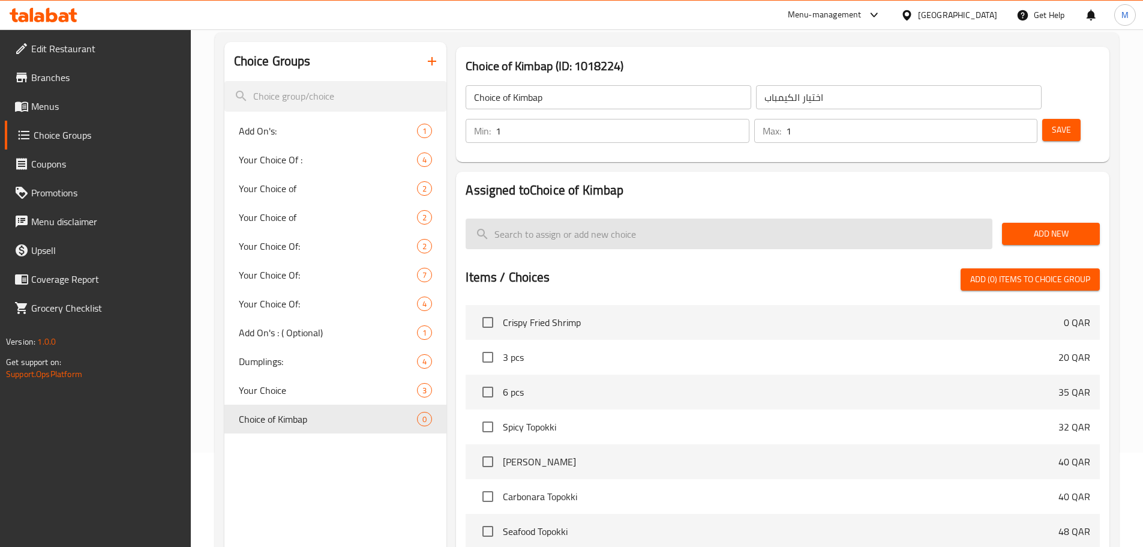
click at [597, 218] on input "search" at bounding box center [729, 233] width 527 height 31
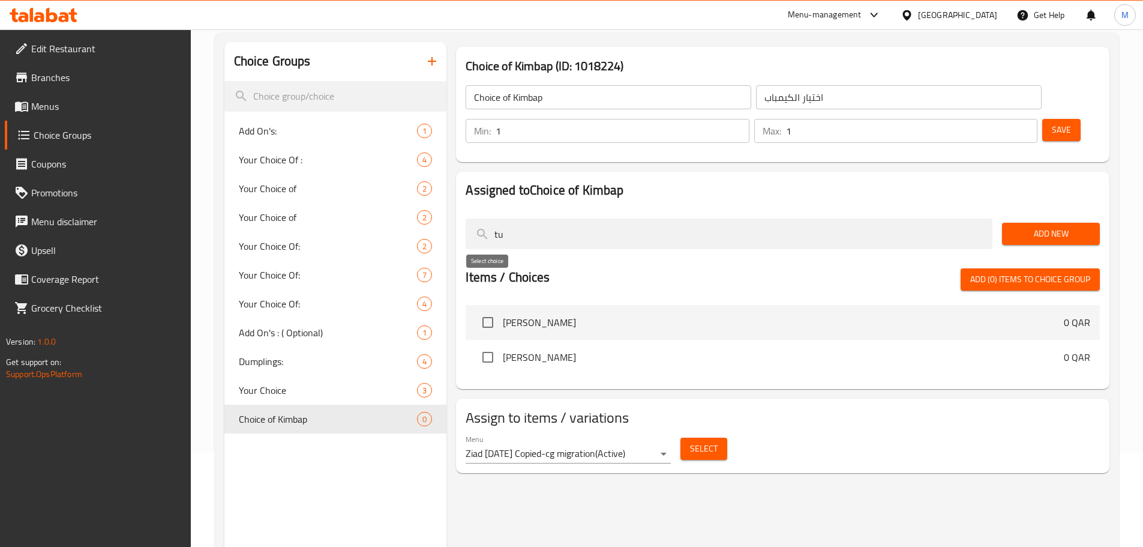
type input "tu"
click at [491, 310] on input "checkbox" at bounding box center [487, 322] width 25 height 25
checkbox input "true"
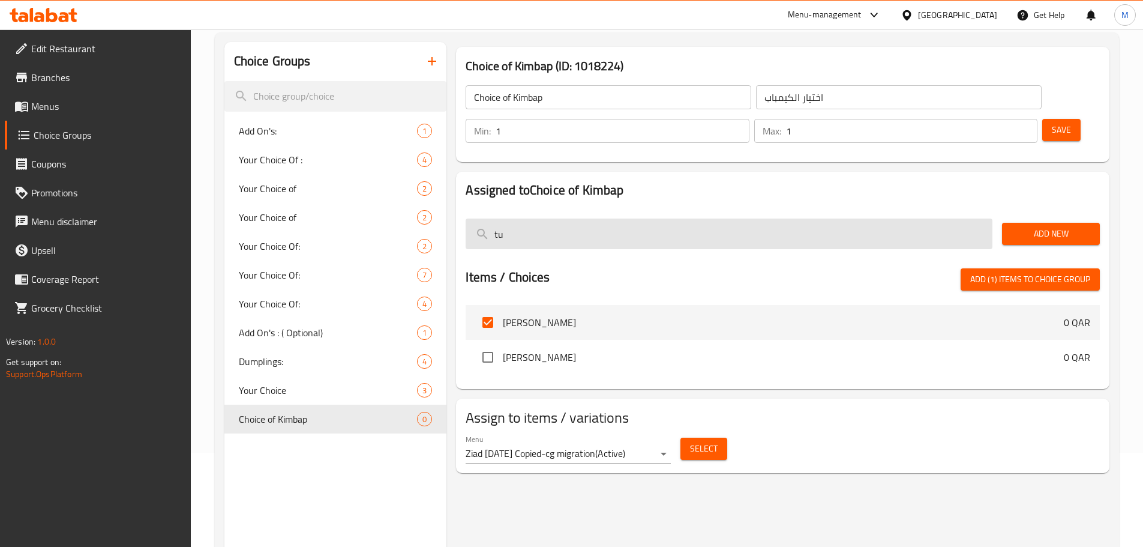
click at [516, 218] on input "tu" at bounding box center [729, 233] width 527 height 31
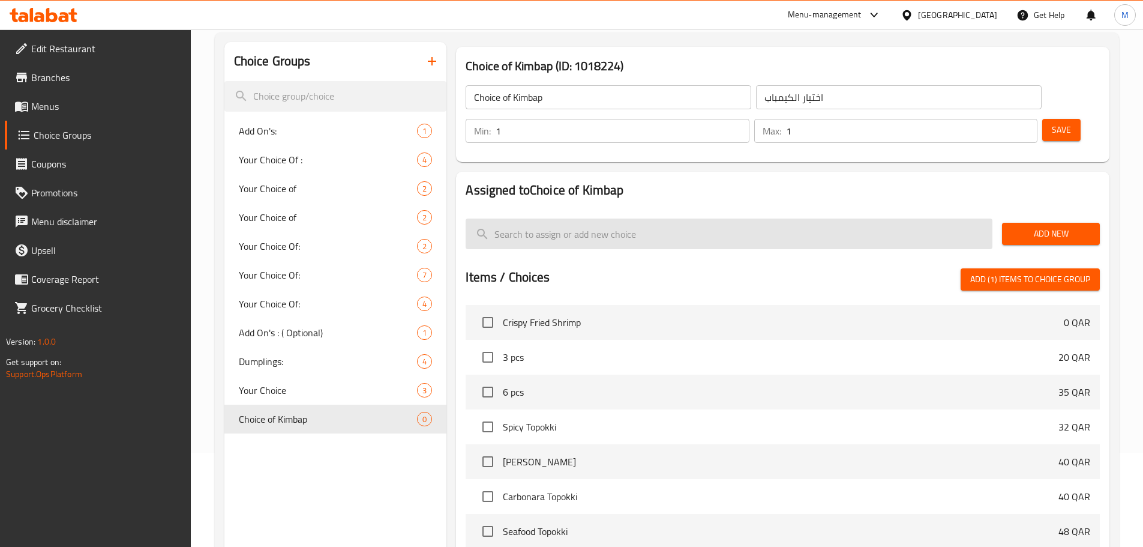
click at [539, 218] on input "search" at bounding box center [729, 233] width 527 height 31
paste input "Bulgogi beef Kimbap"
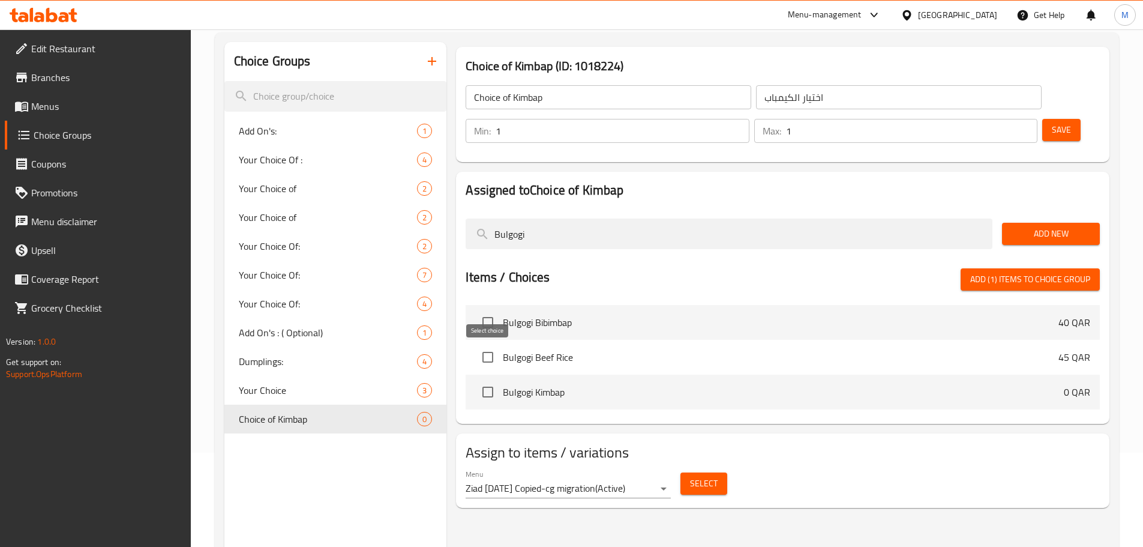
type input "Bulgogi"
click at [482, 379] on input "checkbox" at bounding box center [487, 391] width 25 height 25
checkbox input "true"
click at [1067, 226] on span "Add New" at bounding box center [1051, 233] width 79 height 15
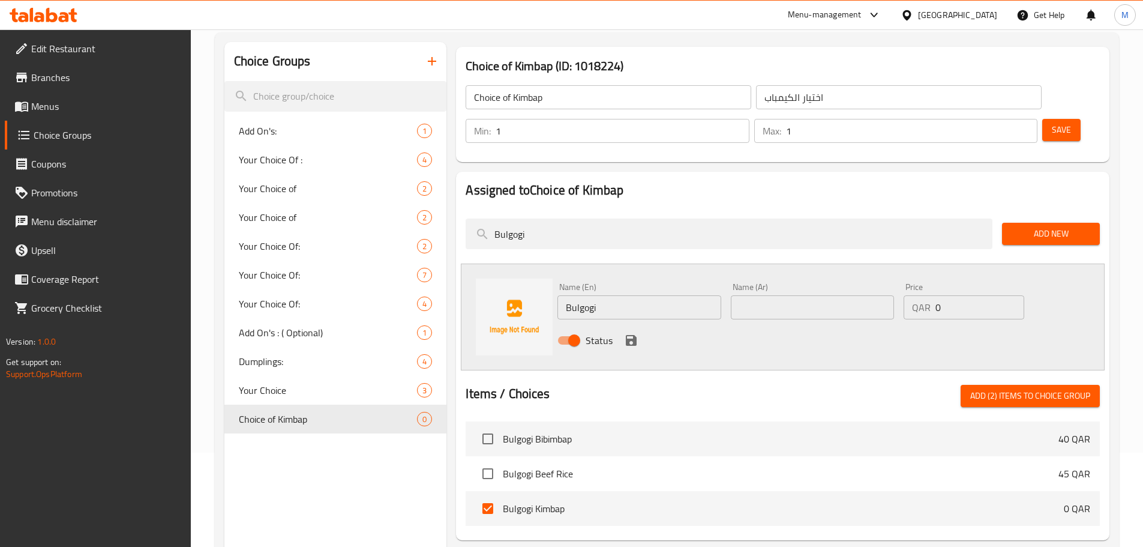
click at [615, 295] on input "Bulgogi" at bounding box center [638, 307] width 163 height 24
type input "Bulgogi beef Kimbap"
click at [796, 295] on input "text" at bounding box center [812, 307] width 163 height 24
click at [656, 295] on input "Bulgogi beef Kimbap" at bounding box center [638, 307] width 163 height 24
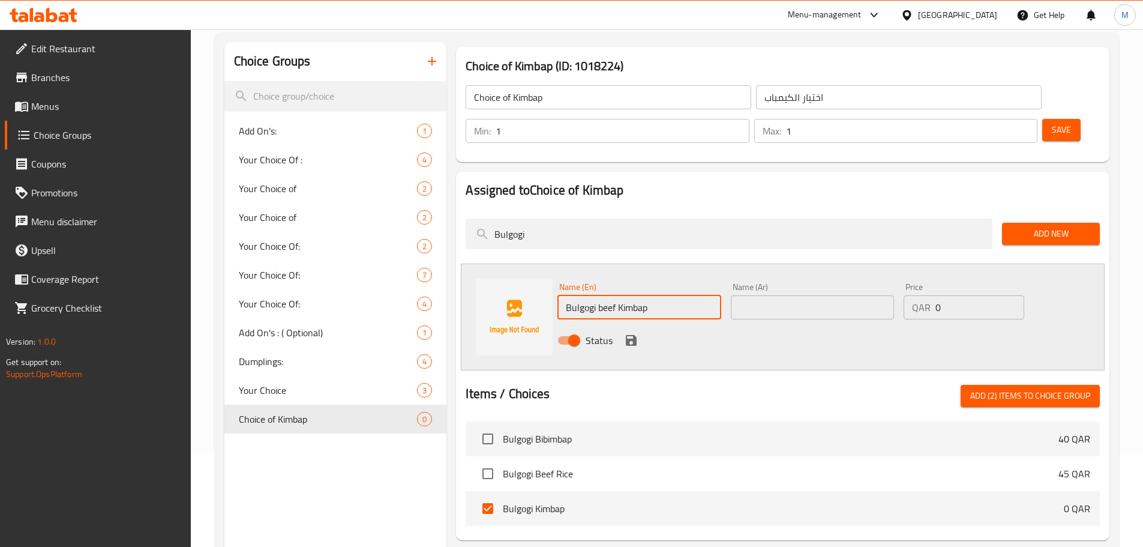
click at [656, 295] on input "Bulgogi beef Kimbap" at bounding box center [638, 307] width 163 height 24
click at [777, 295] on input "text" at bounding box center [812, 307] width 163 height 24
paste input "كيمباب لحم البقر بولجوجي"
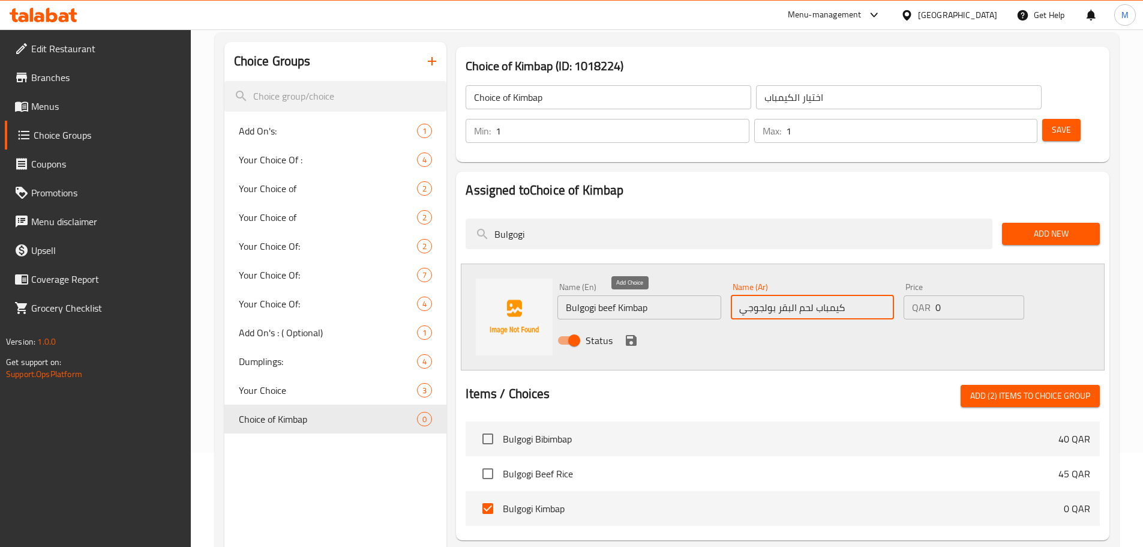
type input "كيمباب لحم البقر بولجوجي"
click at [629, 335] on icon "save" at bounding box center [631, 340] width 11 height 11
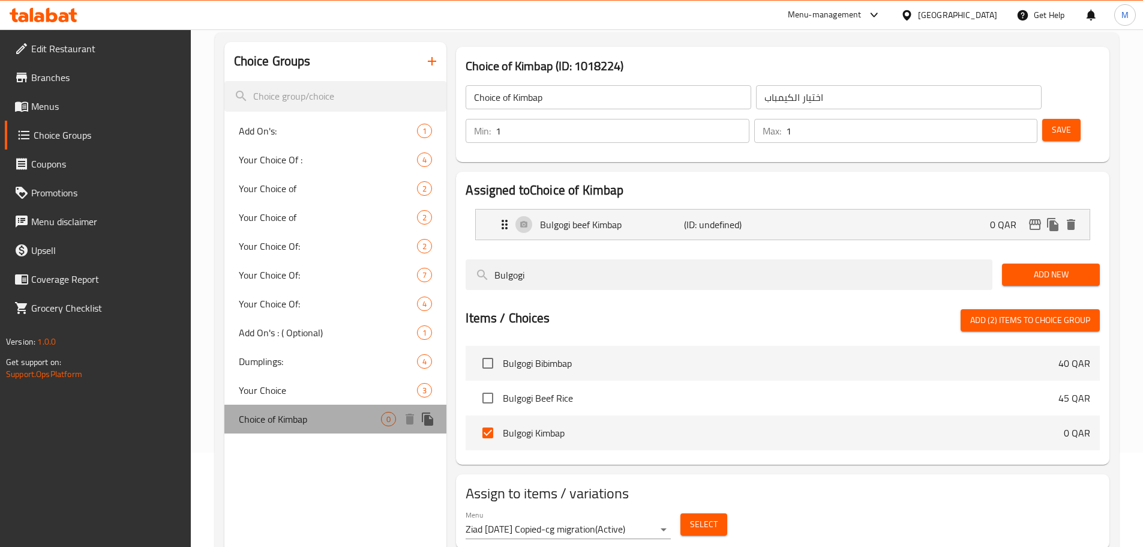
click at [352, 422] on span "Choice of Kimbap" at bounding box center [310, 419] width 143 height 14
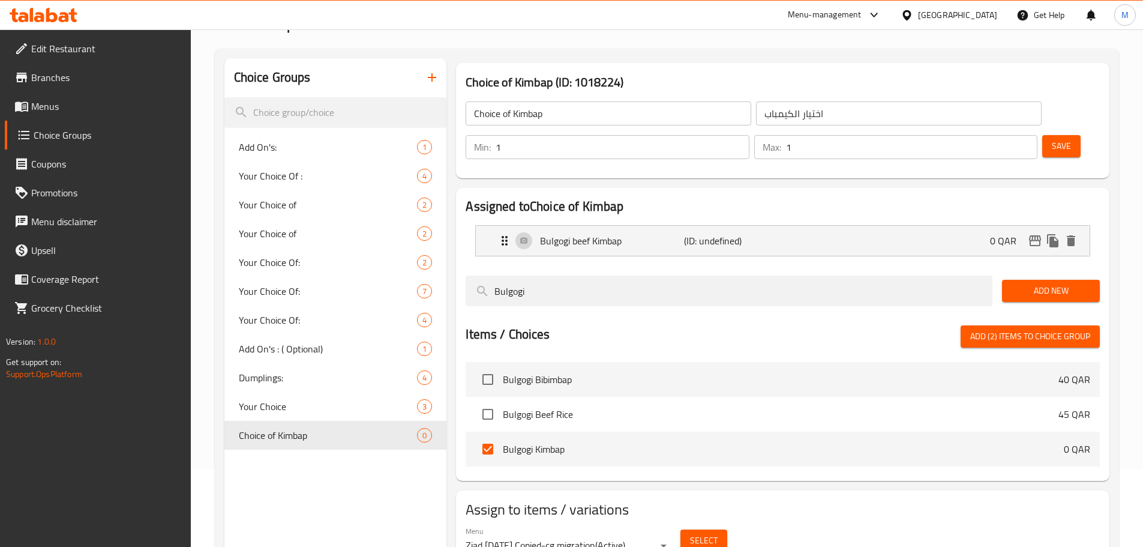
scroll to position [0, 0]
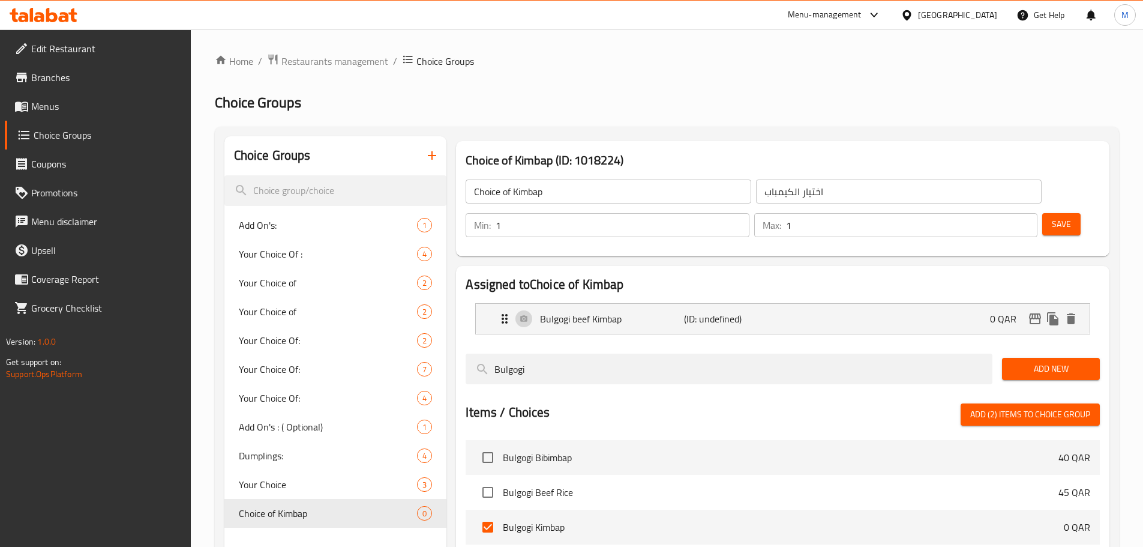
click at [1042, 213] on button "Save" at bounding box center [1061, 224] width 38 height 22
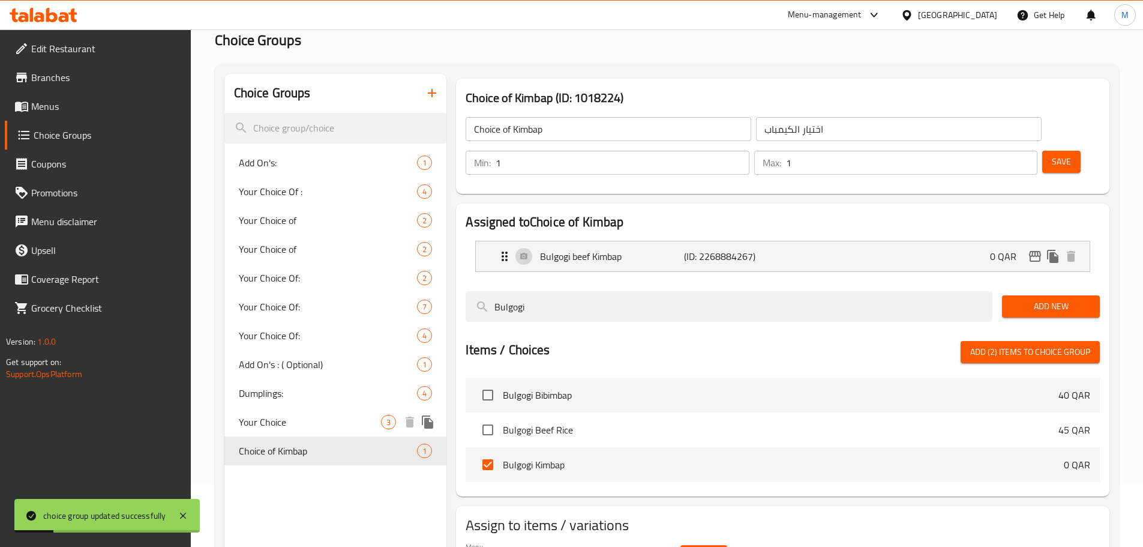
scroll to position [120, 0]
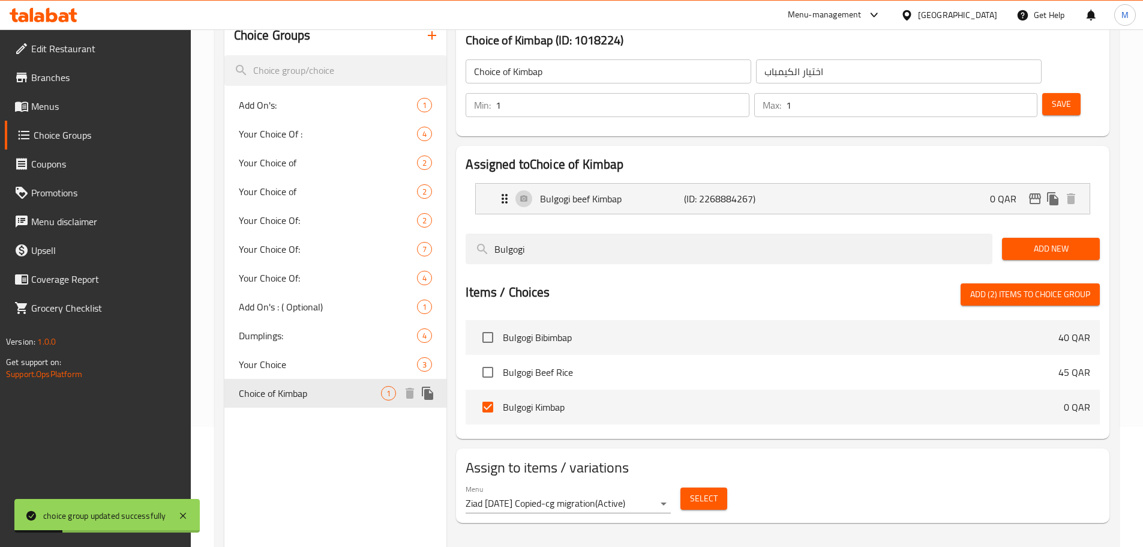
click at [297, 394] on span "Choice of Kimbap" at bounding box center [310, 393] width 143 height 14
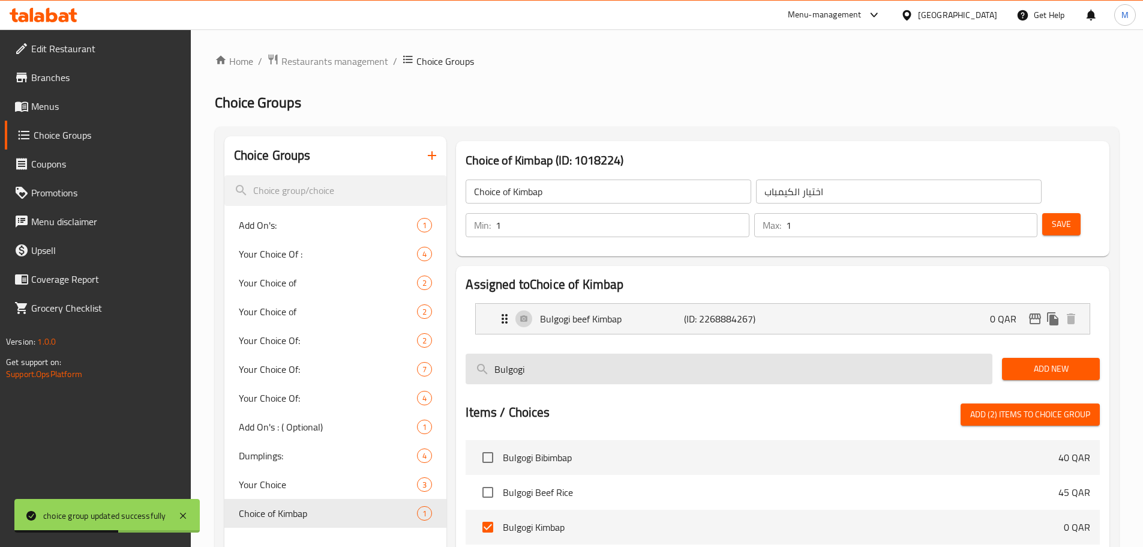
click at [570, 353] on input "Bulgogi" at bounding box center [729, 368] width 527 height 31
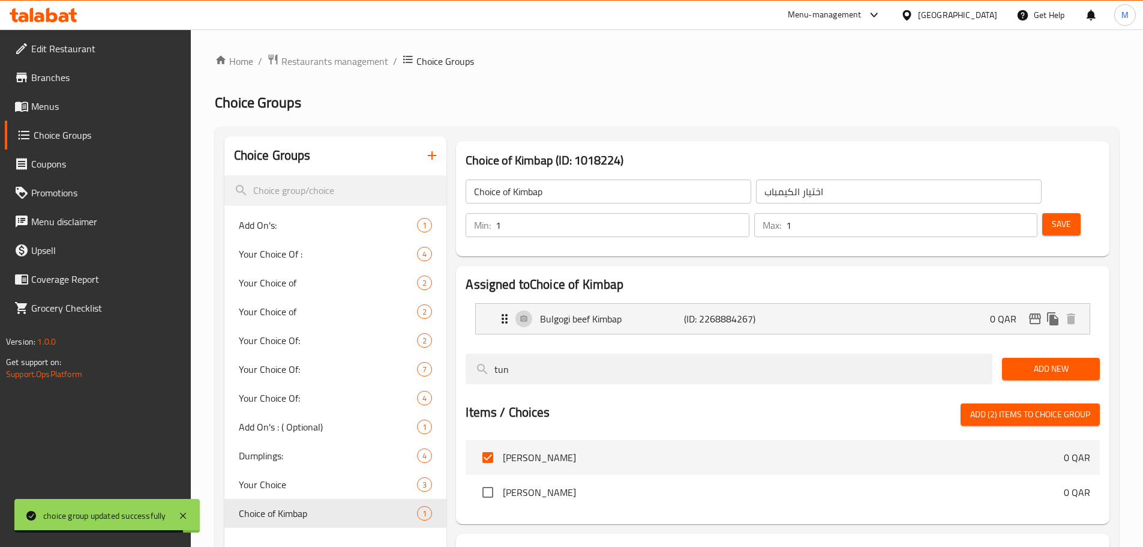
type input "tun"
click at [851, 440] on li "Tuna Kimbap 0 QAR" at bounding box center [783, 457] width 634 height 35
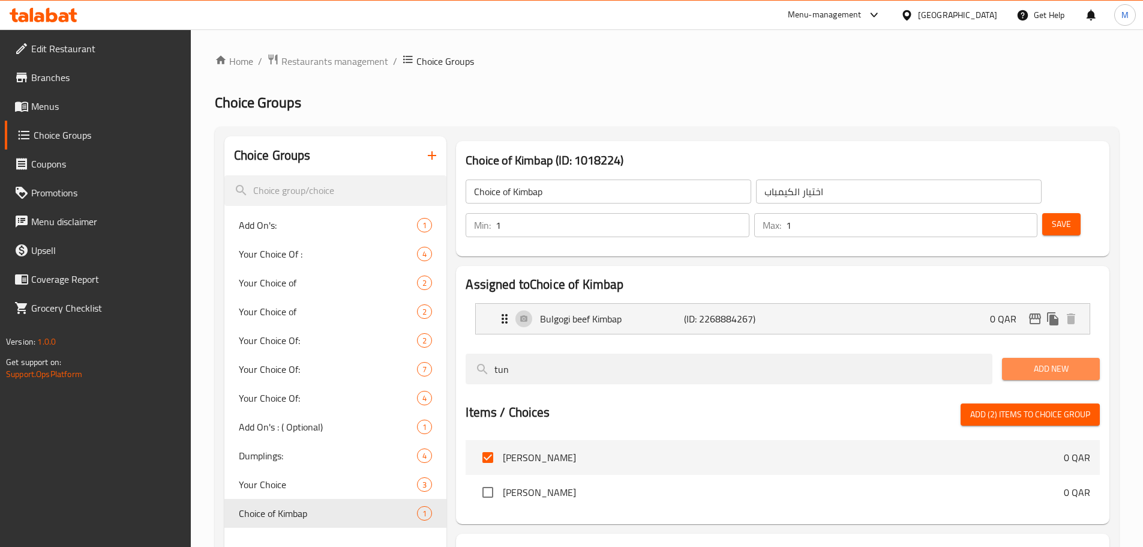
click at [1074, 361] on span "Add New" at bounding box center [1051, 368] width 79 height 15
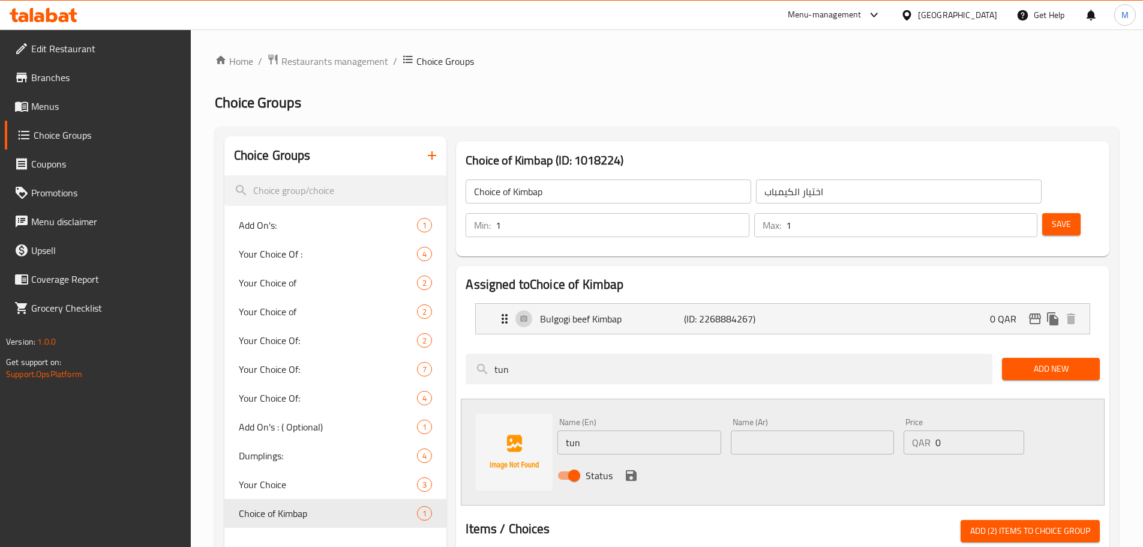
click at [613, 430] on input "tun" at bounding box center [638, 442] width 163 height 24
type input "[PERSON_NAME]"
click at [644, 430] on input "[PERSON_NAME]" at bounding box center [638, 442] width 163 height 24
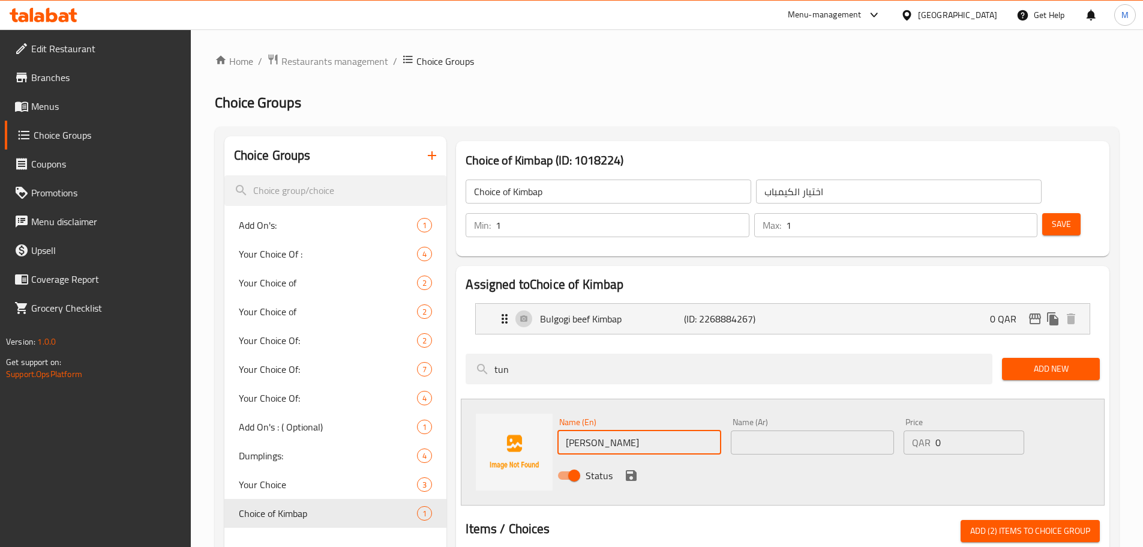
click at [636, 430] on input "[PERSON_NAME]" at bounding box center [638, 442] width 163 height 24
click at [638, 430] on input "[PERSON_NAME]" at bounding box center [638, 442] width 163 height 24
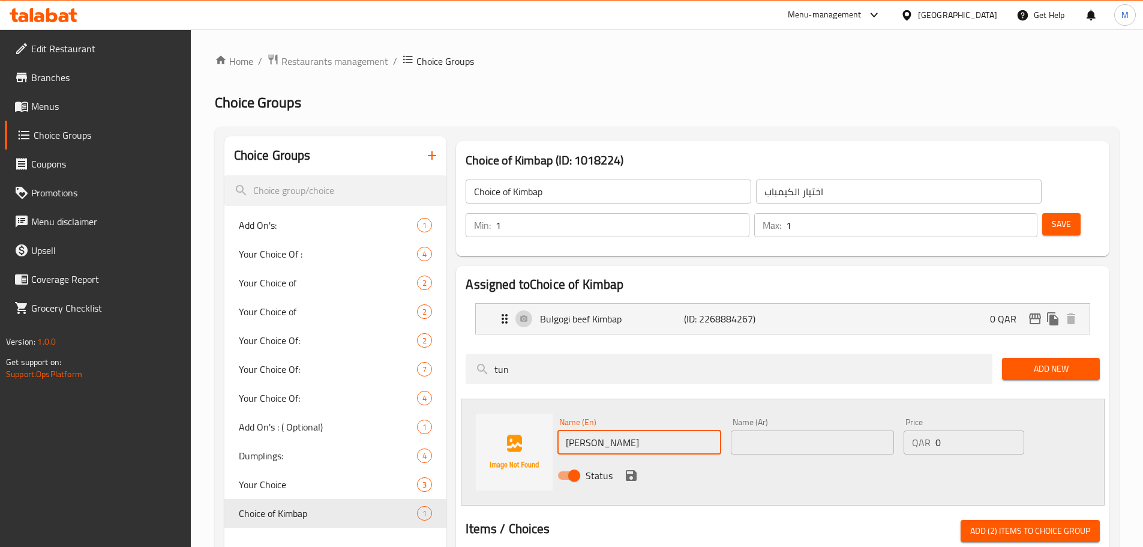
click at [638, 430] on input "[PERSON_NAME]" at bounding box center [638, 442] width 163 height 24
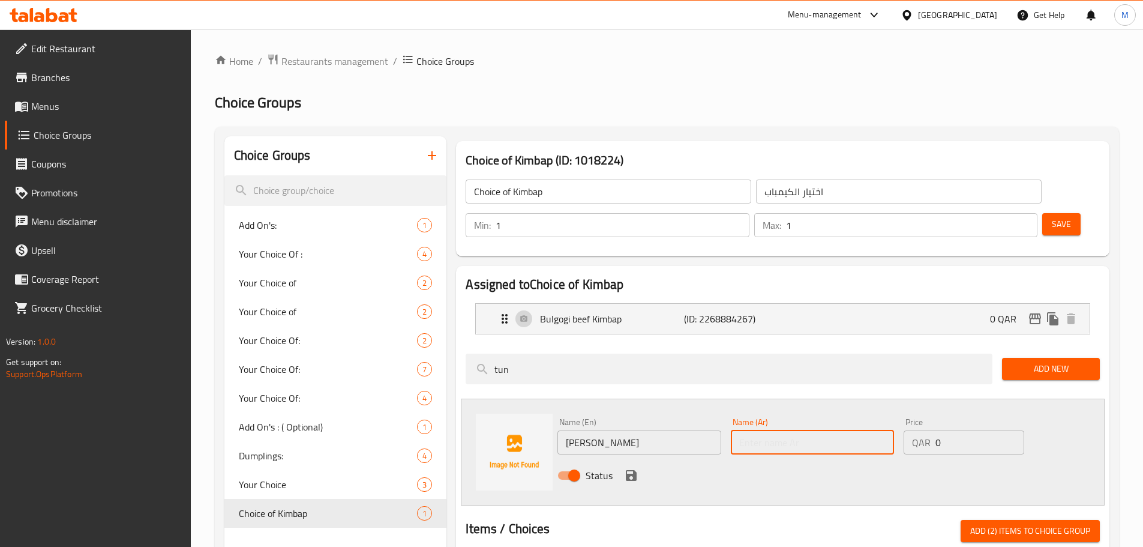
click at [778, 430] on input "text" at bounding box center [812, 442] width 163 height 24
paste input "كيمباب التونة"
type input "كيمباب التونة"
click at [797, 459] on div "Status" at bounding box center [813, 475] width 520 height 32
click at [639, 466] on button "save" at bounding box center [631, 475] width 18 height 18
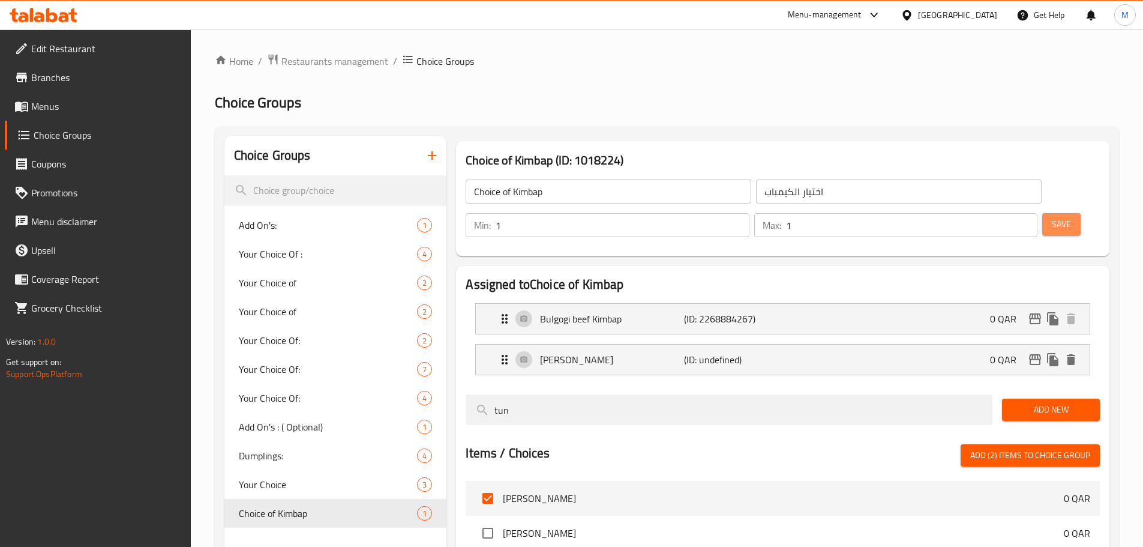
click at [1045, 213] on button "Save" at bounding box center [1061, 224] width 38 height 22
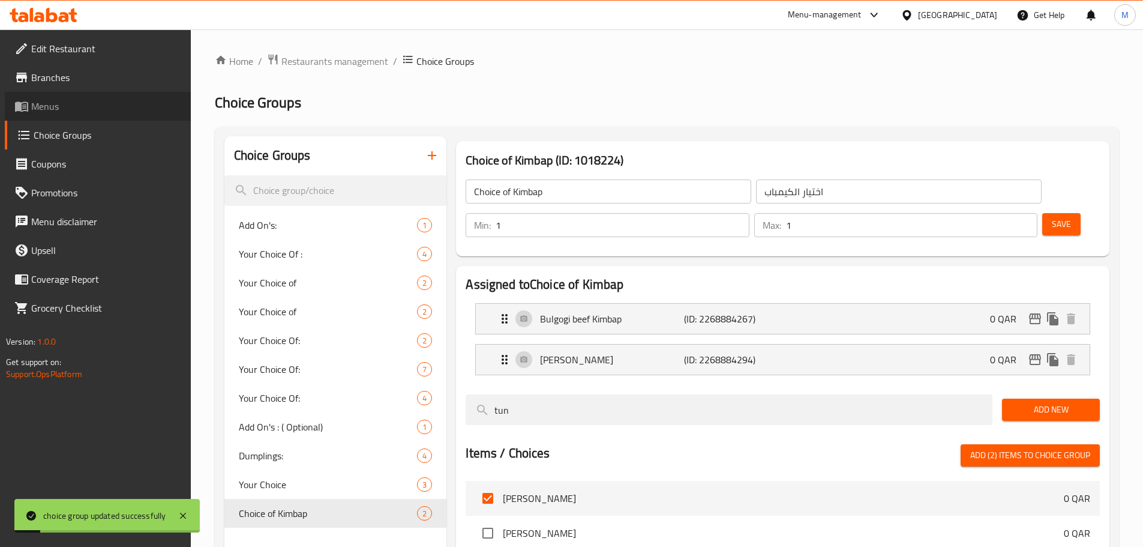
click at [75, 110] on span "Menus" at bounding box center [106, 106] width 150 height 14
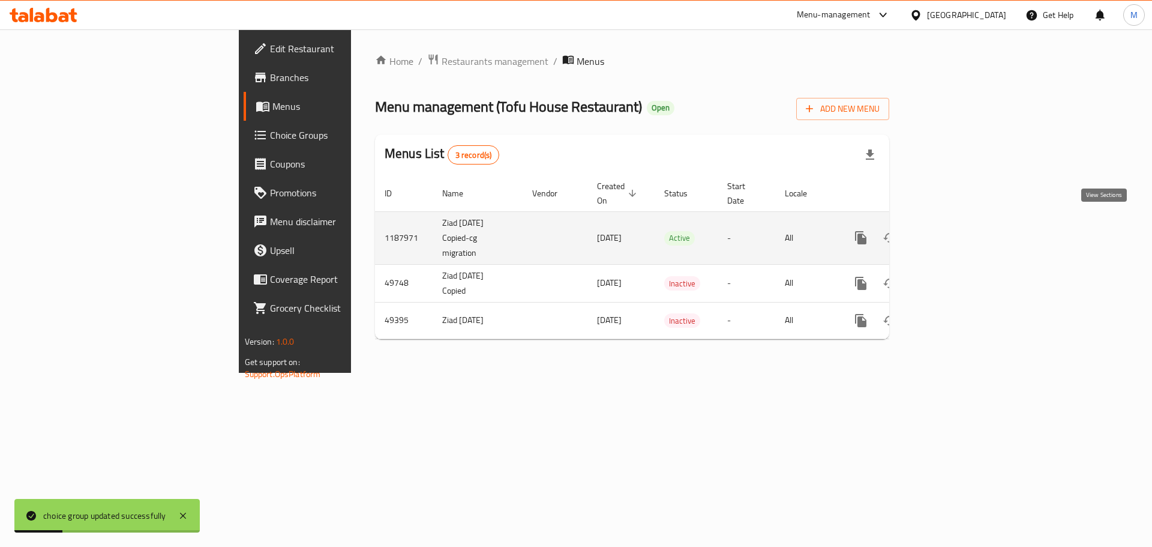
click at [955, 230] on icon "enhanced table" at bounding box center [947, 237] width 14 height 14
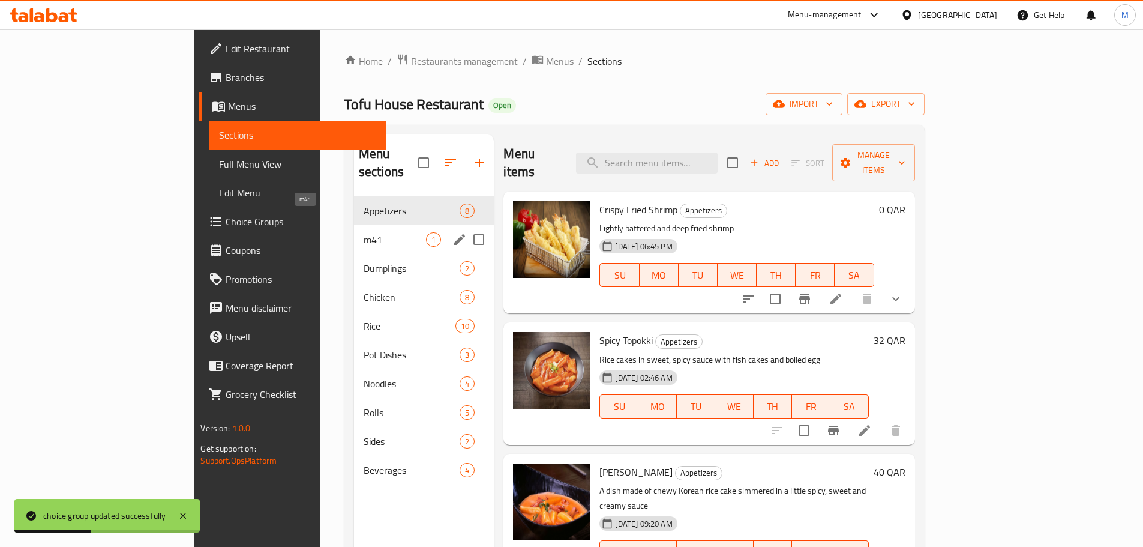
click at [364, 232] on span "m41" at bounding box center [395, 239] width 63 height 14
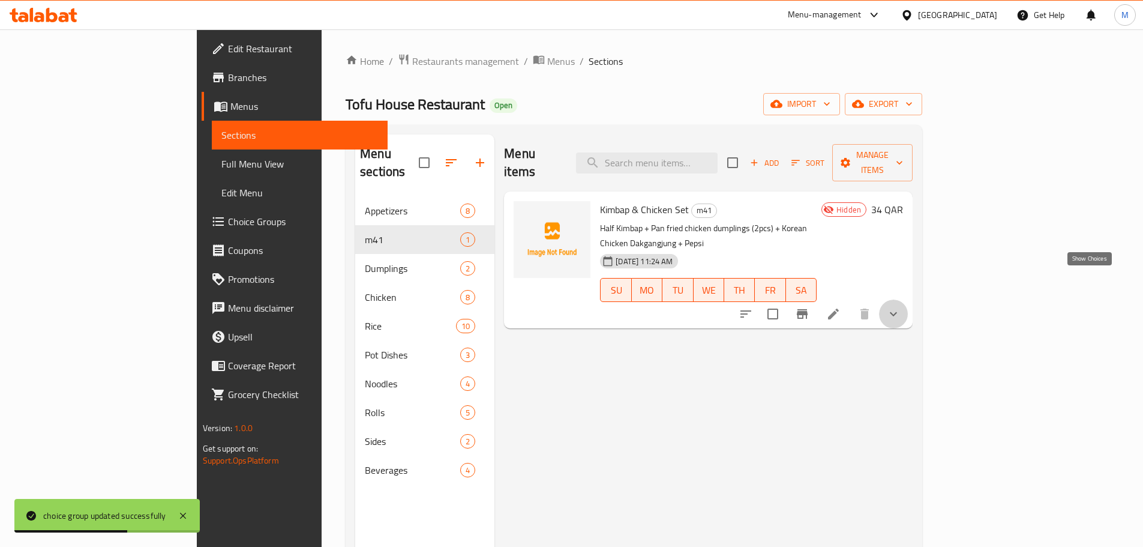
click at [901, 307] on icon "show more" at bounding box center [893, 314] width 14 height 14
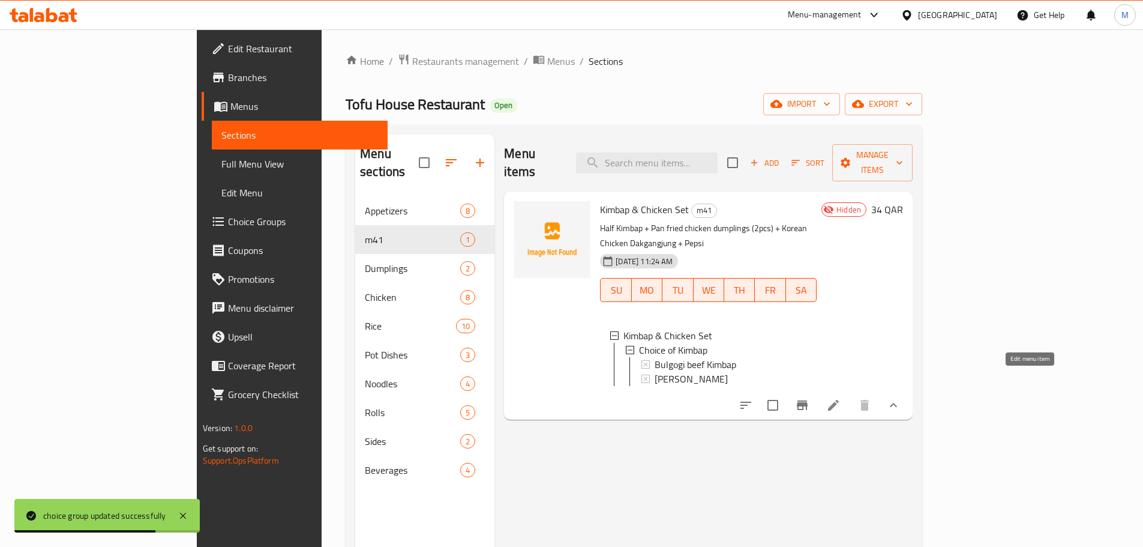
click at [841, 398] on icon at bounding box center [833, 405] width 14 height 14
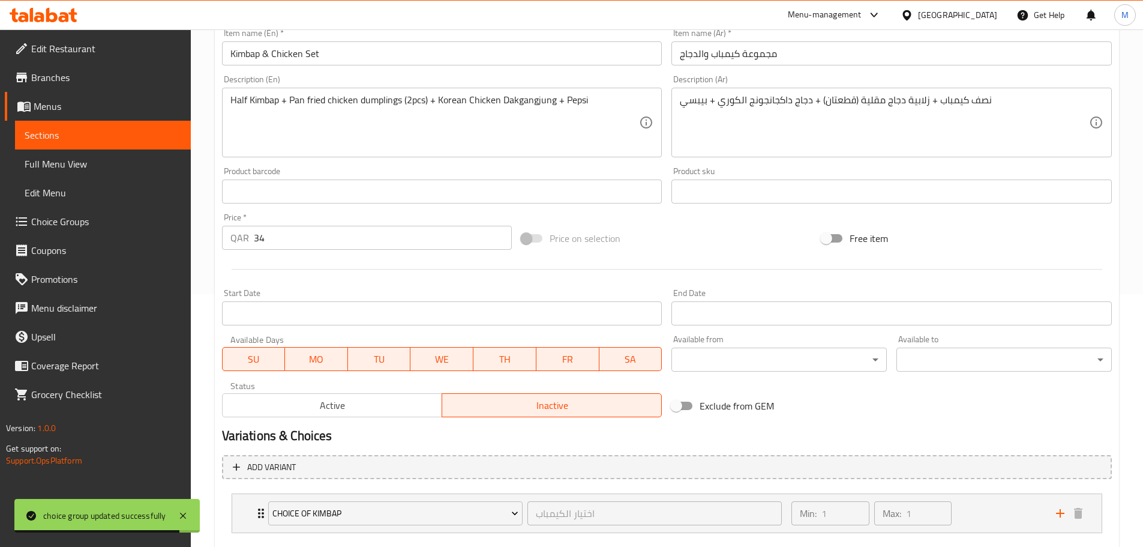
scroll to position [321, 0]
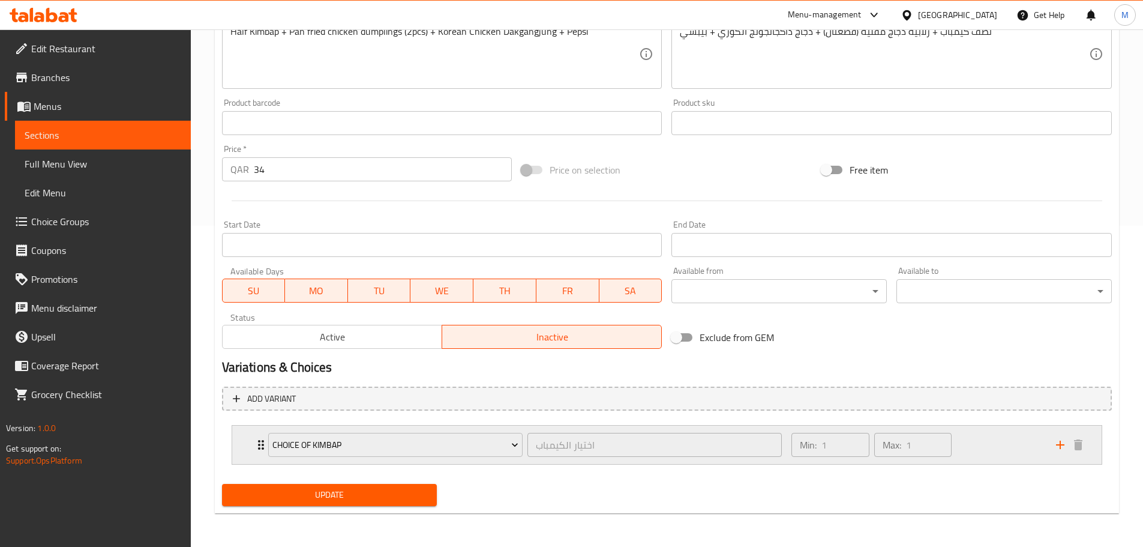
click at [1013, 448] on div "Min: 1 ​ Max: 1 ​" at bounding box center [916, 444] width 264 height 38
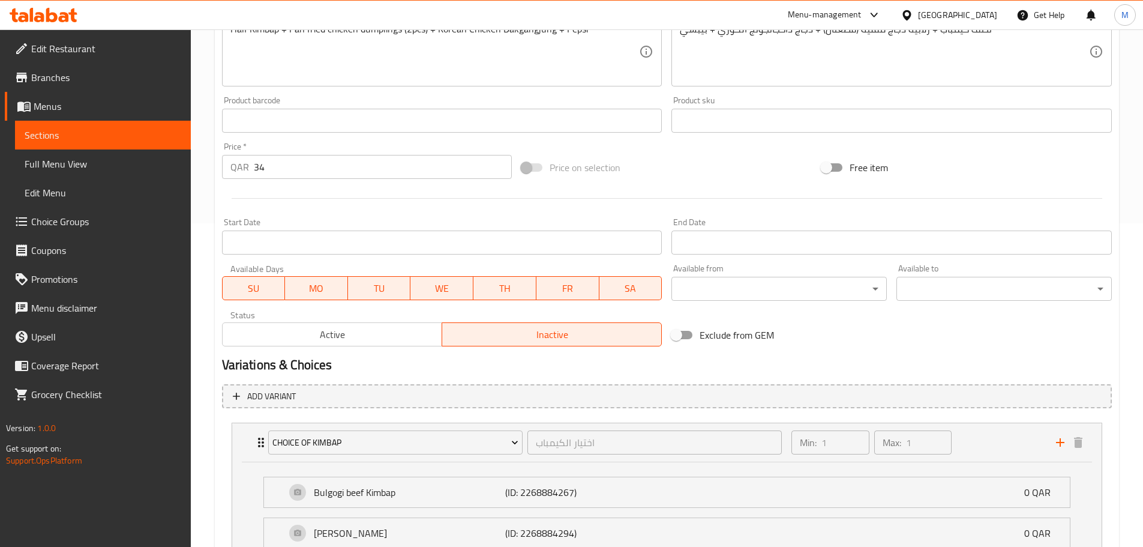
scroll to position [7, 0]
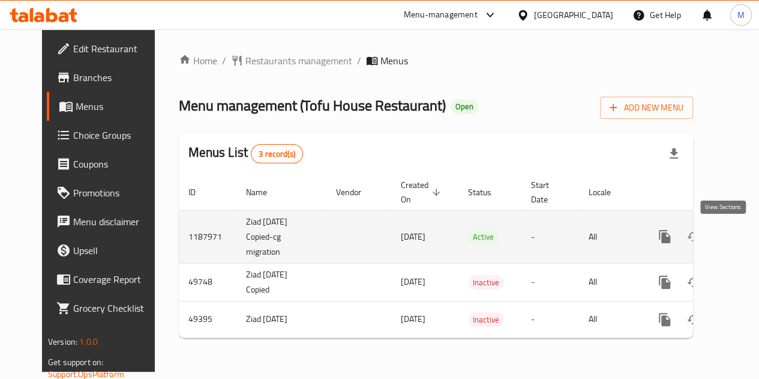
click at [737, 247] on link "enhanced table" at bounding box center [751, 236] width 29 height 29
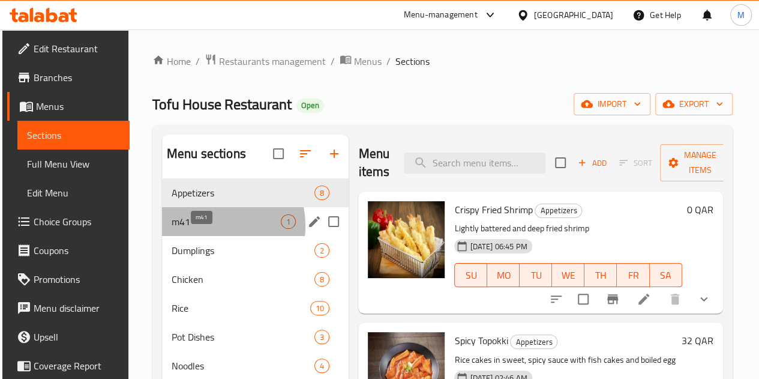
click at [202, 229] on span "m41" at bounding box center [226, 221] width 109 height 14
